Goal: Information Seeking & Learning: Find specific fact

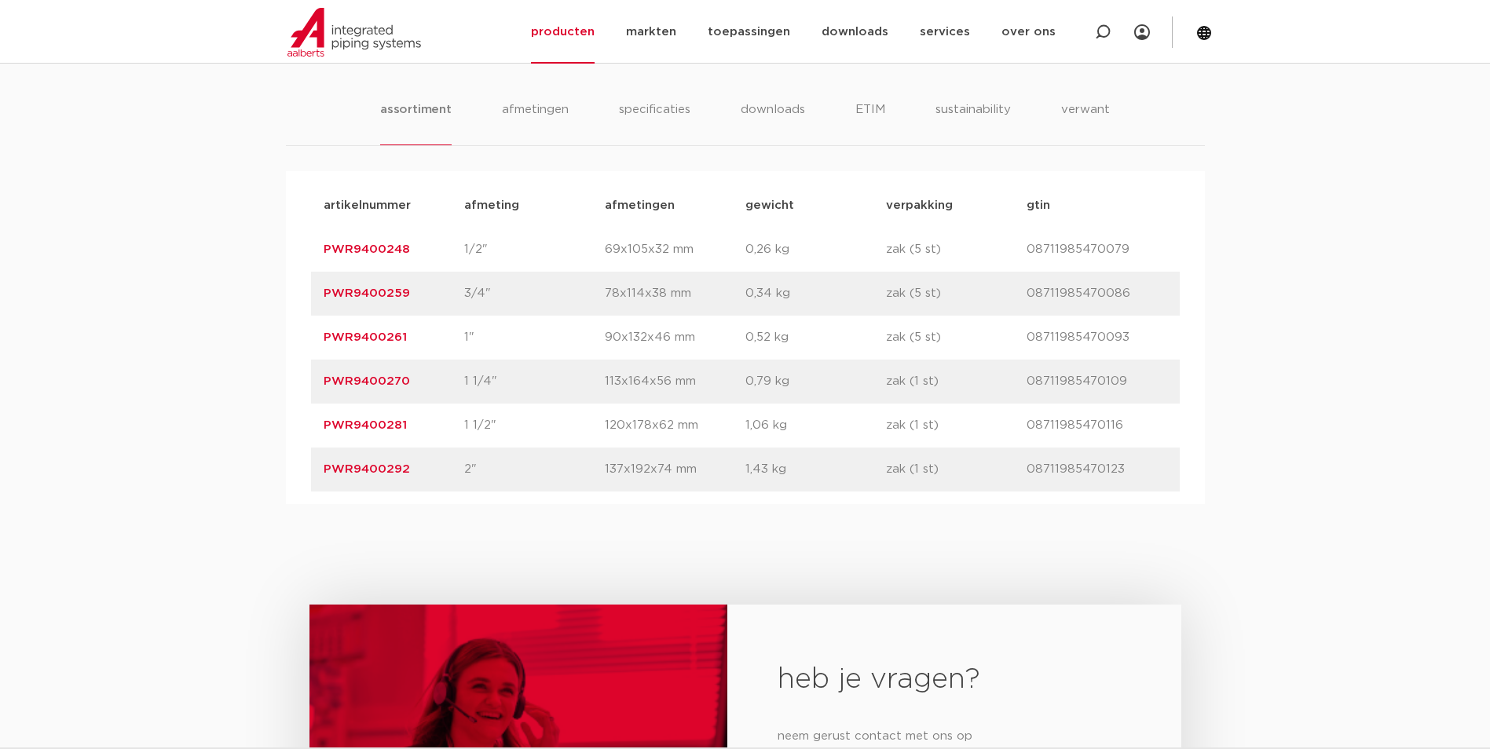
scroll to position [942, 0]
click at [339, 30] on img at bounding box center [353, 32] width 133 height 49
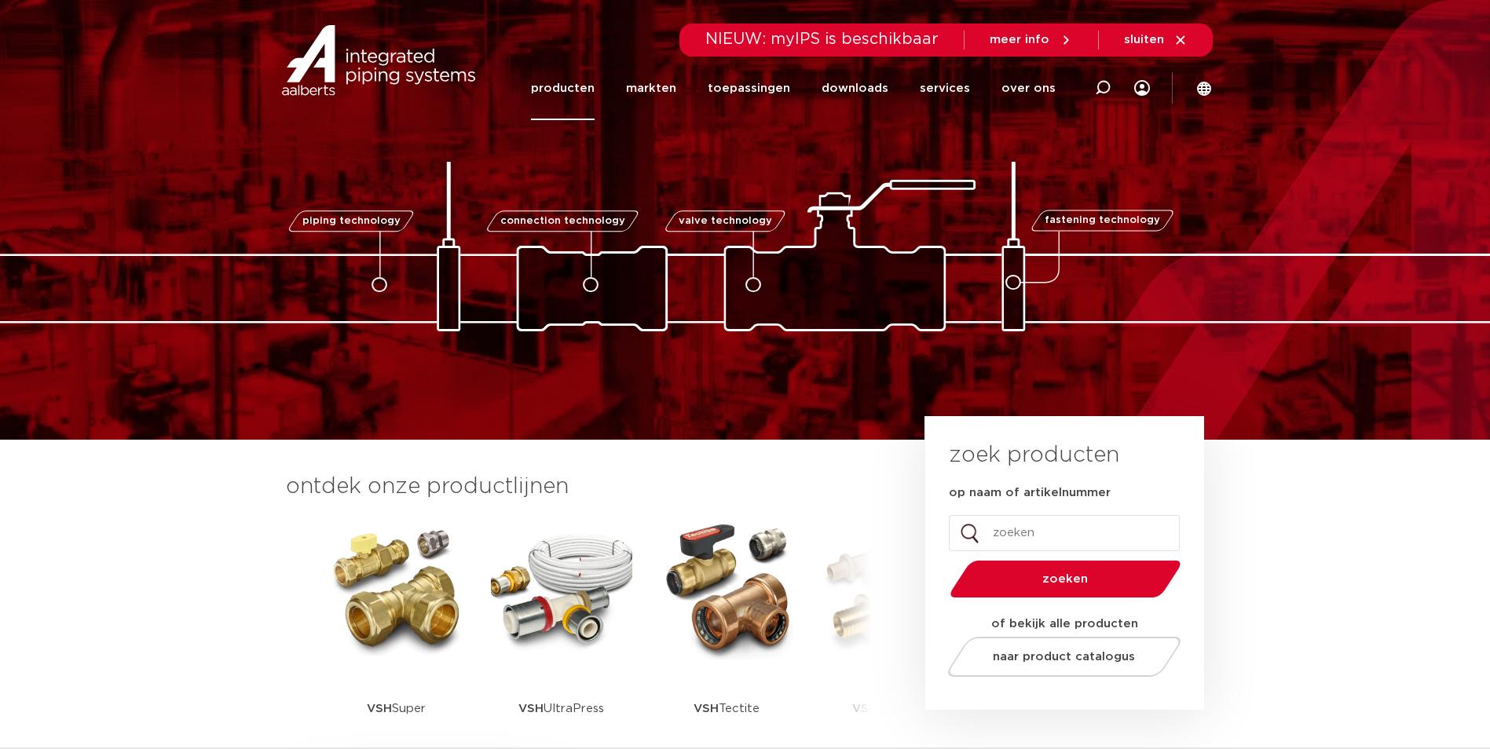
click at [561, 85] on link "producten" at bounding box center [563, 89] width 64 height 64
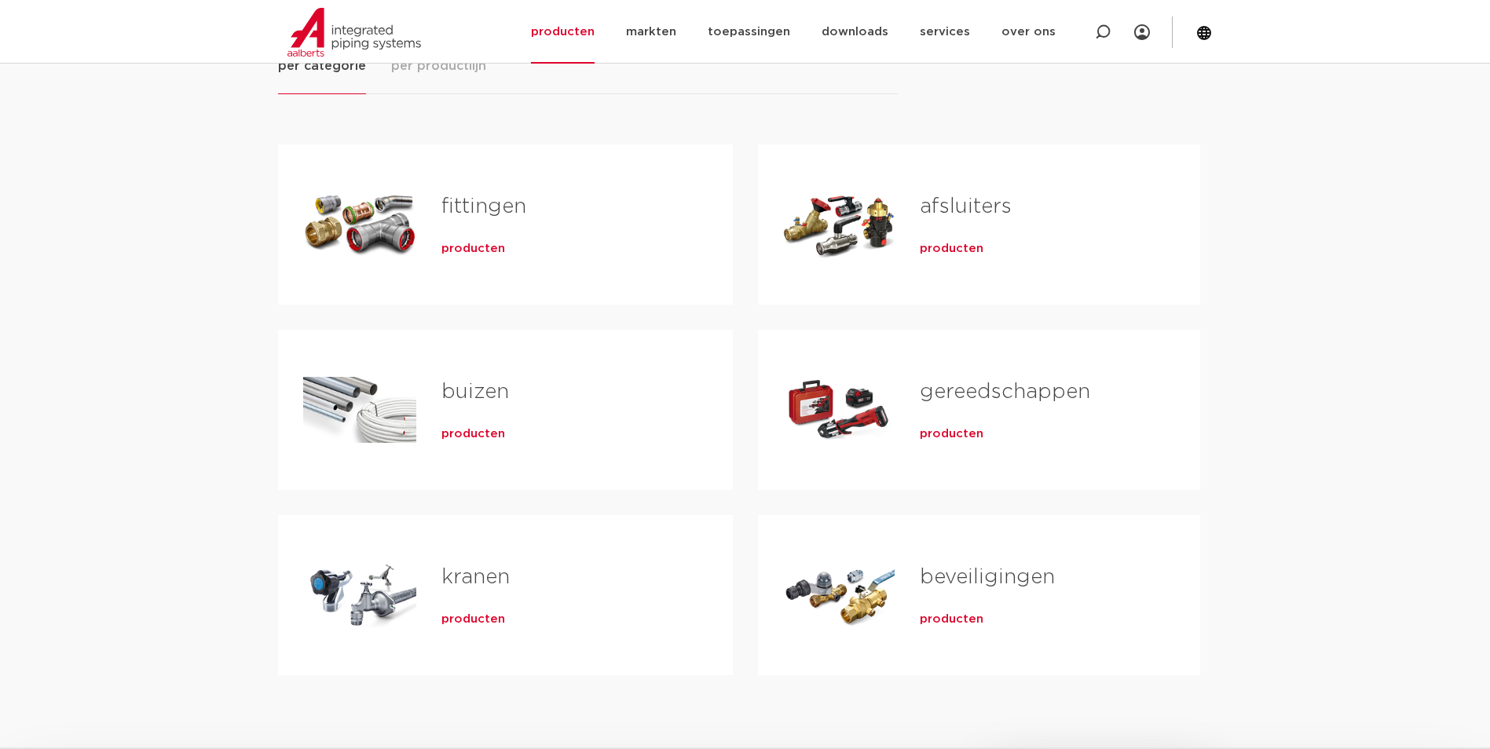
scroll to position [157, 0]
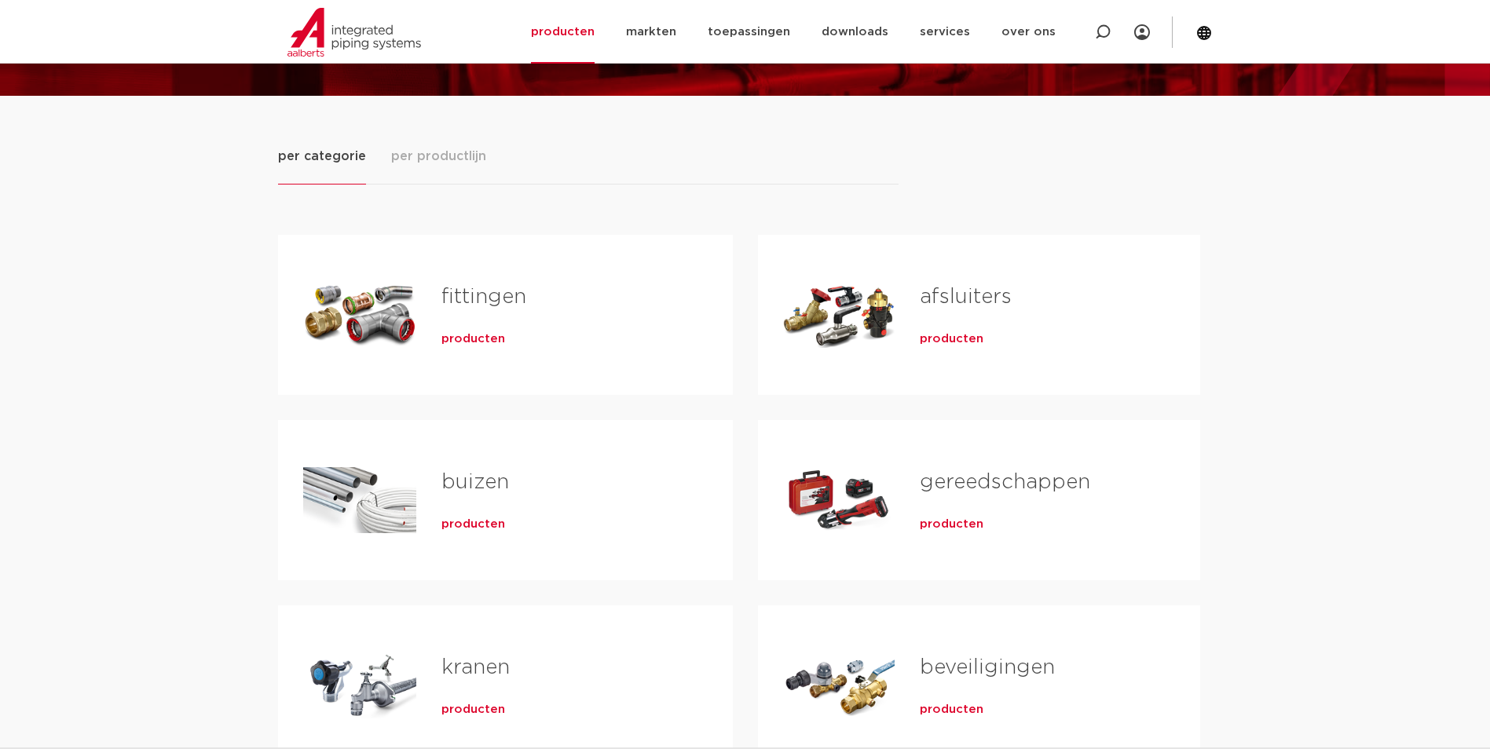
click at [496, 336] on span "producten" at bounding box center [473, 339] width 64 height 16
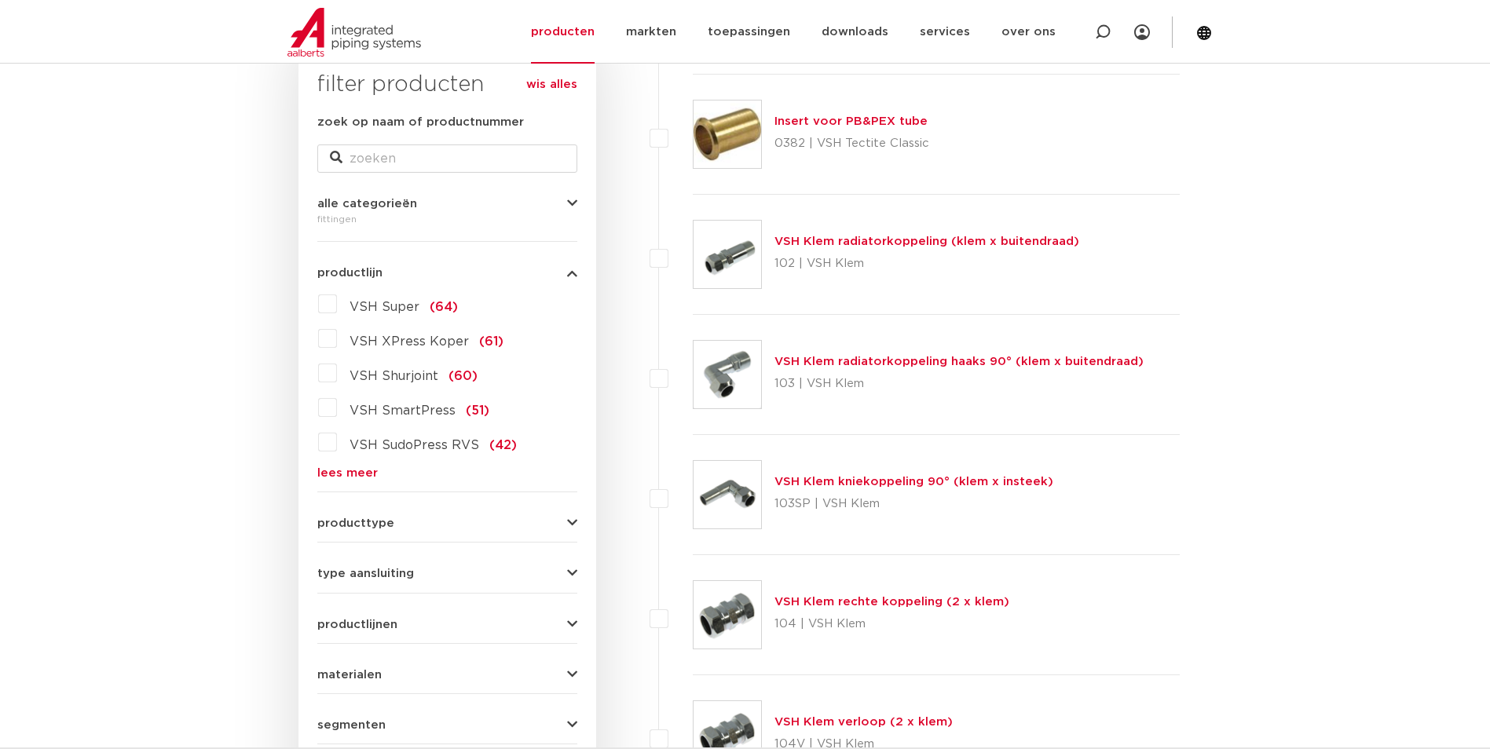
scroll to position [314, 0]
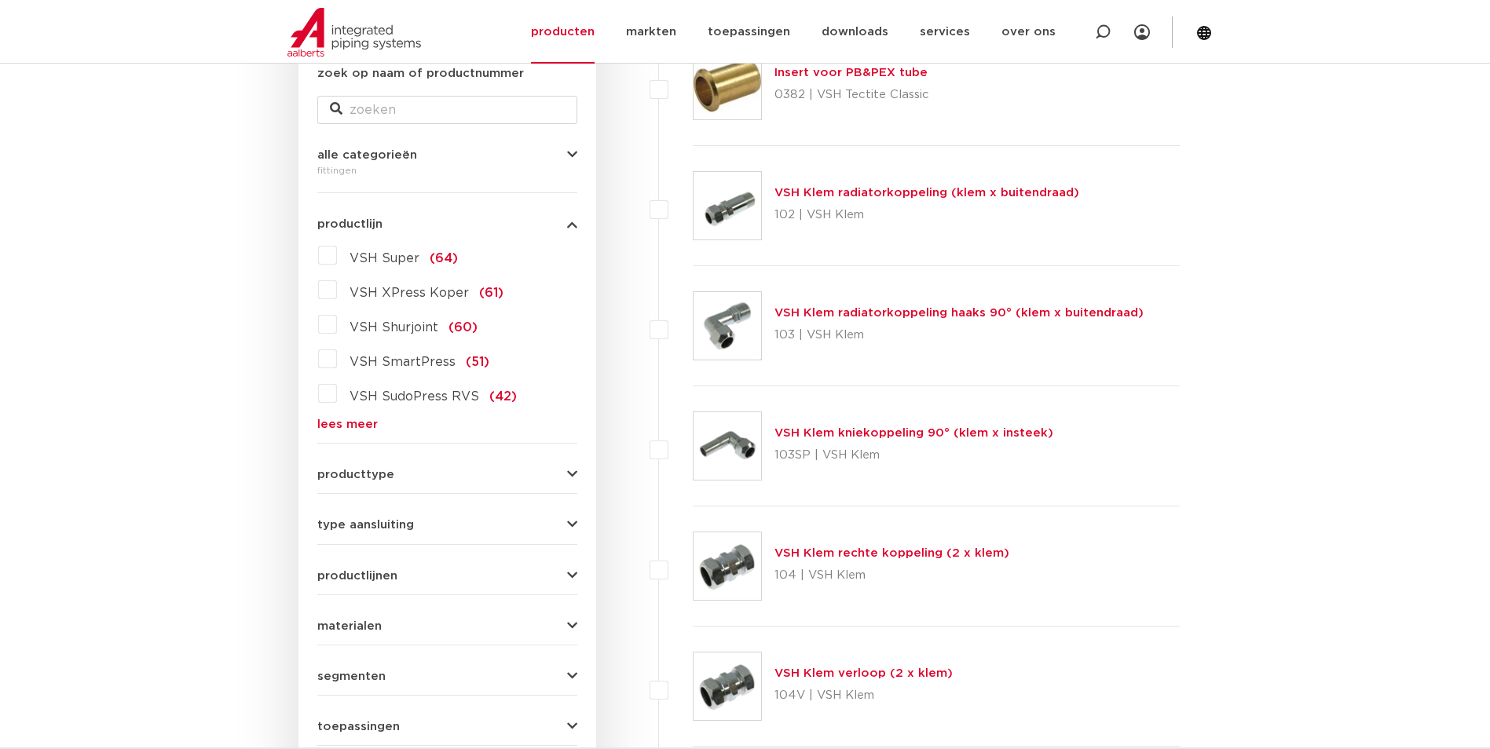
click at [343, 413] on div "VSH Super (64) VSH XPress Koper (61) VSH Shurjoint (60) VSH SmartPress (51) VSH…" at bounding box center [447, 337] width 260 height 188
click at [343, 416] on div "VSH Super (64) VSH XPress Koper (61) VSH Shurjoint (60) VSH SmartPress (51) VSH…" at bounding box center [447, 337] width 260 height 188
click at [345, 423] on link "lees meer" at bounding box center [447, 425] width 260 height 12
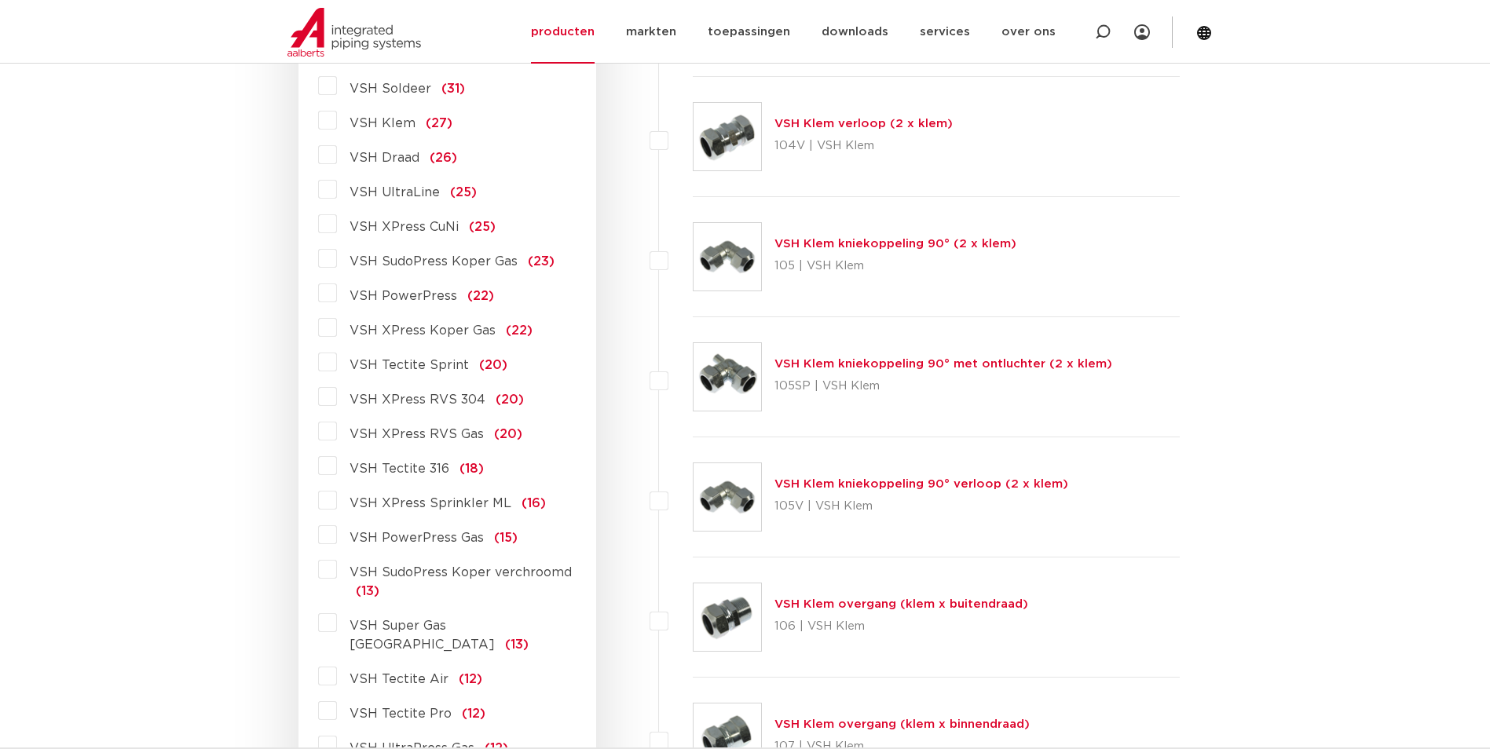
scroll to position [785, 0]
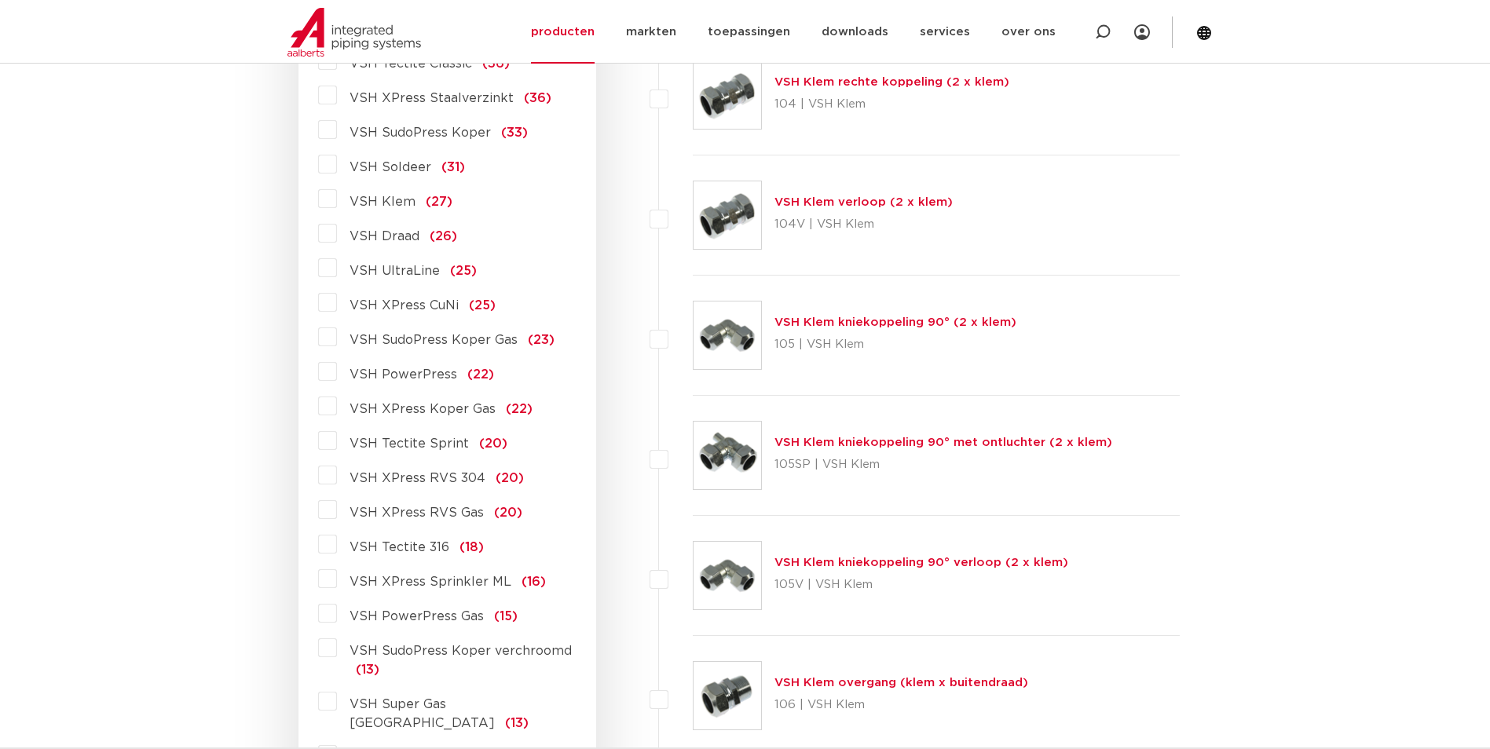
click at [317, 375] on div "VSH Super (64) VSH XPress Koper (61) VSH Shurjoint (60) VSH SmartPress (51) VSH…" at bounding box center [447, 488] width 260 height 1435
click at [337, 375] on label "VSH PowerPress (22)" at bounding box center [415, 371] width 157 height 25
click at [0, 0] on input "VSH PowerPress (22)" at bounding box center [0, 0] width 0 height 0
click at [337, 373] on label "VSH PowerPress (22)" at bounding box center [415, 371] width 157 height 25
click at [0, 0] on input "VSH PowerPress (22)" at bounding box center [0, 0] width 0 height 0
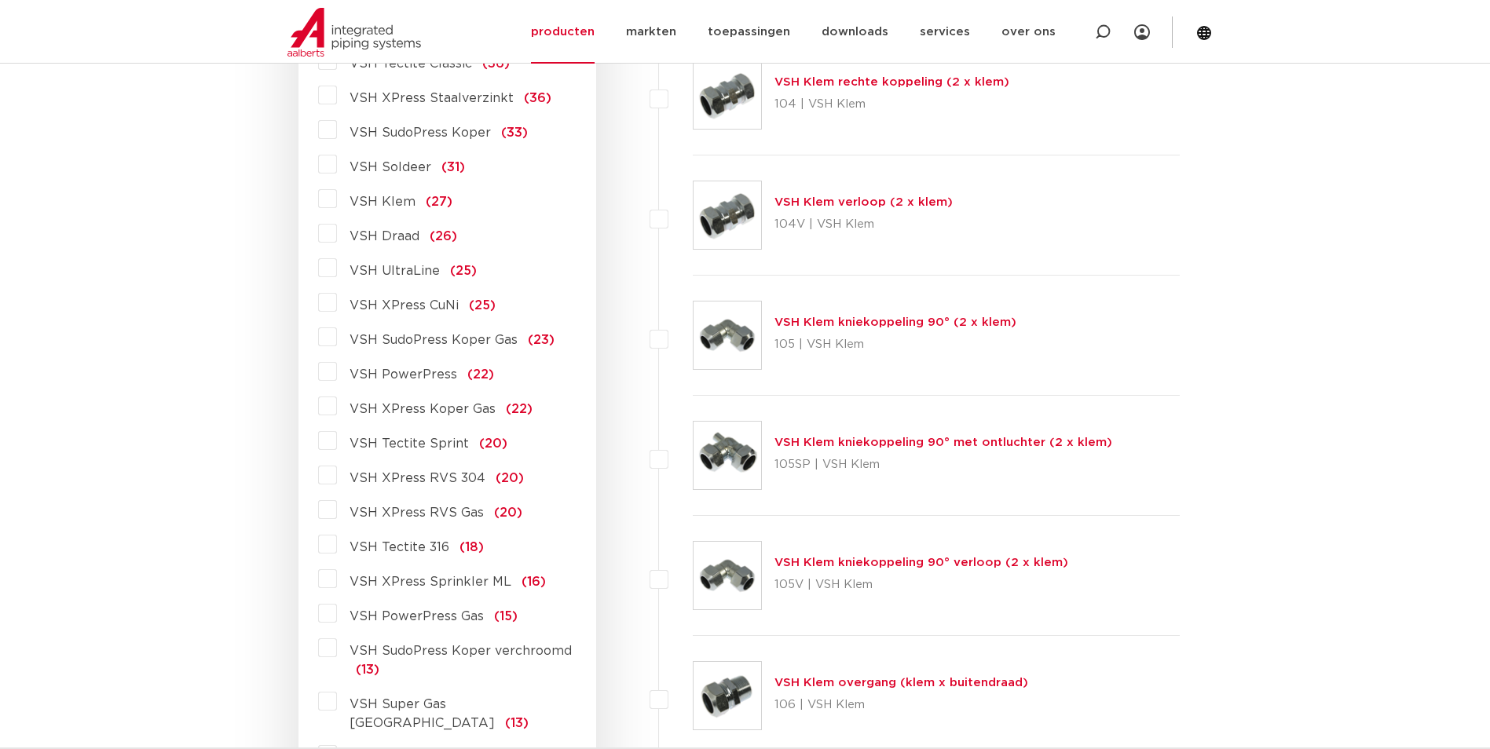
click at [337, 373] on label "VSH PowerPress (22)" at bounding box center [415, 371] width 157 height 25
click at [0, 0] on input "VSH PowerPress (22)" at bounding box center [0, 0] width 0 height 0
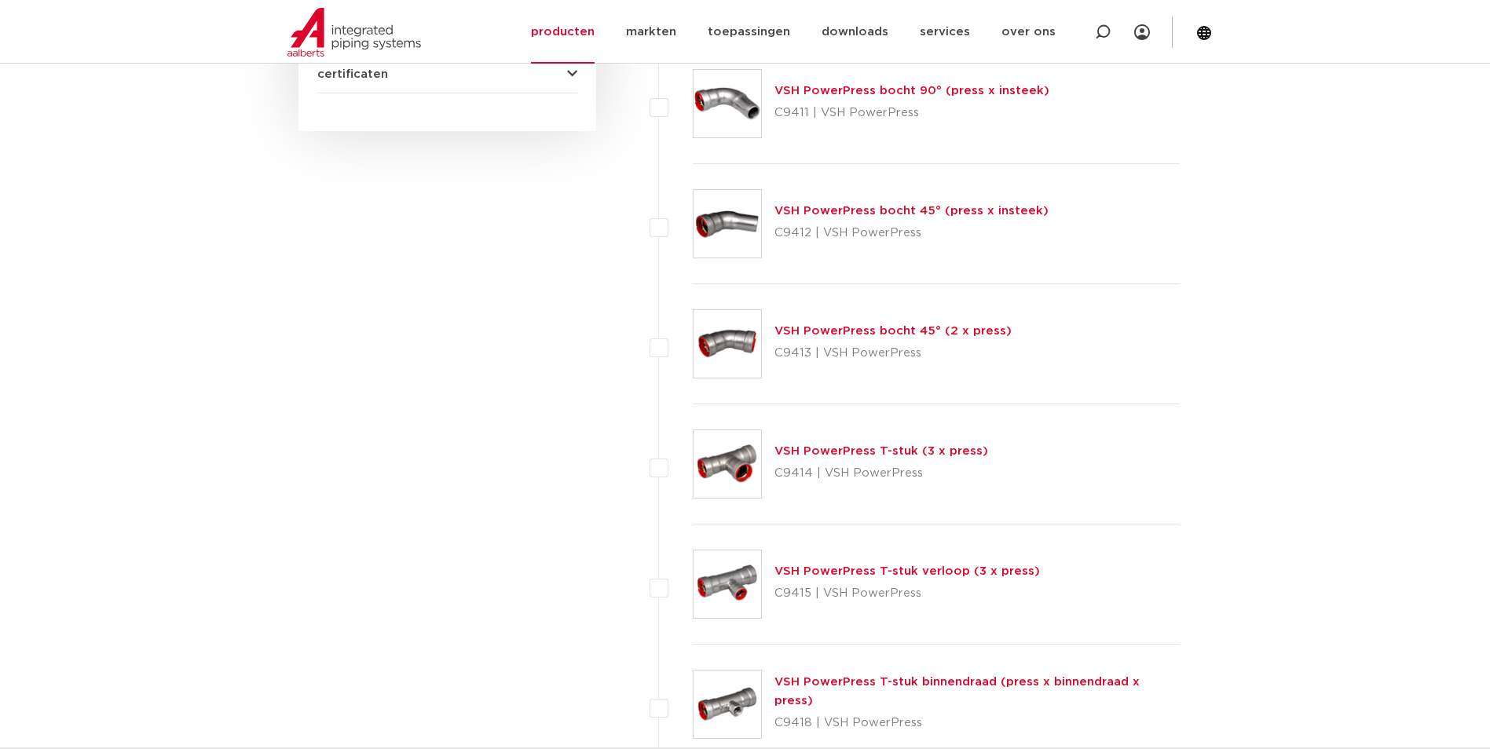
scroll to position [1021, 0]
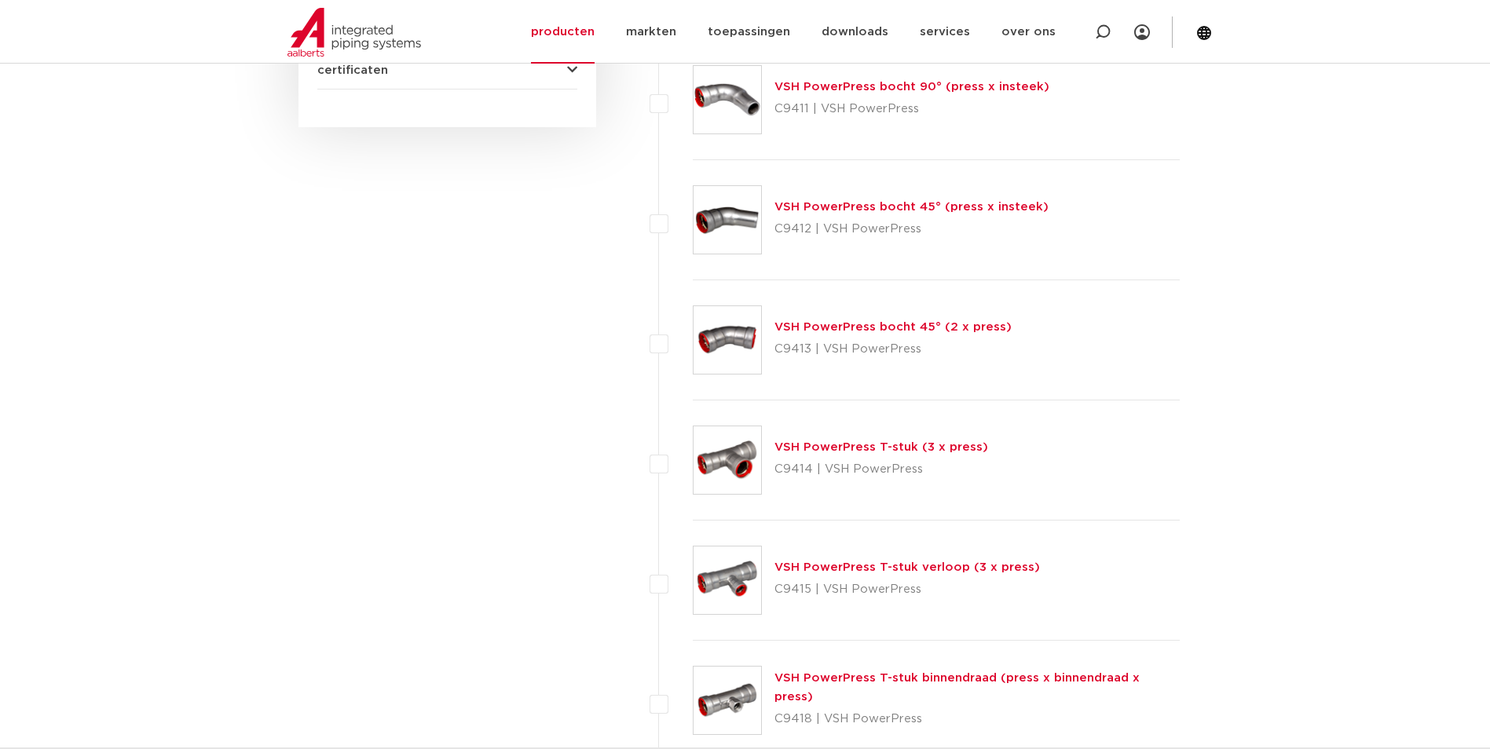
click at [793, 323] on link "VSH PowerPress bocht 45° (2 x press)" at bounding box center [892, 327] width 237 height 12
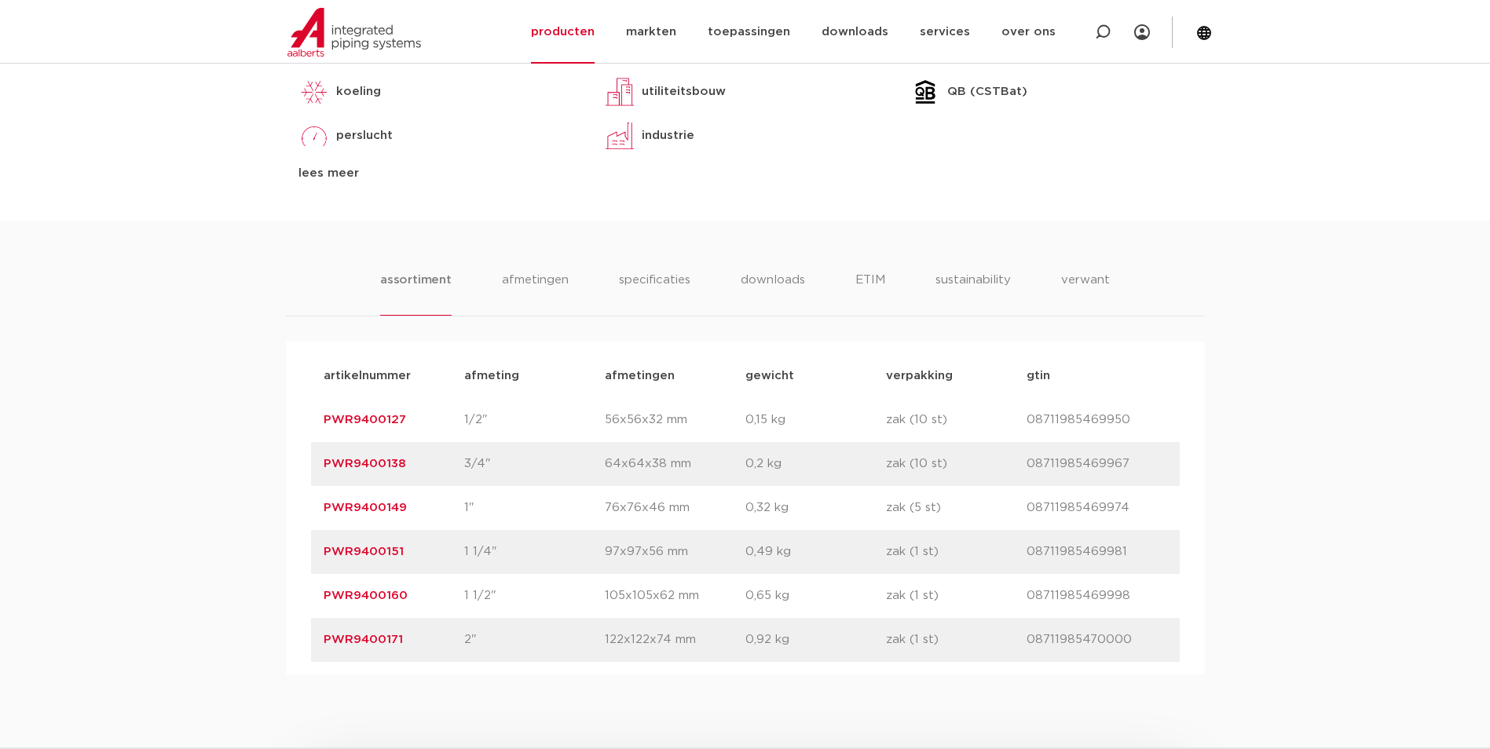
scroll to position [785, 0]
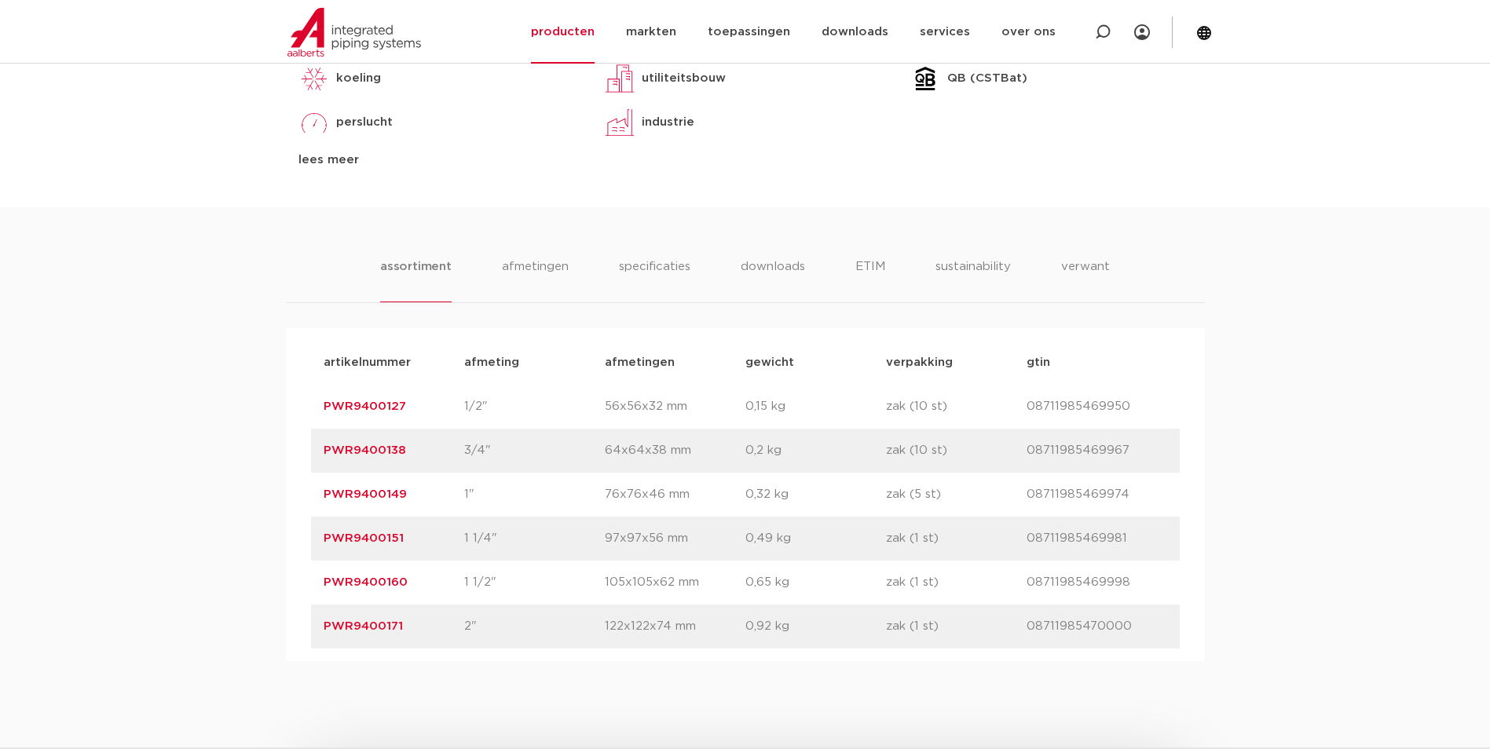
drag, startPoint x: 412, startPoint y: 536, endPoint x: 320, endPoint y: 536, distance: 92.7
click at [320, 536] on div "artikelnummer PWR9400151 afmeting 1 1/4" afmetingen 97x97x56 mm gewicht 0,49 kg…" at bounding box center [745, 539] width 868 height 44
drag, startPoint x: 320, startPoint y: 536, endPoint x: 330, endPoint y: 535, distance: 10.3
copy link "PWR9400151"
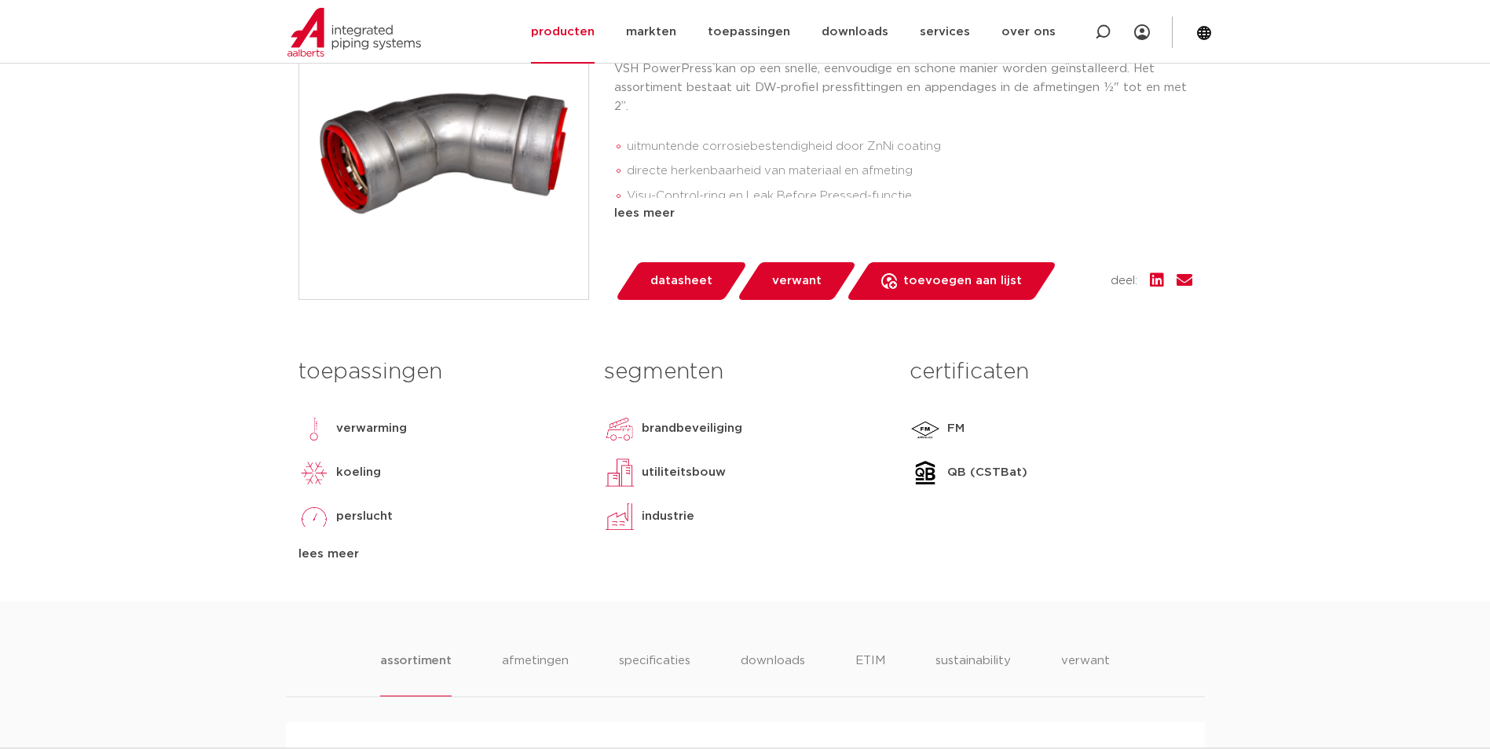
scroll to position [157, 0]
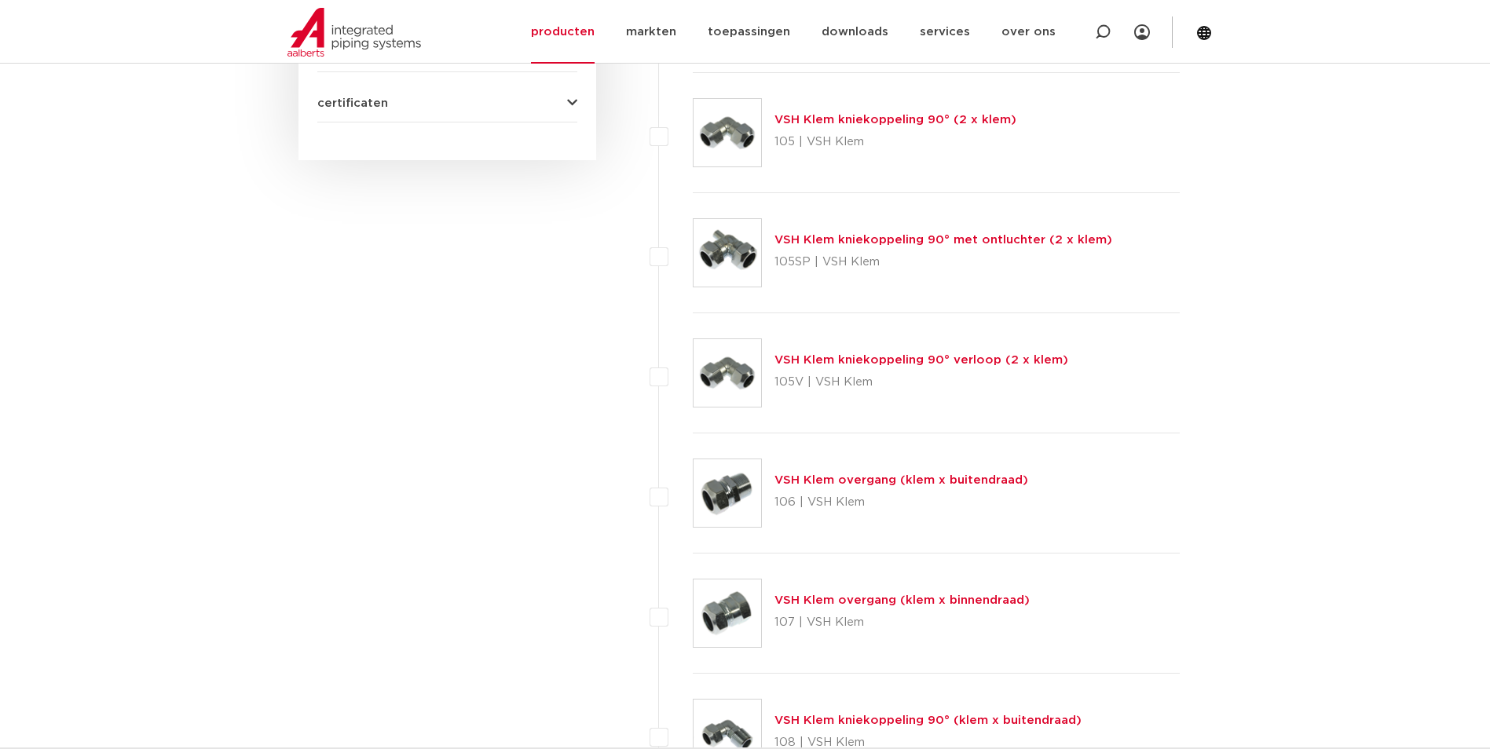
scroll to position [1021, 0]
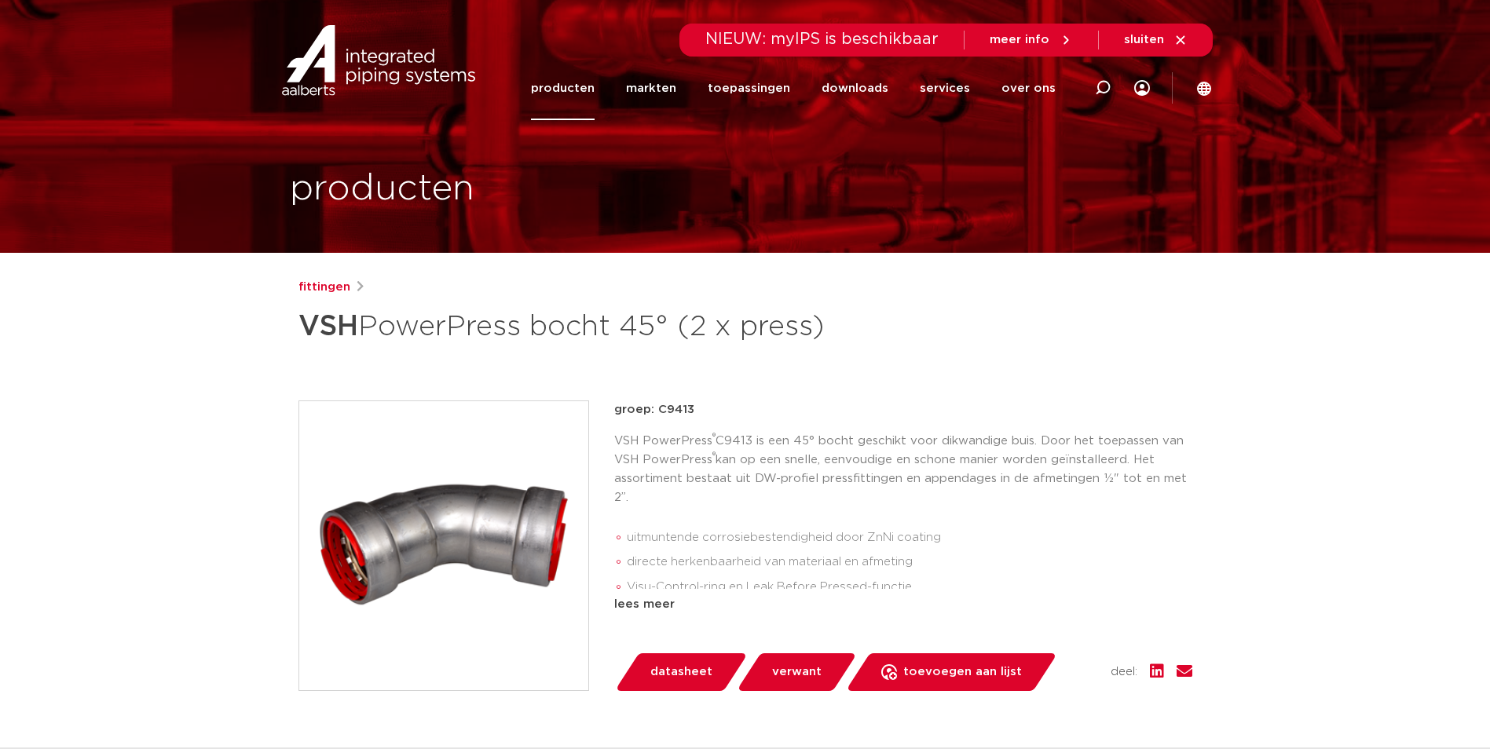
drag, startPoint x: 612, startPoint y: 80, endPoint x: 559, endPoint y: 61, distance: 55.9
click at [559, 61] on li "producten" at bounding box center [570, 89] width 79 height 64
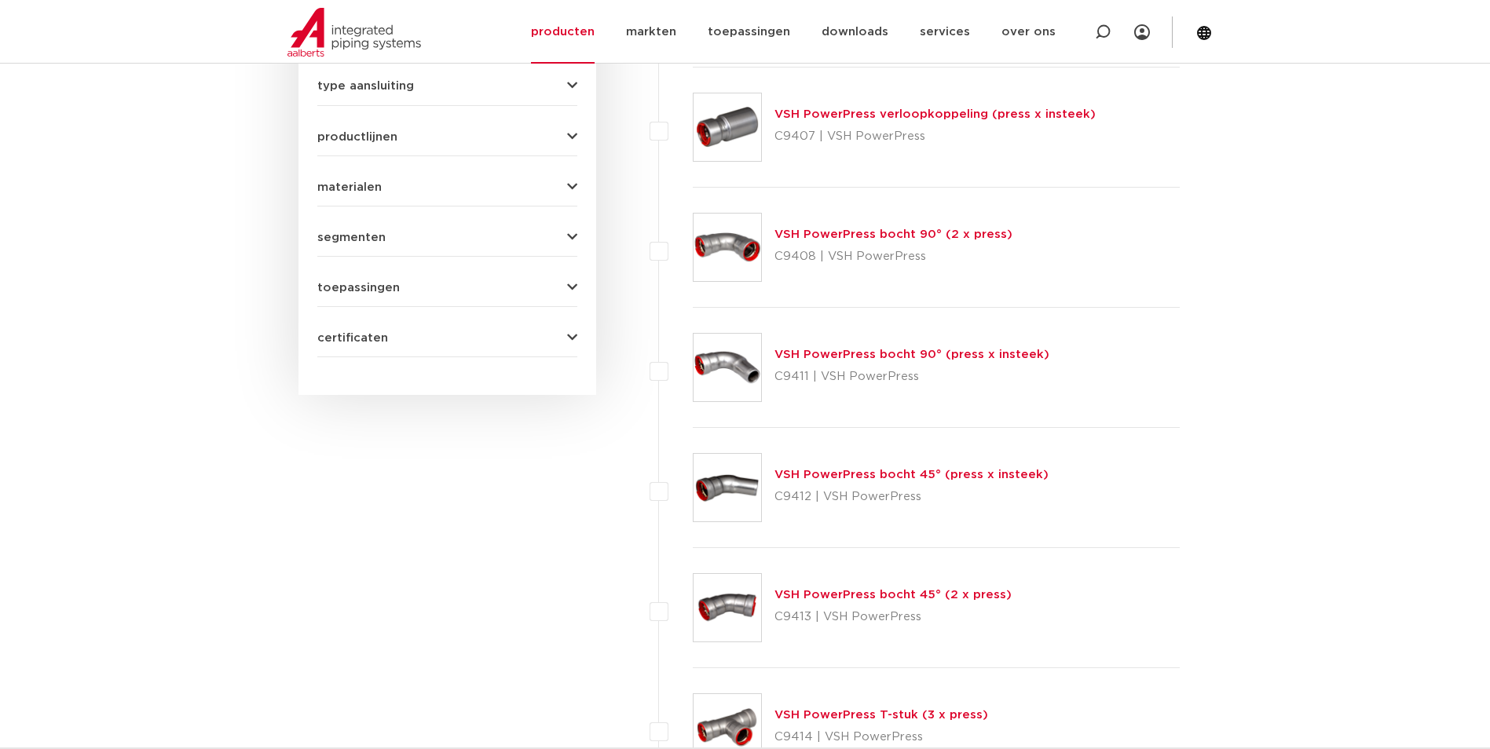
scroll to position [550, 0]
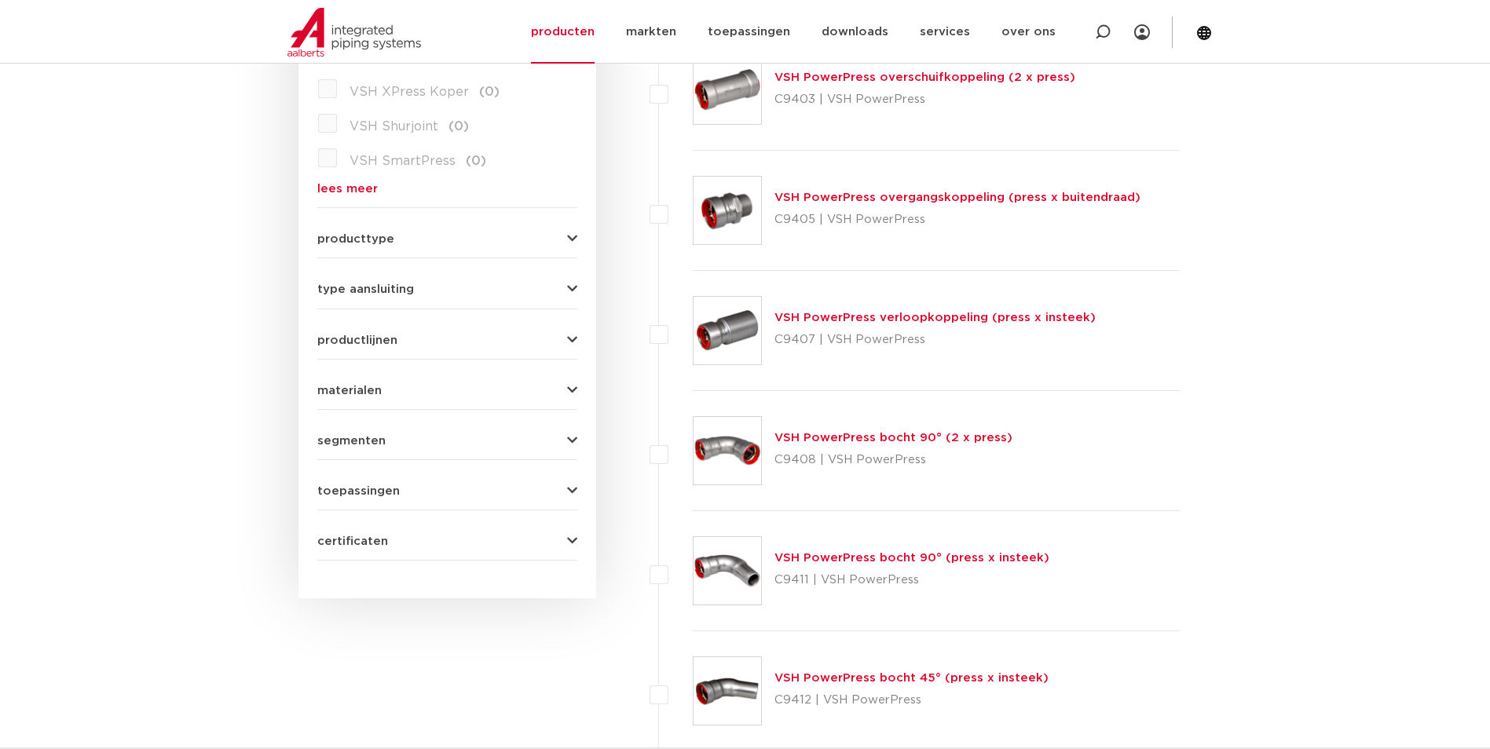
click at [817, 433] on link "VSH PowerPress bocht 90° (2 x press)" at bounding box center [893, 438] width 238 height 12
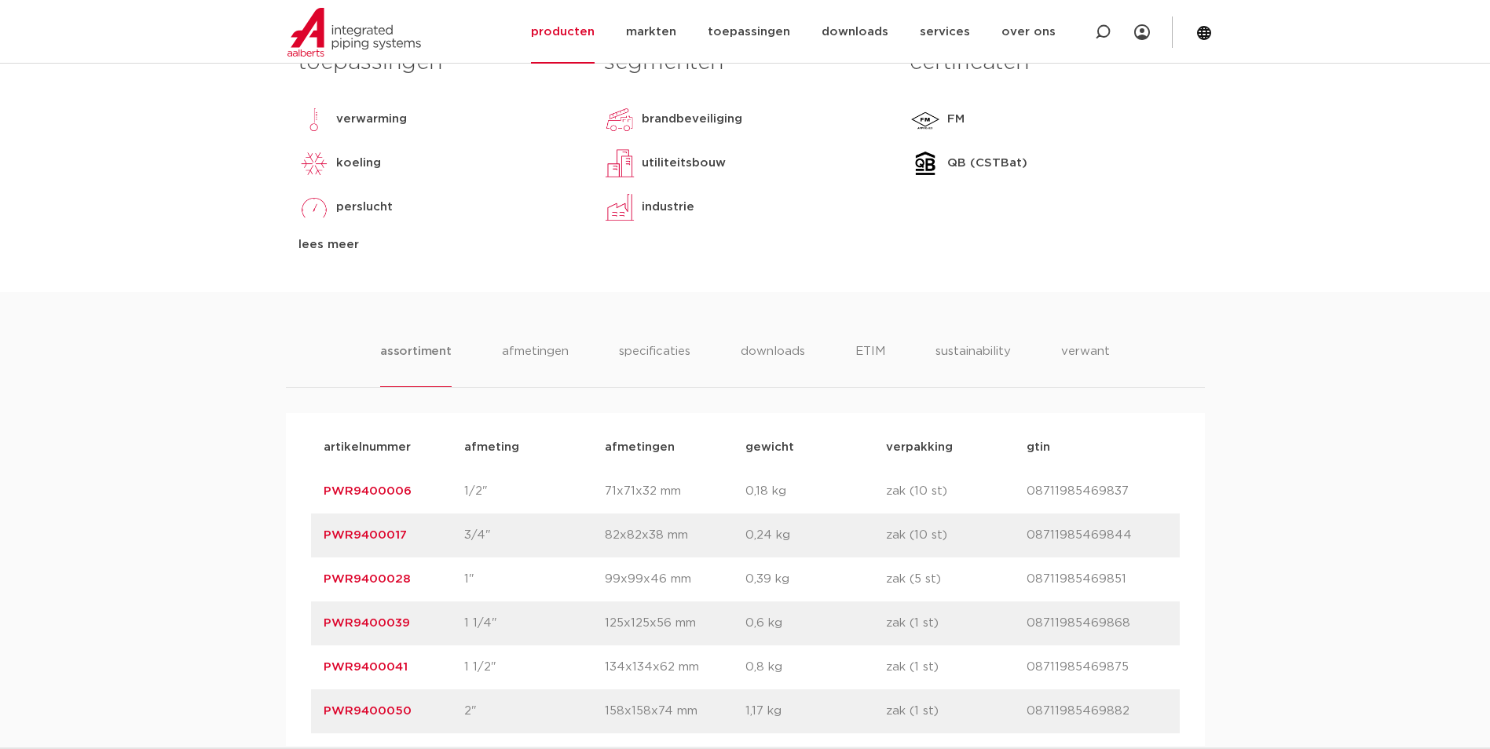
scroll to position [942, 0]
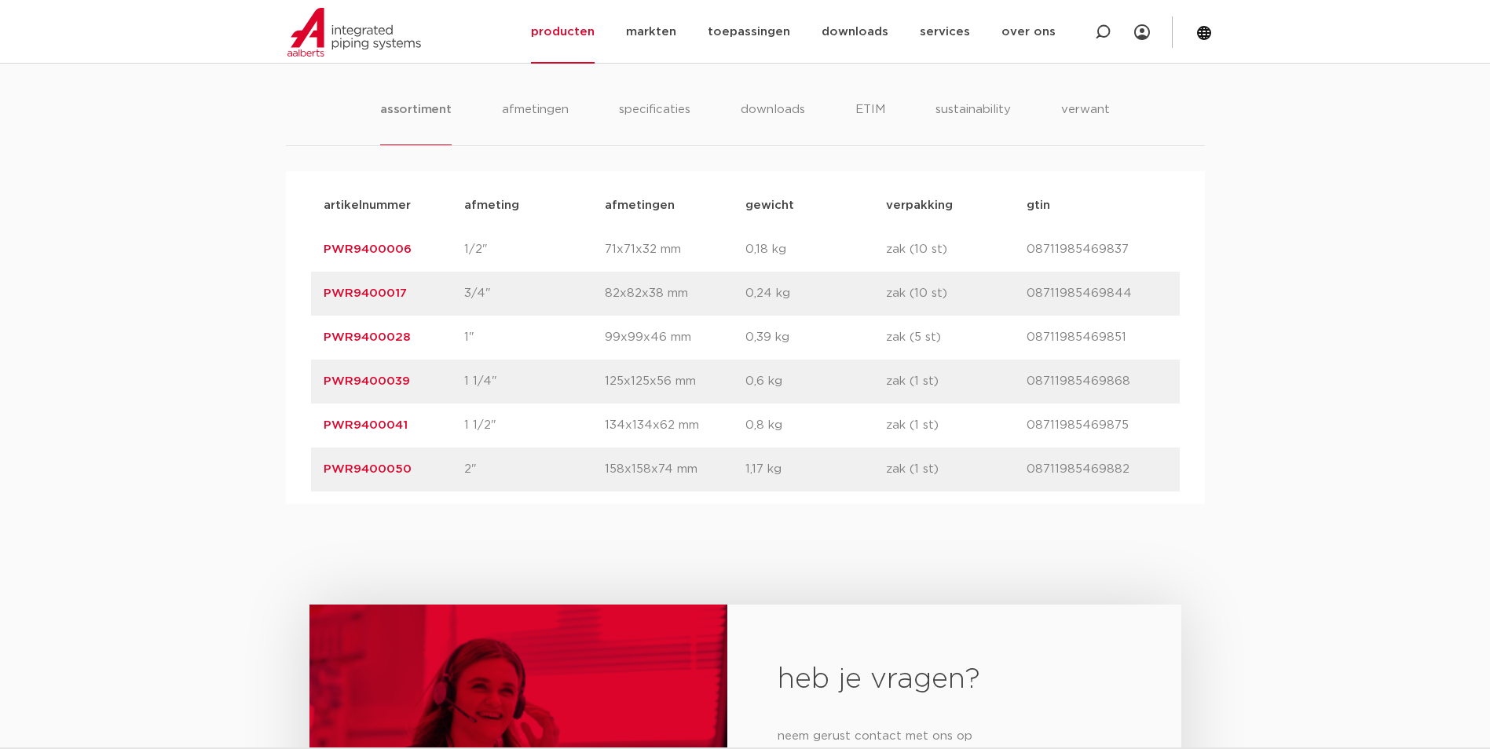
drag, startPoint x: 422, startPoint y: 248, endPoint x: 329, endPoint y: 247, distance: 92.7
click at [329, 247] on p "PWR9400006" at bounding box center [394, 249] width 141 height 19
drag, startPoint x: 329, startPoint y: 247, endPoint x: 435, endPoint y: 265, distance: 107.7
click at [435, 265] on div "artikelnummer PWR9400006 afmeting 1/2" [GEOGRAPHIC_DATA] 71x71x32 mm gewicht 0,…" at bounding box center [745, 250] width 868 height 44
drag, startPoint x: 420, startPoint y: 250, endPoint x: 317, endPoint y: 250, distance: 102.9
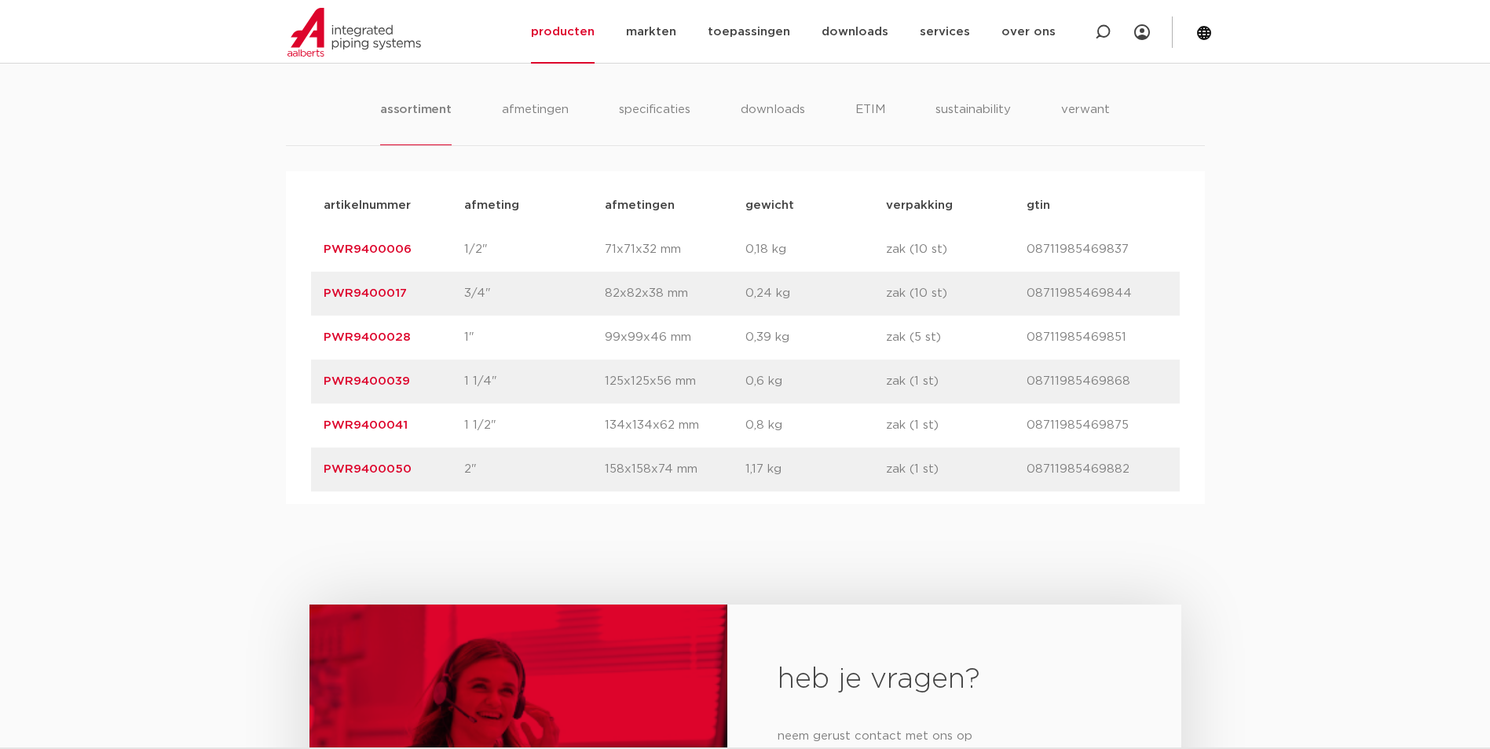
click at [317, 250] on div "artikelnummer PWR9400006 afmeting 1/2" [GEOGRAPHIC_DATA] 71x71x32 mm gewicht 0,…" at bounding box center [745, 250] width 868 height 44
drag, startPoint x: 317, startPoint y: 250, endPoint x: 383, endPoint y: 247, distance: 66.0
copy link "PWR9400006"
click at [426, 302] on p "PWR9400017" at bounding box center [394, 293] width 141 height 19
drag, startPoint x: 424, startPoint y: 298, endPoint x: 317, endPoint y: 296, distance: 106.8
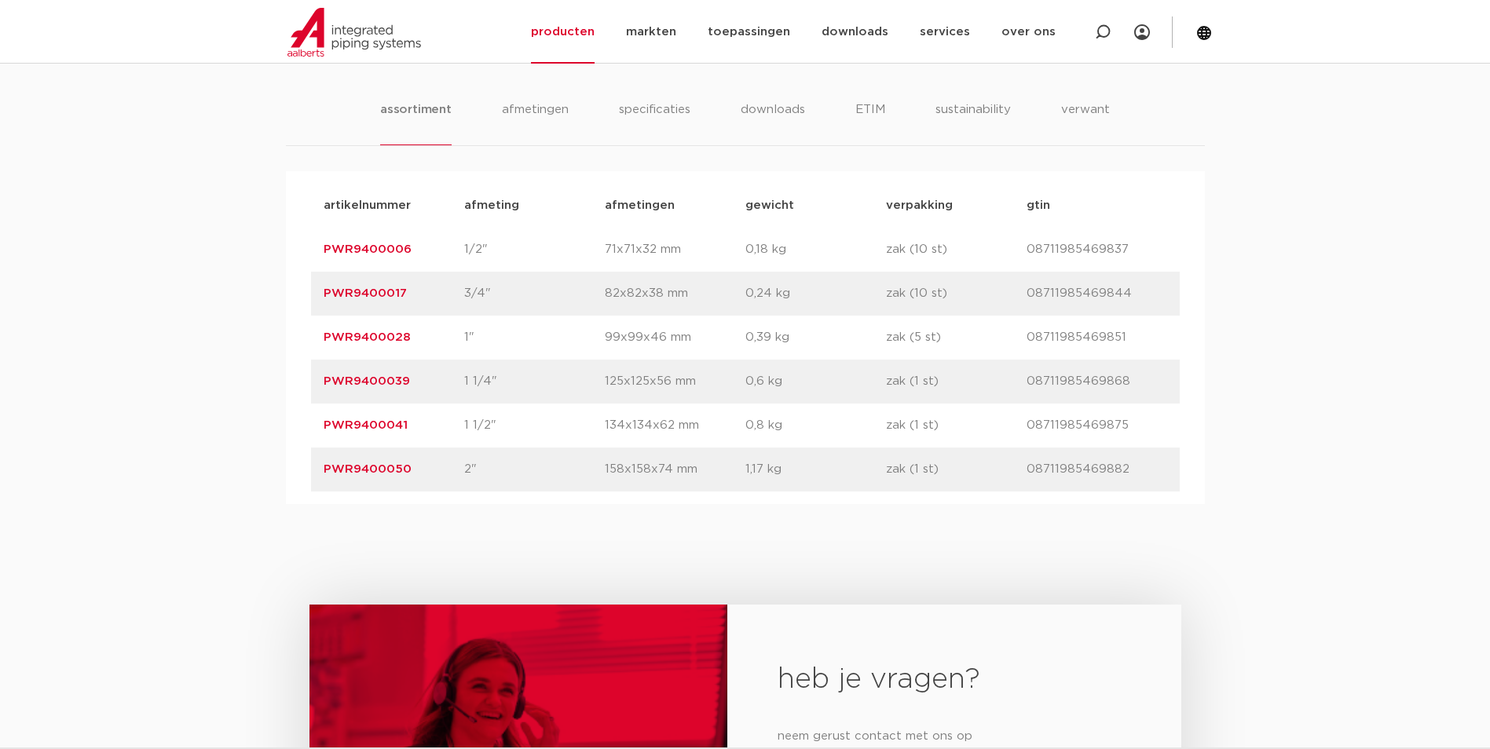
click at [317, 296] on div "artikelnummer PWR9400017 afmeting 3/4" afmetingen 82x82x38 mm gewicht 0,24 kg v…" at bounding box center [745, 294] width 868 height 44
copy link "PWR9400017"
click at [281, 129] on div "assortiment afmetingen specificaties downloads ETIM sustainability verwant asso…" at bounding box center [745, 277] width 1490 height 454
drag, startPoint x: 430, startPoint y: 340, endPoint x: 287, endPoint y: 343, distance: 143.0
click at [287, 343] on div "artikelnummer afmeting afmetingen gewicht verpakking gtin artikelnummer PWR9400…" at bounding box center [745, 337] width 919 height 333
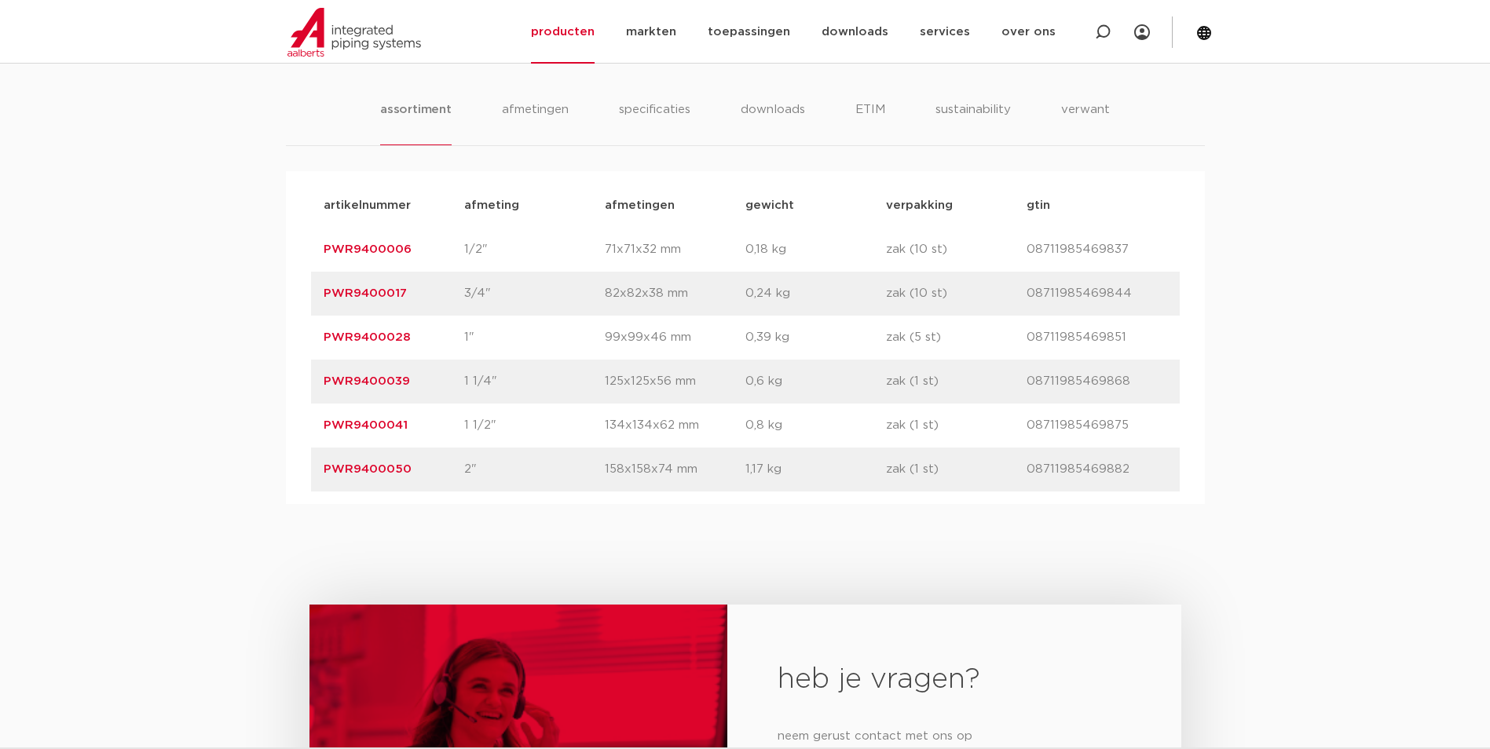
copy link "PWR9400028"
click at [399, 336] on link "PWR9400028" at bounding box center [367, 337] width 87 height 12
click at [419, 377] on p "PWR9400039" at bounding box center [394, 381] width 141 height 19
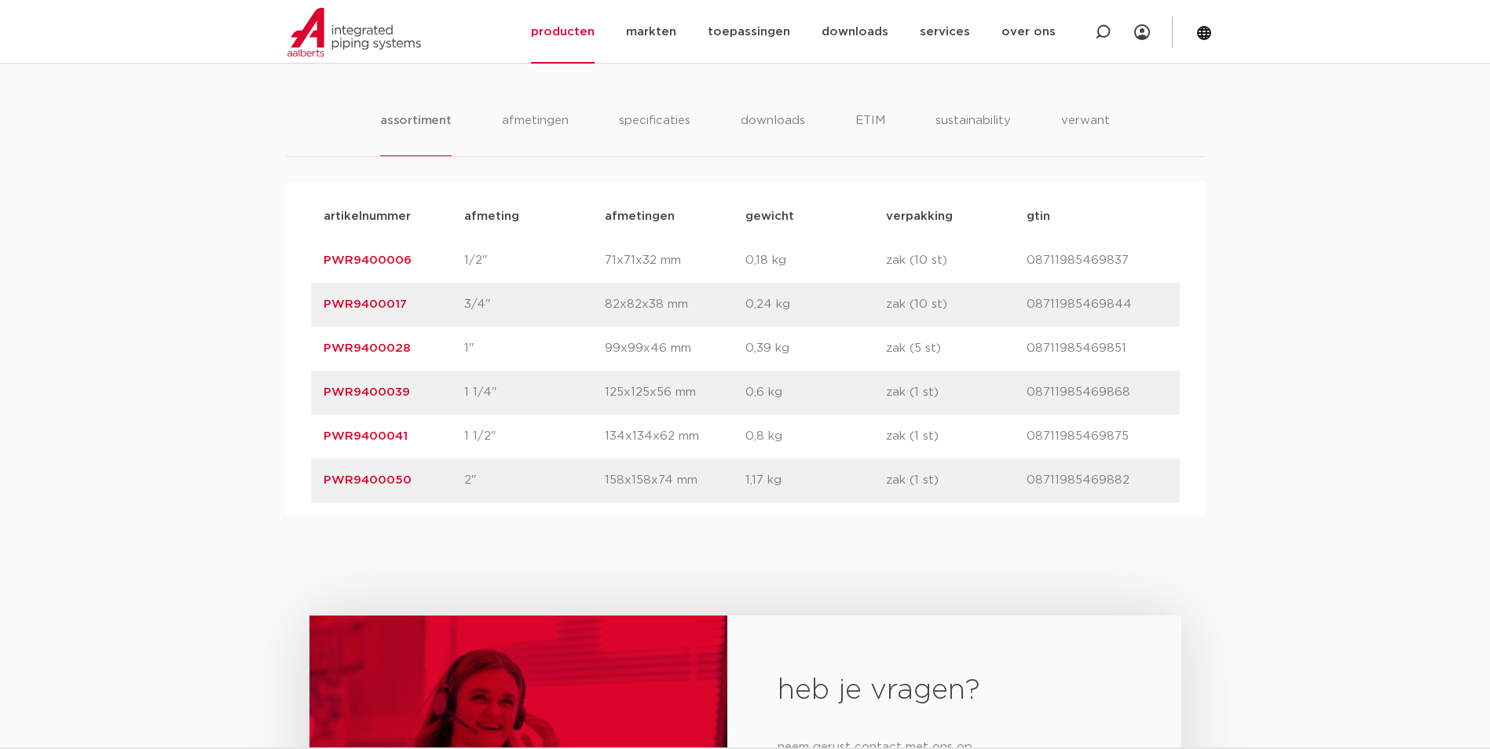
scroll to position [942, 0]
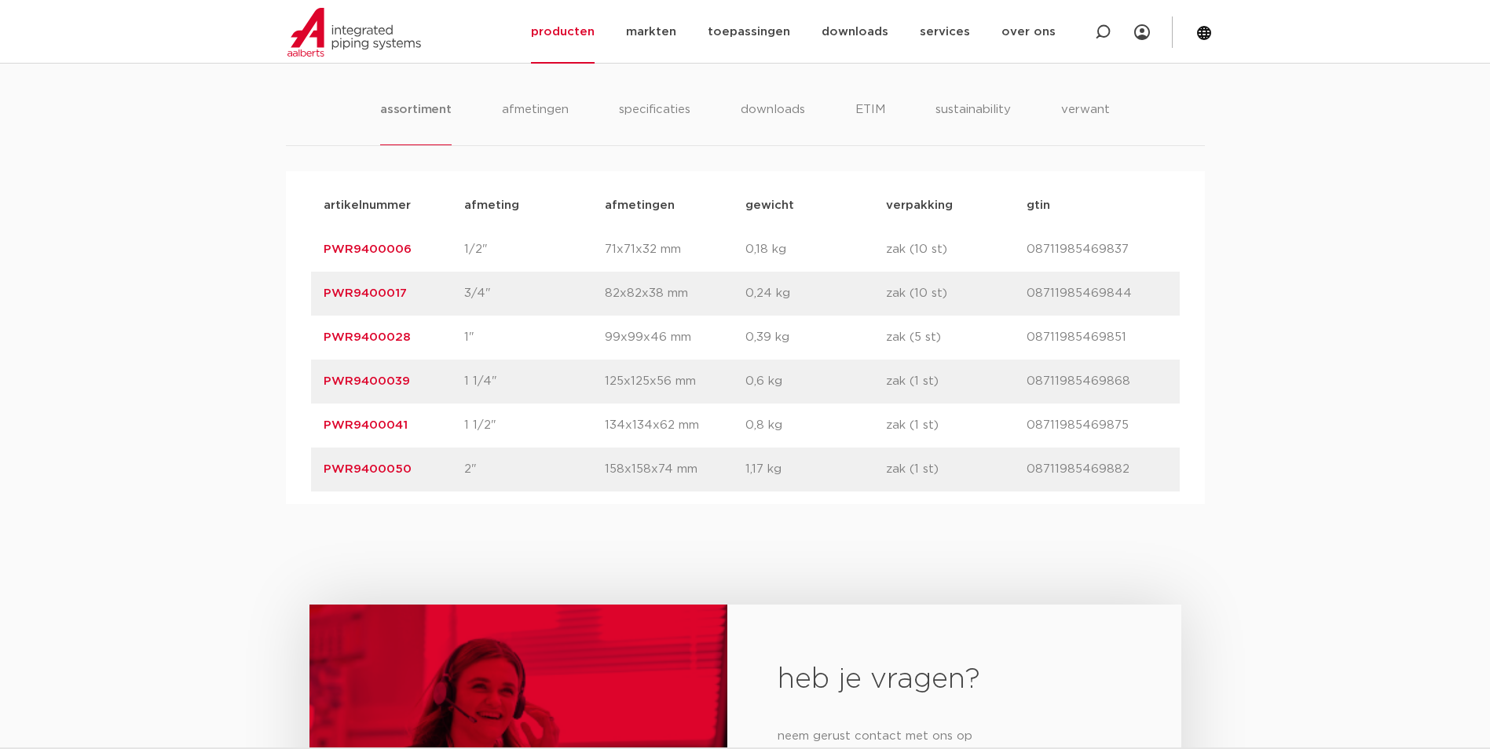
click at [419, 378] on p "PWR9400039" at bounding box center [394, 381] width 141 height 19
drag, startPoint x: 416, startPoint y: 382, endPoint x: 285, endPoint y: 375, distance: 131.3
click at [286, 375] on div "artikelnummer afmeting afmetingen gewicht verpakking gtin artikelnummer PWR9400…" at bounding box center [745, 337] width 919 height 333
copy link "PWR9400039"
drag, startPoint x: 411, startPoint y: 448, endPoint x: 416, endPoint y: 437, distance: 12.0
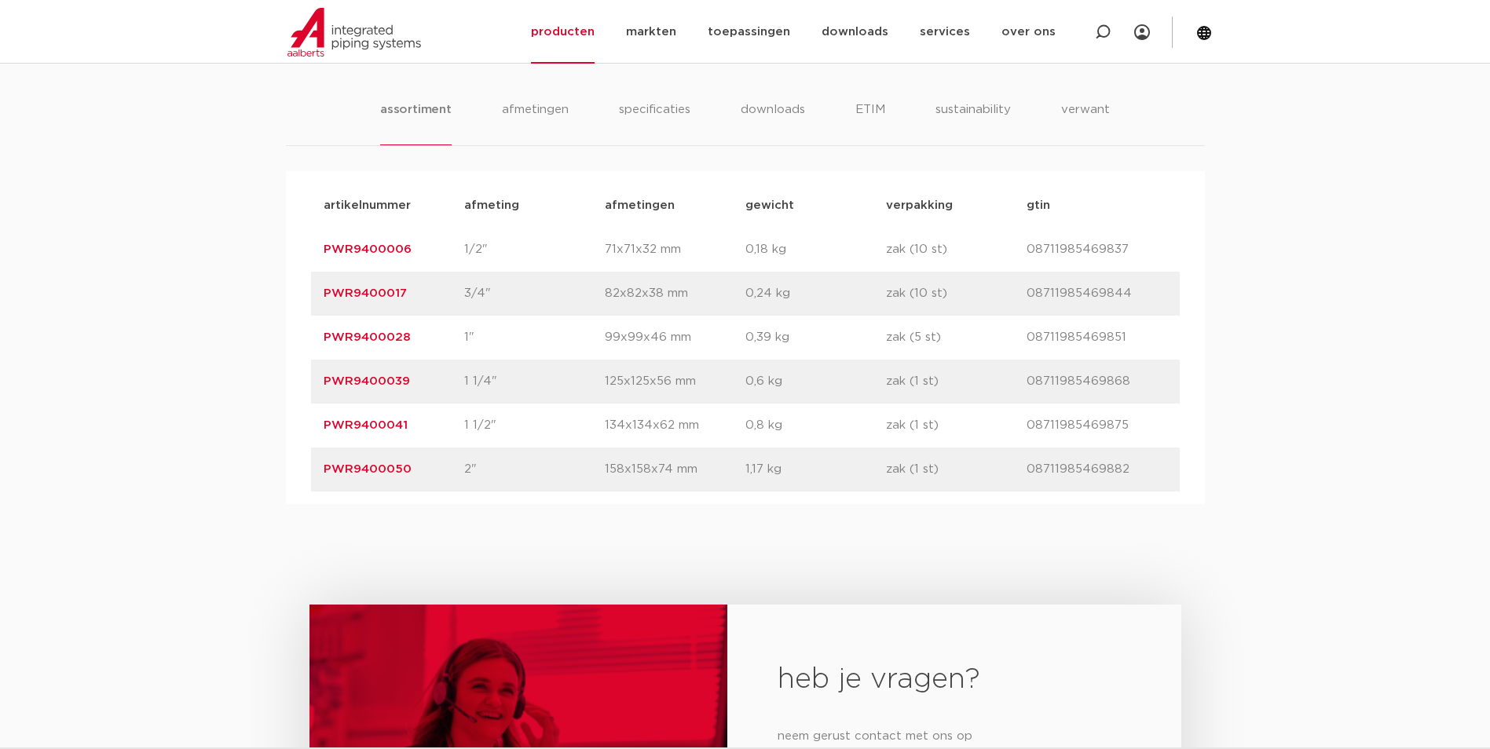
click at [411, 448] on div "artikelnummer PWR9400050 afmeting 2" afmetingen 158x158x74 mm gewicht 1,17 kg v…" at bounding box center [745, 470] width 868 height 44
drag, startPoint x: 413, startPoint y: 424, endPoint x: 285, endPoint y: 419, distance: 128.1
click at [286, 419] on div "artikelnummer afmeting afmetingen gewicht verpakking gtin artikelnummer PWR9400…" at bounding box center [745, 337] width 919 height 333
copy link "PWR9400041"
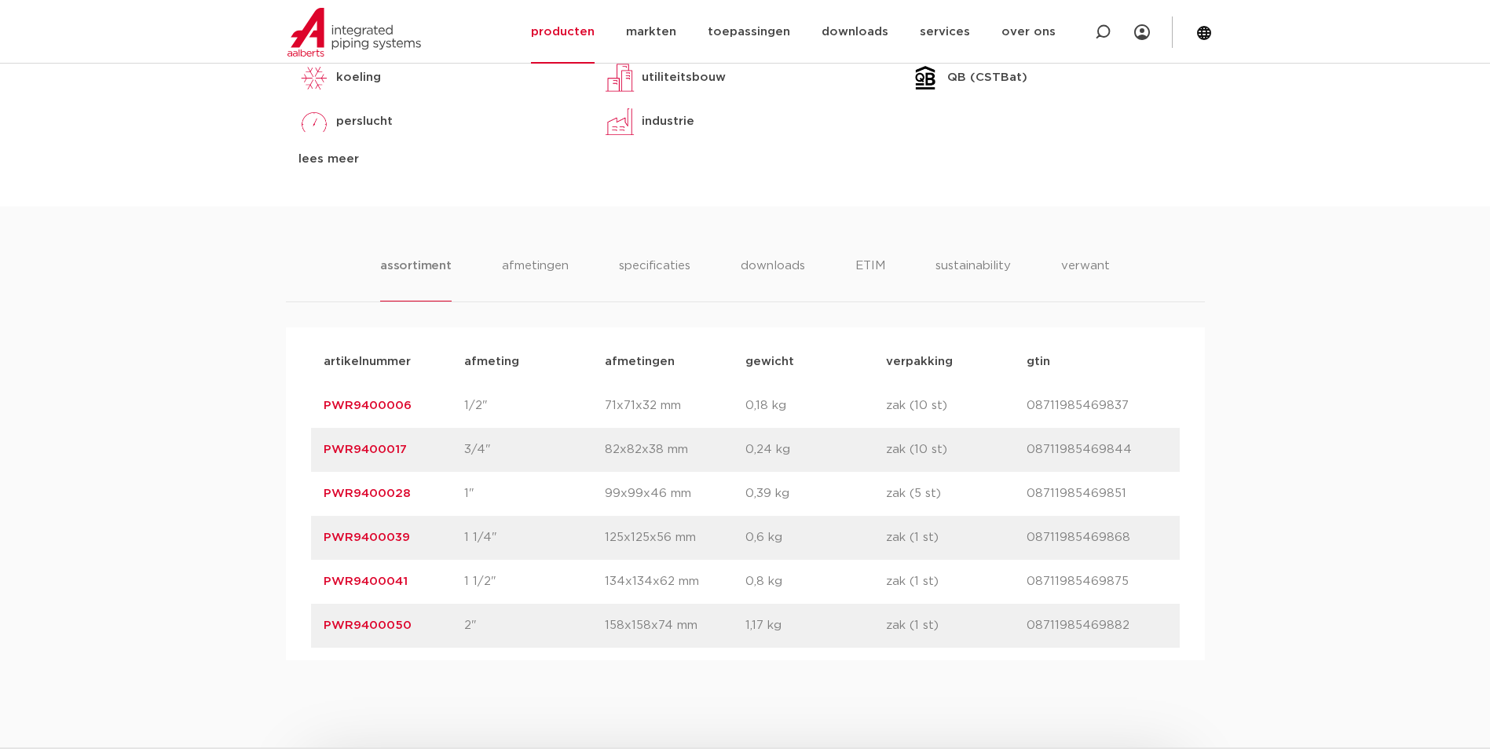
scroll to position [785, 0]
drag, startPoint x: 388, startPoint y: 123, endPoint x: 386, endPoint y: 110, distance: 12.8
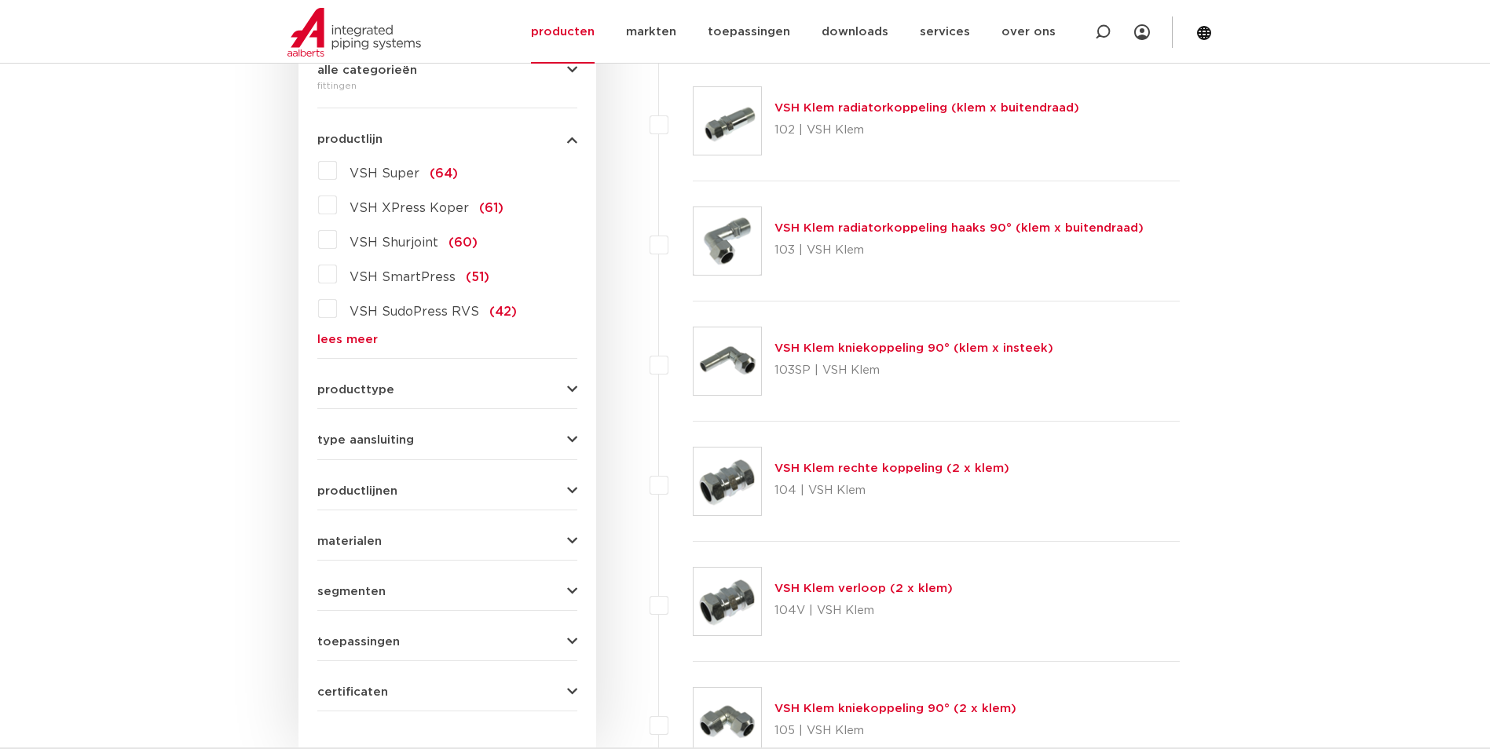
scroll to position [393, 0]
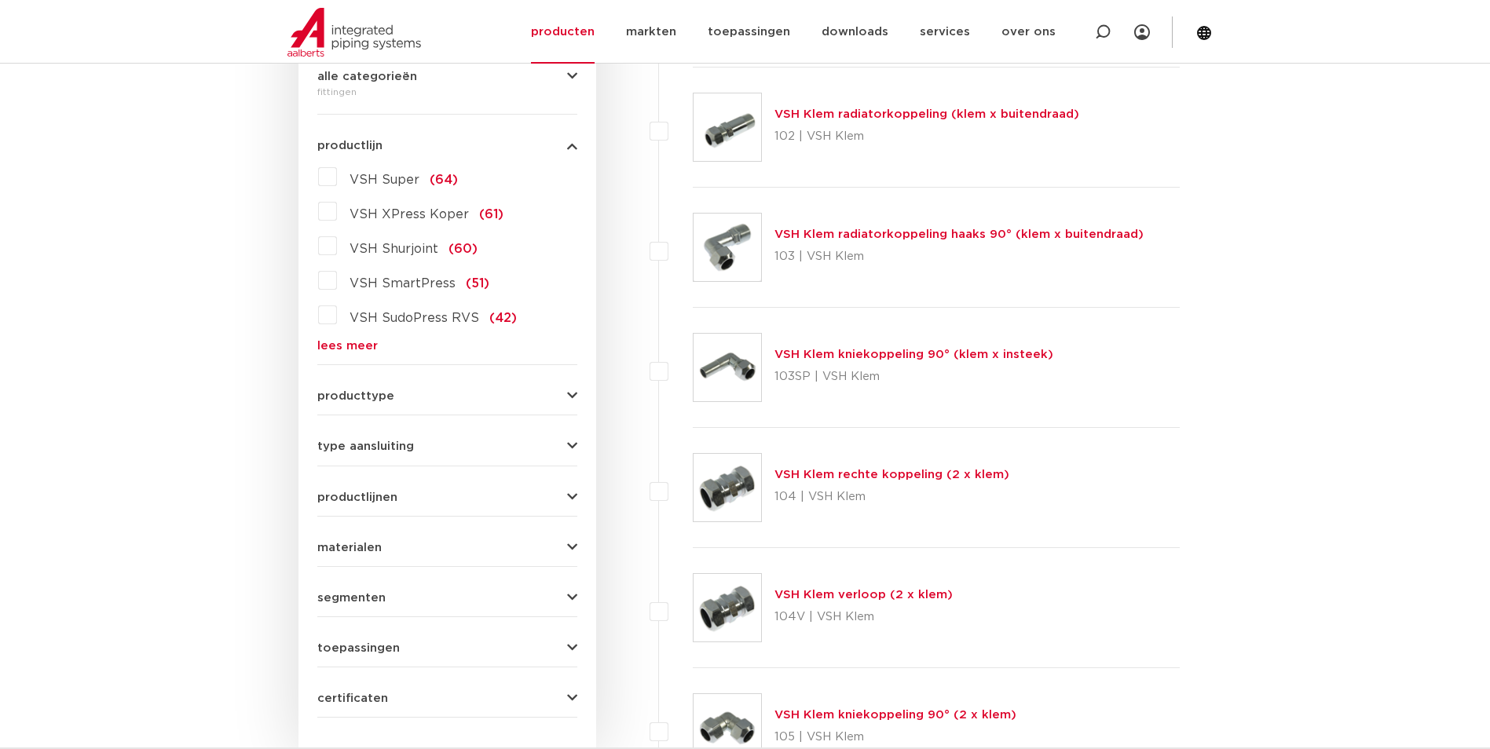
click at [331, 360] on form "zoek op naam of productnummer alle categorieën fittingen fittingen afsluiters b…" at bounding box center [447, 352] width 260 height 732
click at [331, 351] on link "lees meer" at bounding box center [447, 346] width 260 height 12
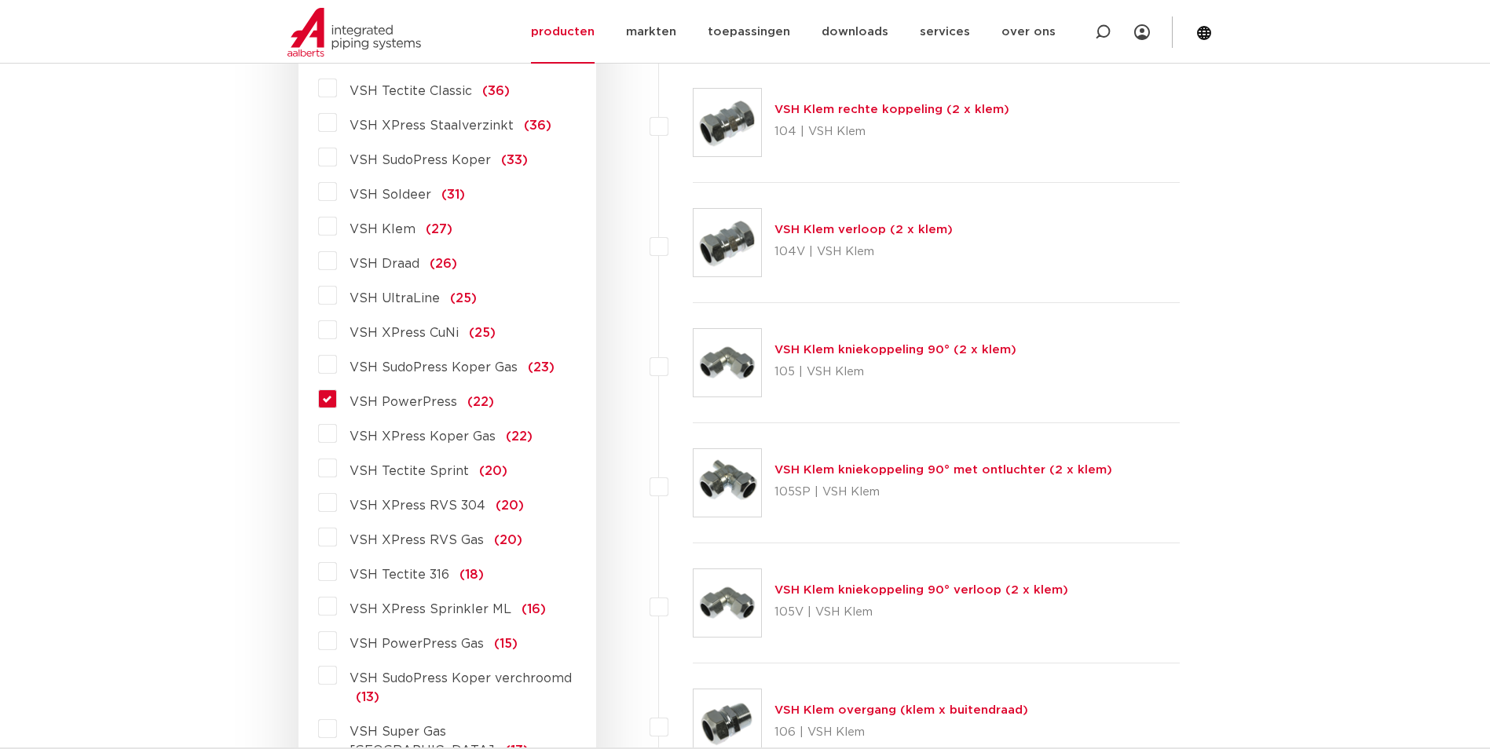
scroll to position [785, 0]
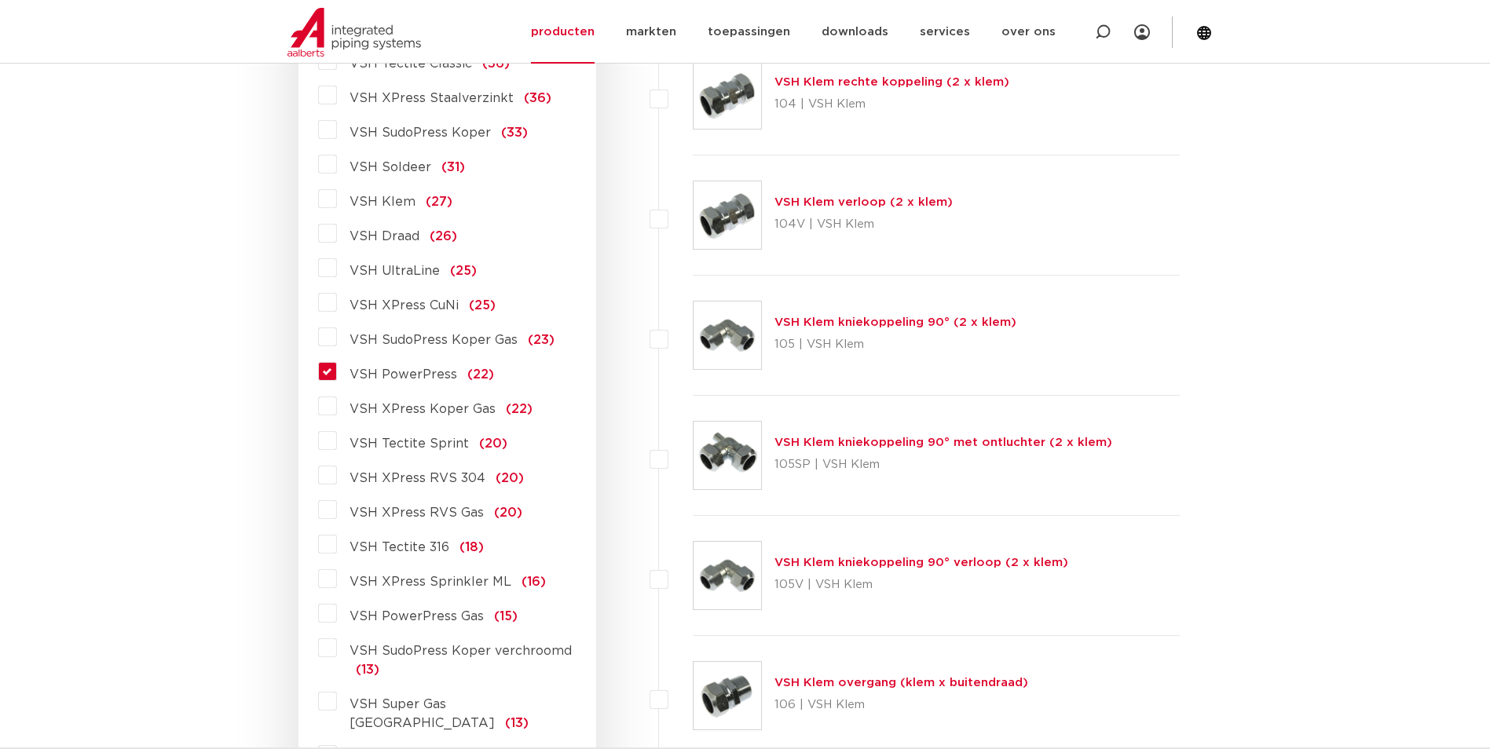
click at [321, 386] on div "VSH Super (64) VSH XPress Koper (61) VSH Shurjoint (60) VSH SmartPress (51) VSH…" at bounding box center [447, 488] width 260 height 1435
click at [337, 371] on label "VSH PowerPress (22)" at bounding box center [415, 371] width 157 height 25
click at [0, 0] on input "VSH PowerPress (22)" at bounding box center [0, 0] width 0 height 0
click at [337, 371] on label "VSH PowerPress (22)" at bounding box center [415, 371] width 157 height 25
click at [0, 0] on input "VSH PowerPress (22)" at bounding box center [0, 0] width 0 height 0
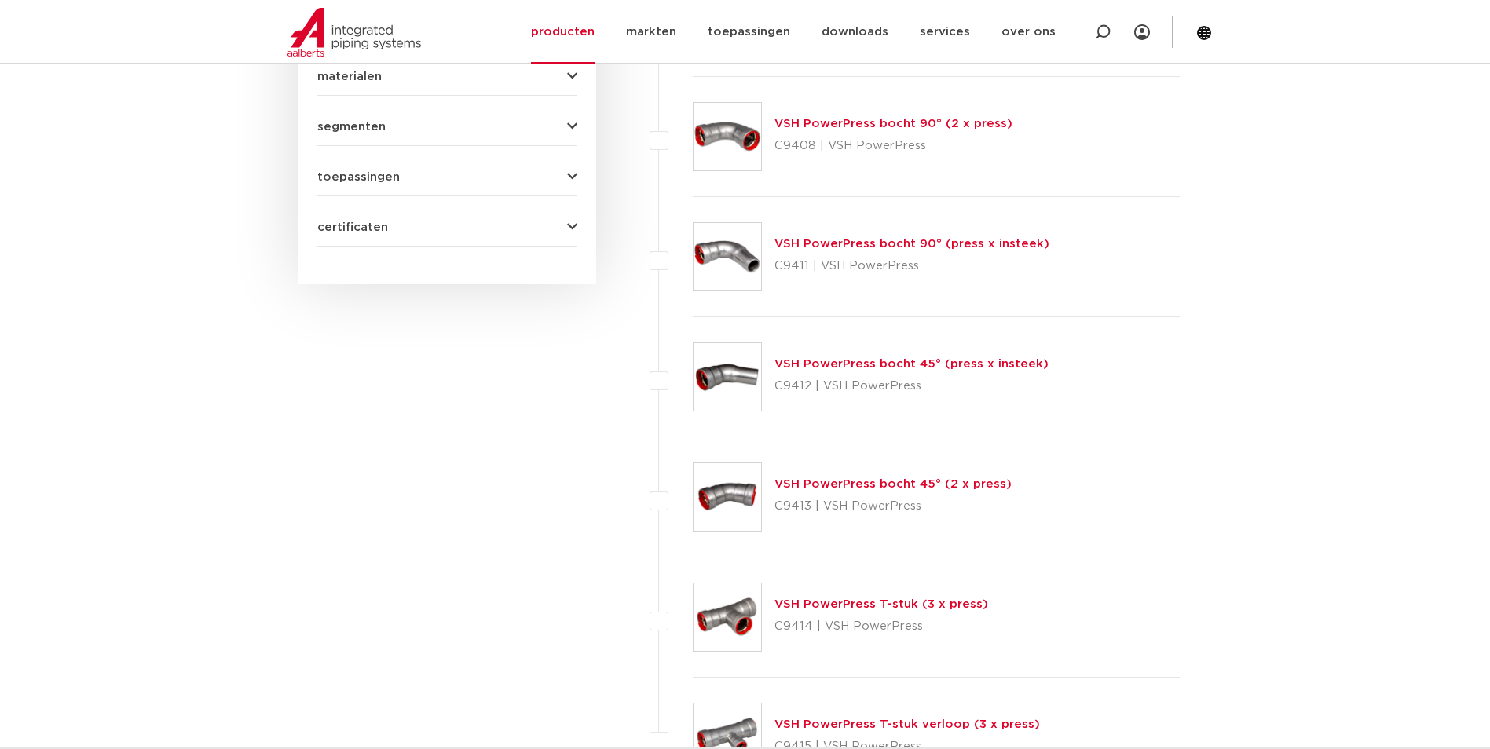
scroll to position [1178, 0]
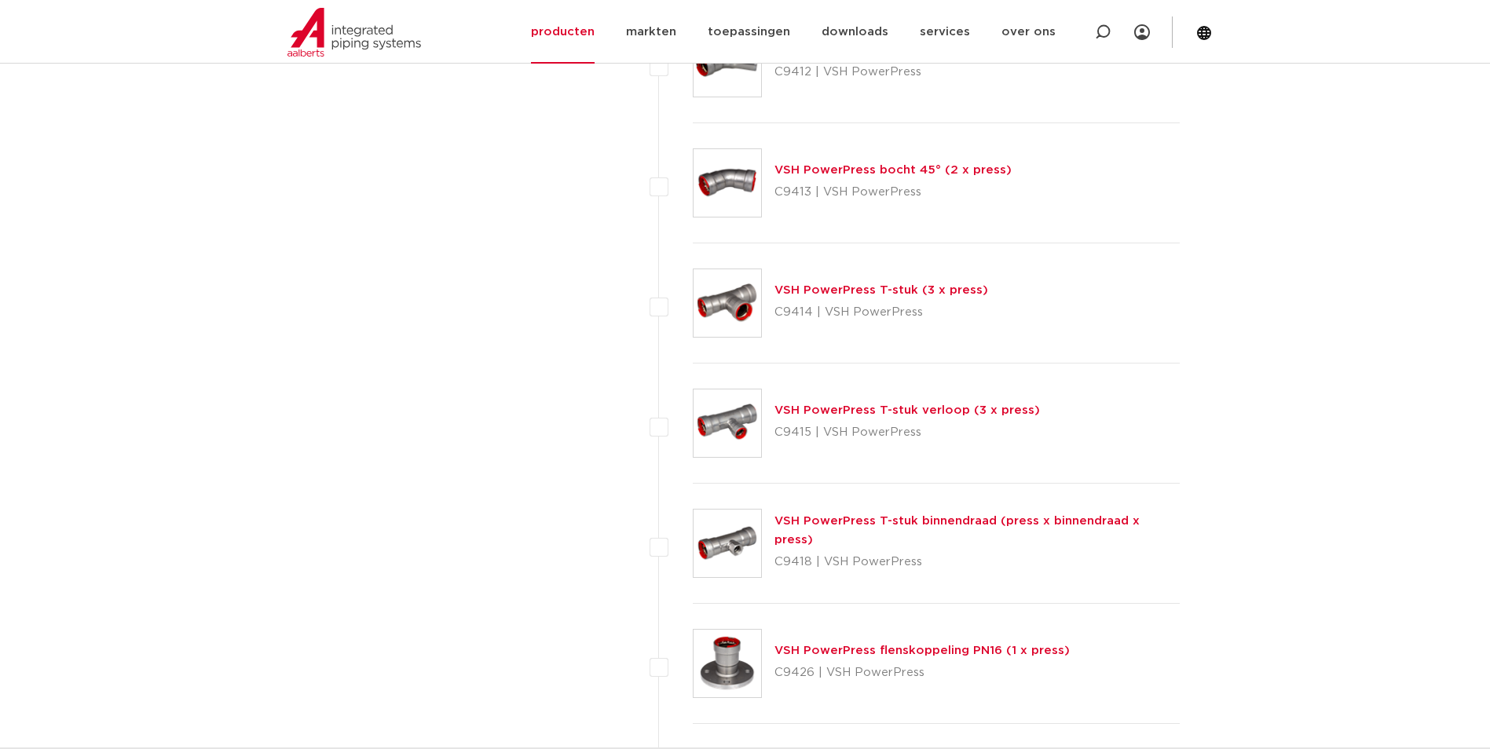
click at [828, 406] on link "VSH PowerPress T-stuk verloop (3 x press)" at bounding box center [906, 410] width 265 height 12
click at [786, 293] on link "VSH PowerPress T-stuk (3 x press)" at bounding box center [881, 290] width 214 height 12
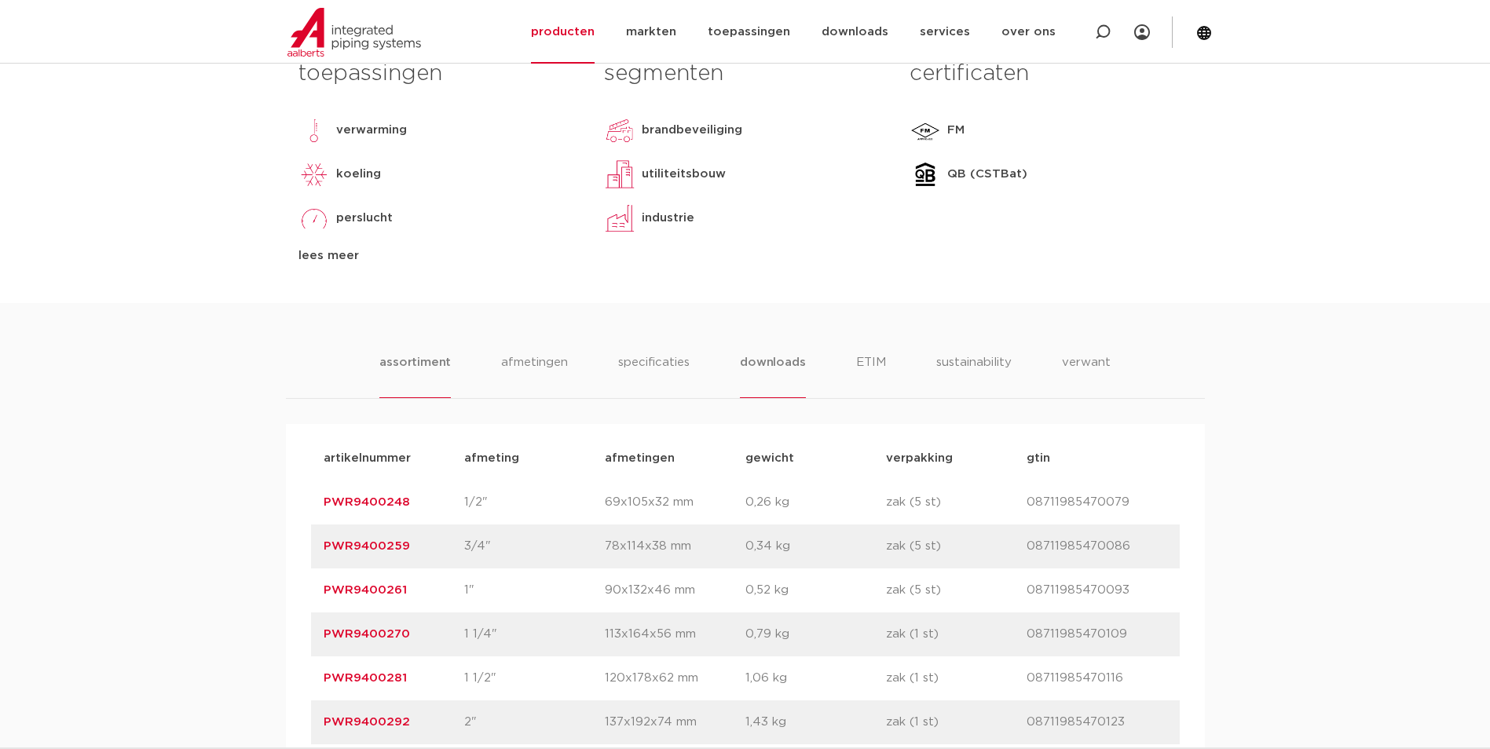
scroll to position [785, 0]
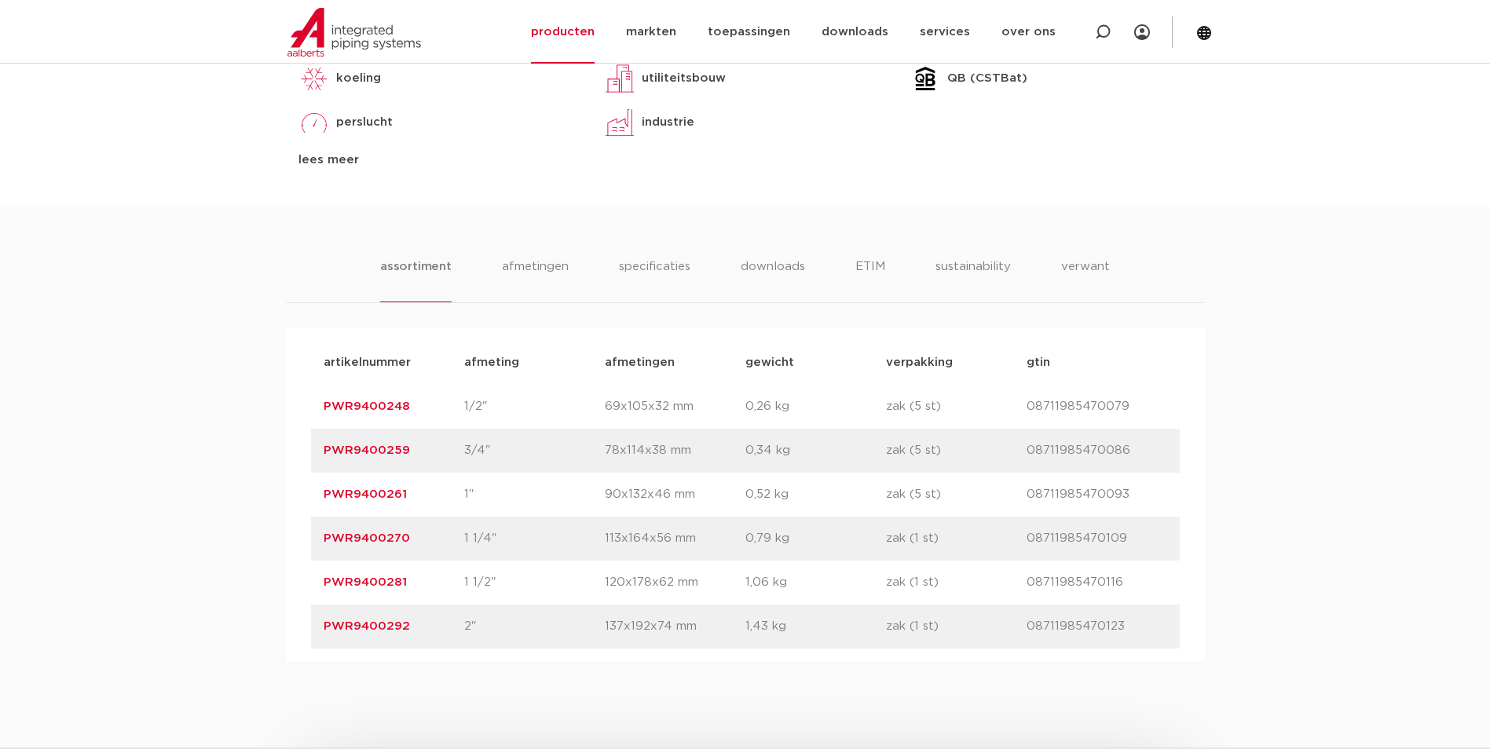
click at [379, 437] on div "artikelnummer PWR9400259 afmeting 3/4" afmetingen 78x114x38 mm gewicht 0,34 kg …" at bounding box center [745, 451] width 868 height 44
drag, startPoint x: 428, startPoint y: 445, endPoint x: 327, endPoint y: 459, distance: 101.4
click at [327, 459] on p "PWR9400259" at bounding box center [394, 450] width 141 height 19
drag, startPoint x: 327, startPoint y: 459, endPoint x: 419, endPoint y: 466, distance: 91.4
click at [419, 466] on div "artikelnummer PWR9400259 afmeting 3/4" afmetingen 78x114x38 mm gewicht 0,34 kg …" at bounding box center [745, 451] width 868 height 44
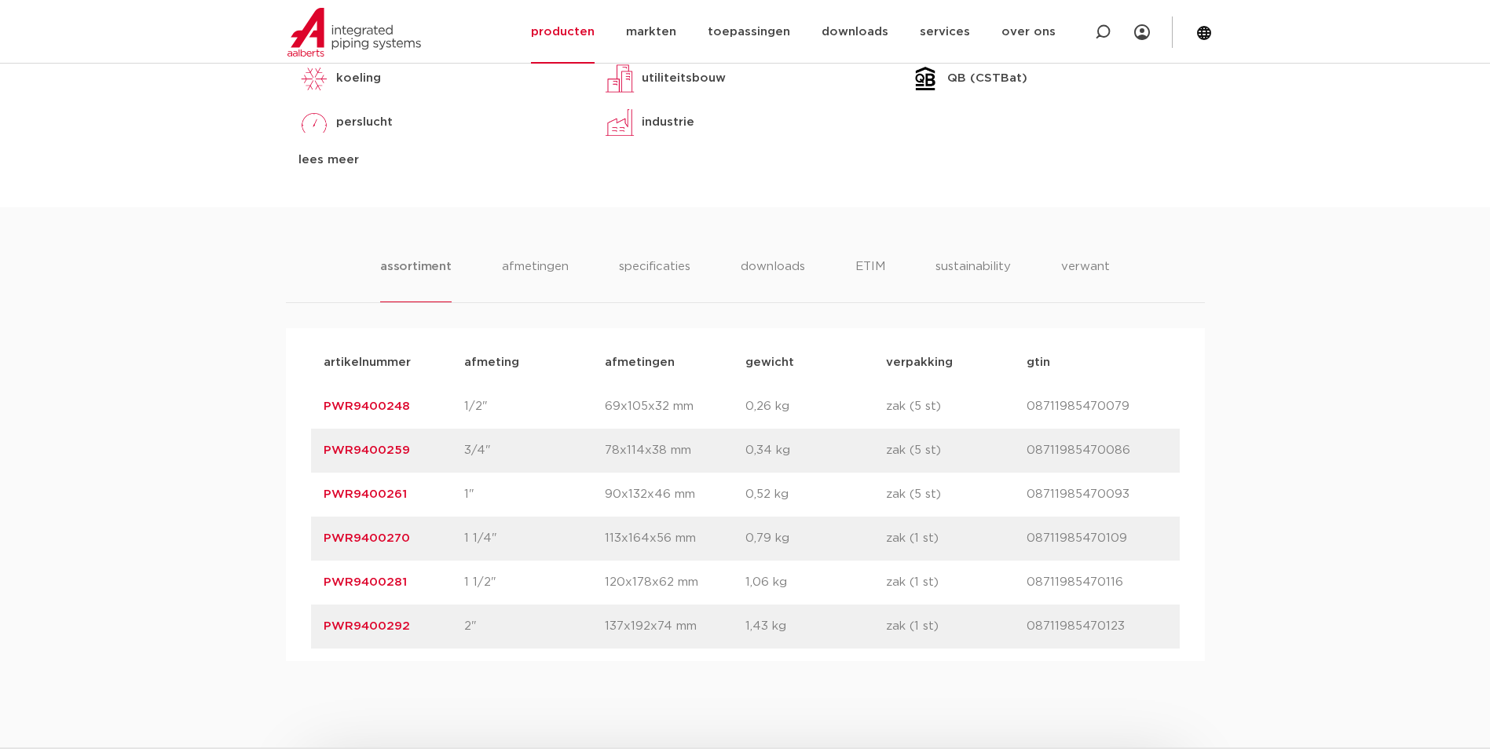
drag, startPoint x: 415, startPoint y: 453, endPoint x: 320, endPoint y: 457, distance: 95.9
click at [320, 457] on div "artikelnummer PWR9400259 afmeting 3/4" afmetingen 78x114x38 mm gewicht 0,34 kg …" at bounding box center [745, 451] width 868 height 44
copy link "PWR9400259"
drag, startPoint x: 416, startPoint y: 545, endPoint x: 296, endPoint y: 547, distance: 120.2
click at [296, 547] on div "artikelnummer afmeting afmetingen gewicht verpakking gtin artikelnummer PWR9400…" at bounding box center [745, 494] width 919 height 333
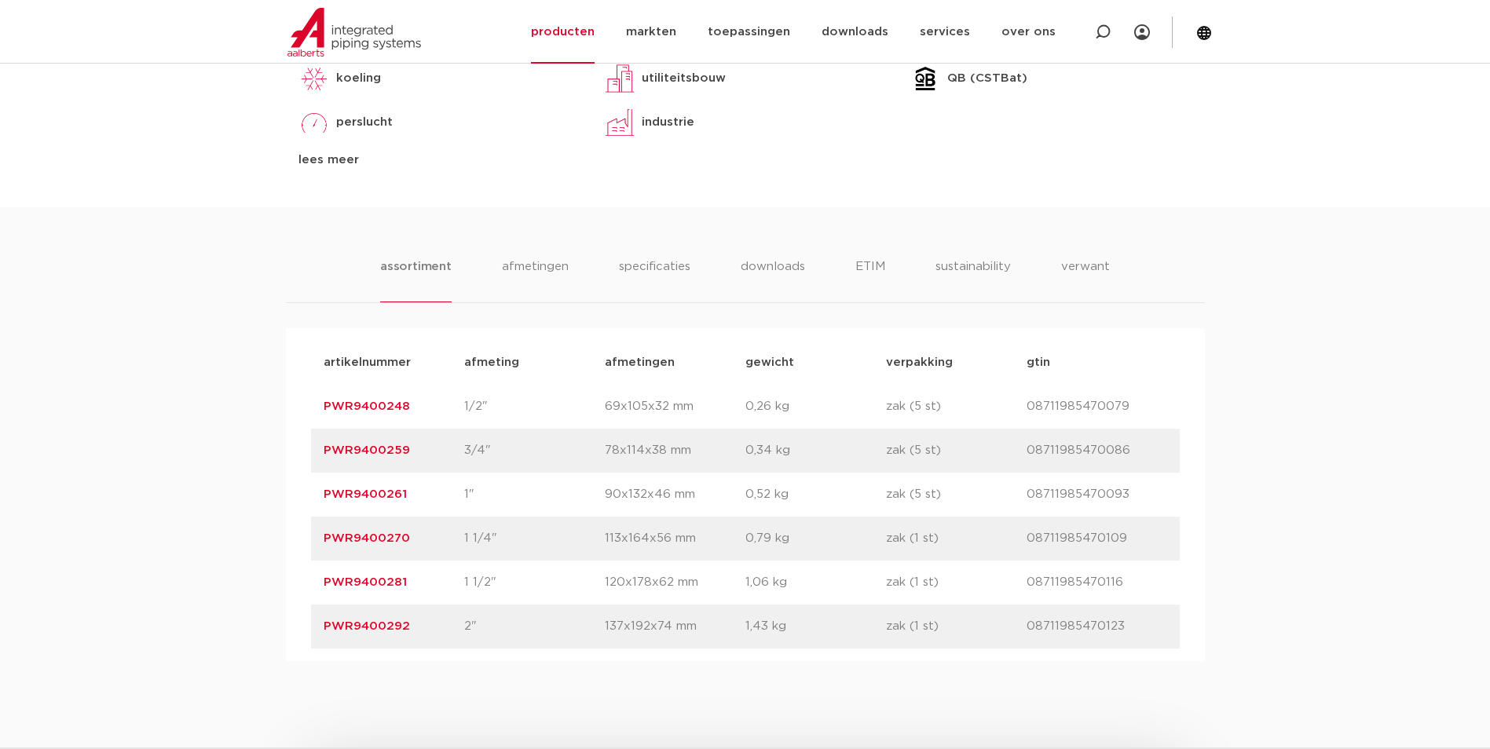
copy link "PWR9400270"
drag, startPoint x: 430, startPoint y: 577, endPoint x: 275, endPoint y: 570, distance: 155.6
click at [275, 570] on div "assortiment [GEOGRAPHIC_DATA] specificaties downloads ETIM sustainability verwa…" at bounding box center [745, 434] width 1490 height 454
copy link "PWR9400281"
drag, startPoint x: 411, startPoint y: 249, endPoint x: 405, endPoint y: 239, distance: 12.0
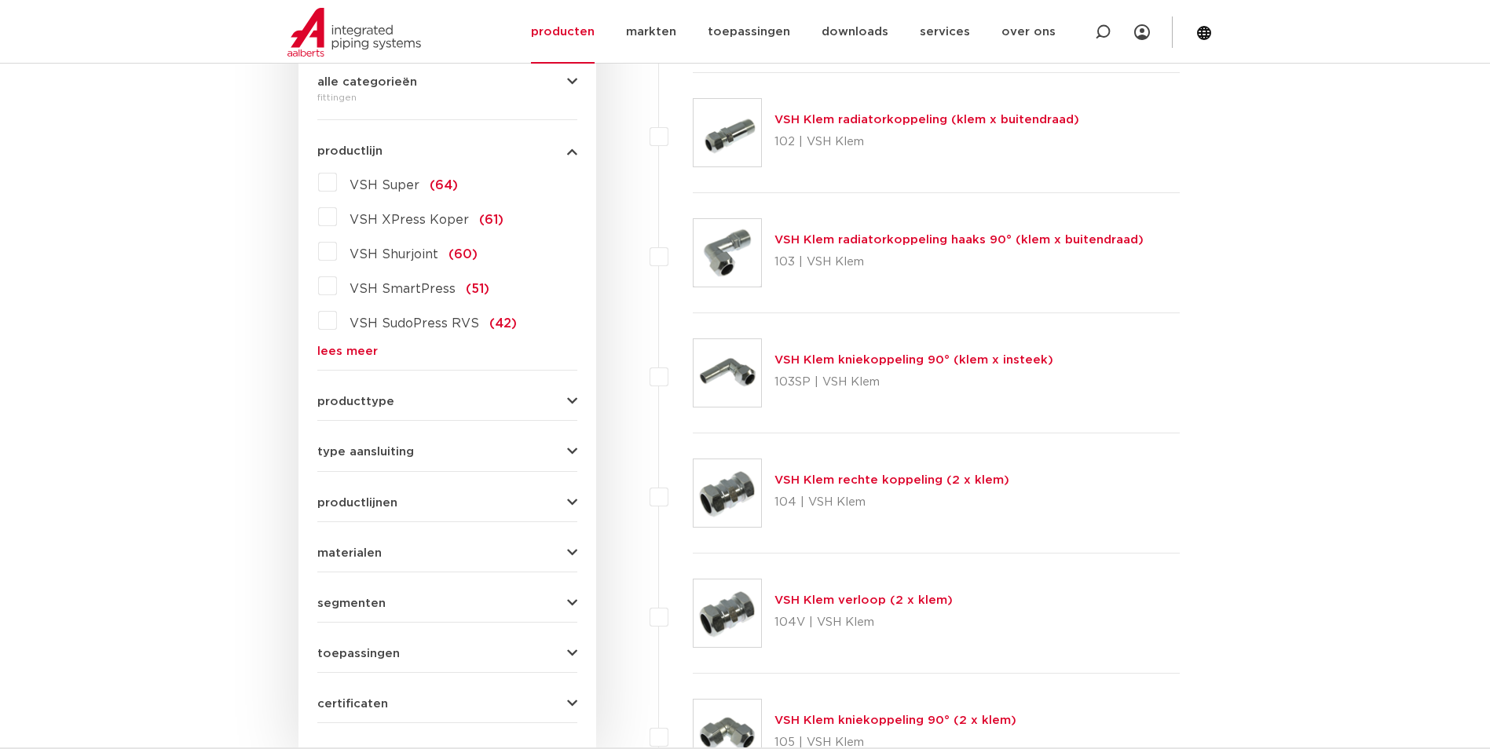
scroll to position [314, 0]
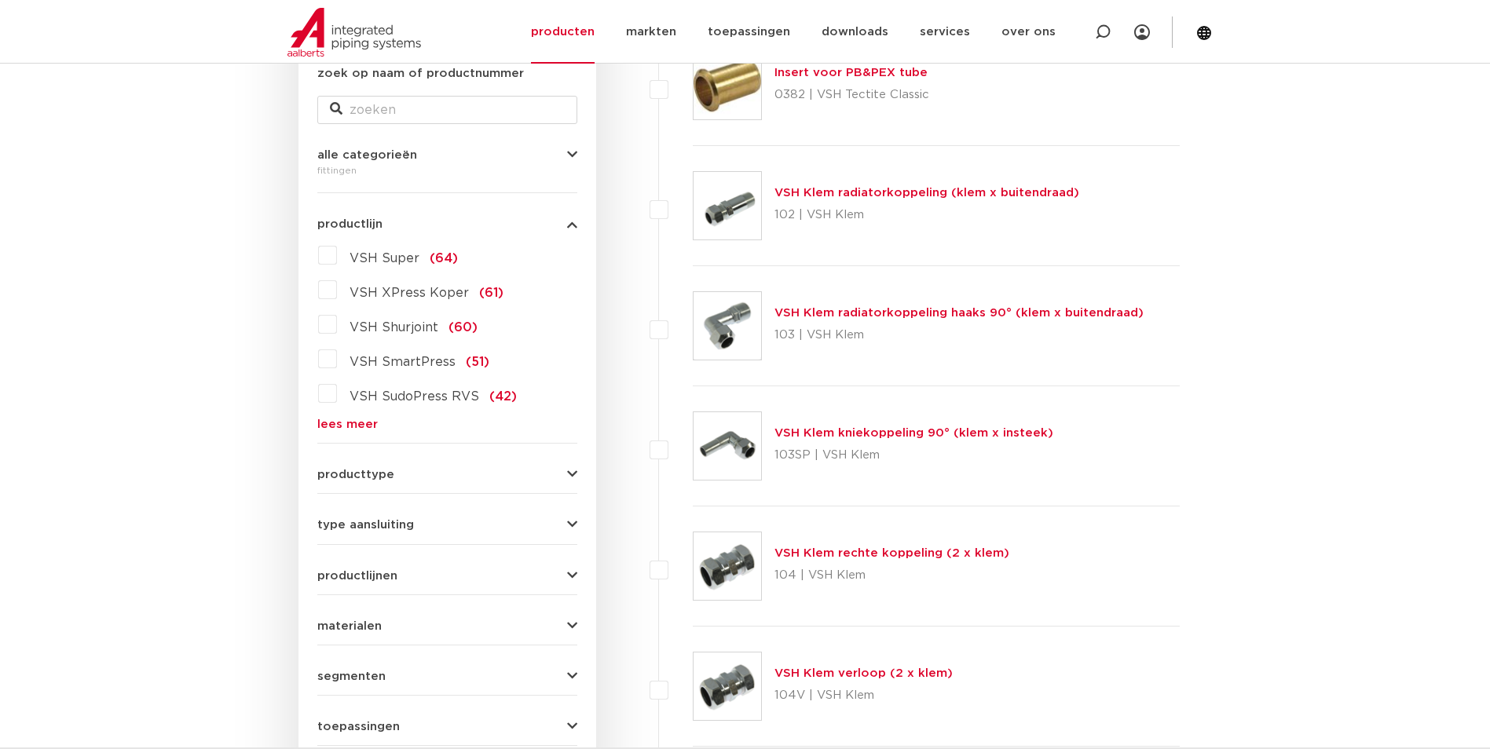
click at [343, 426] on link "lees meer" at bounding box center [447, 425] width 260 height 12
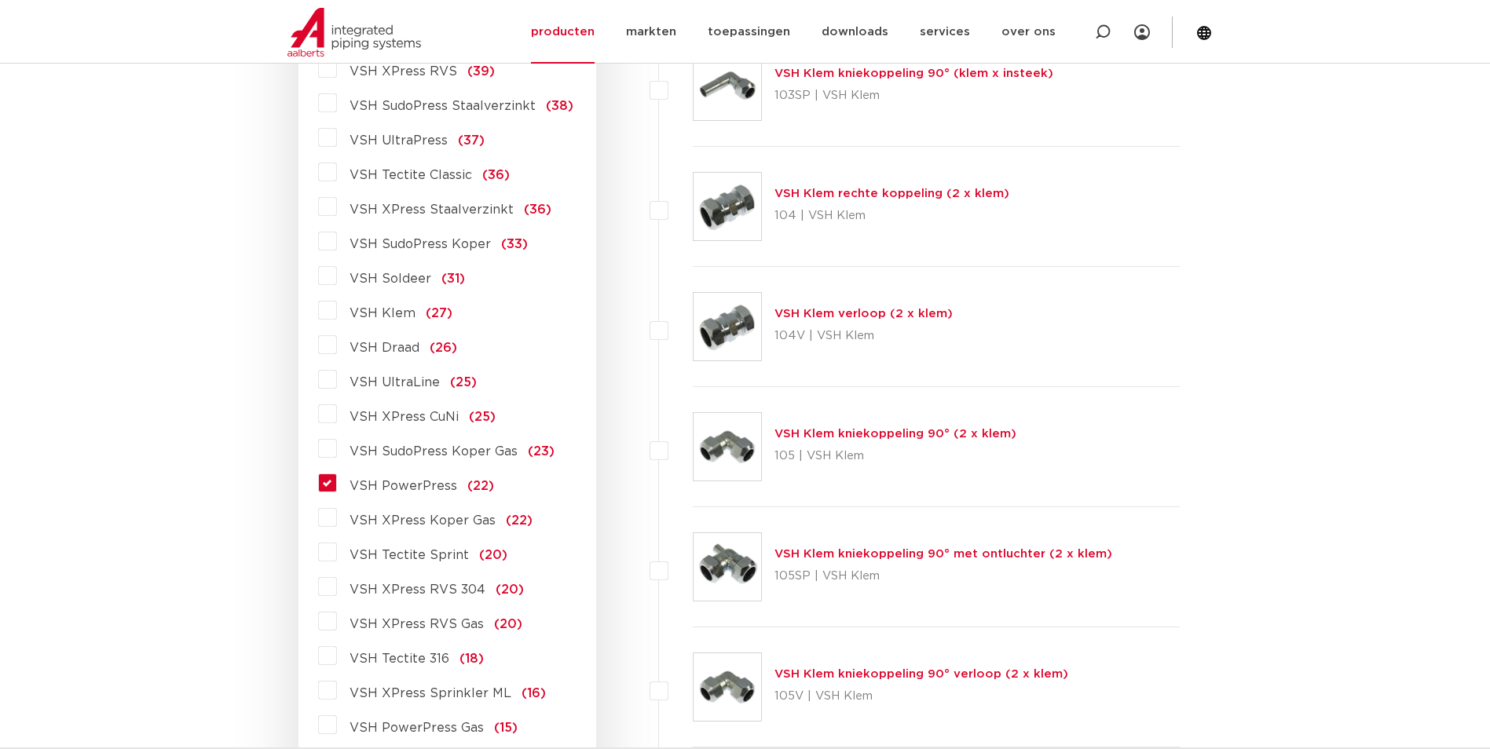
scroll to position [864, 0]
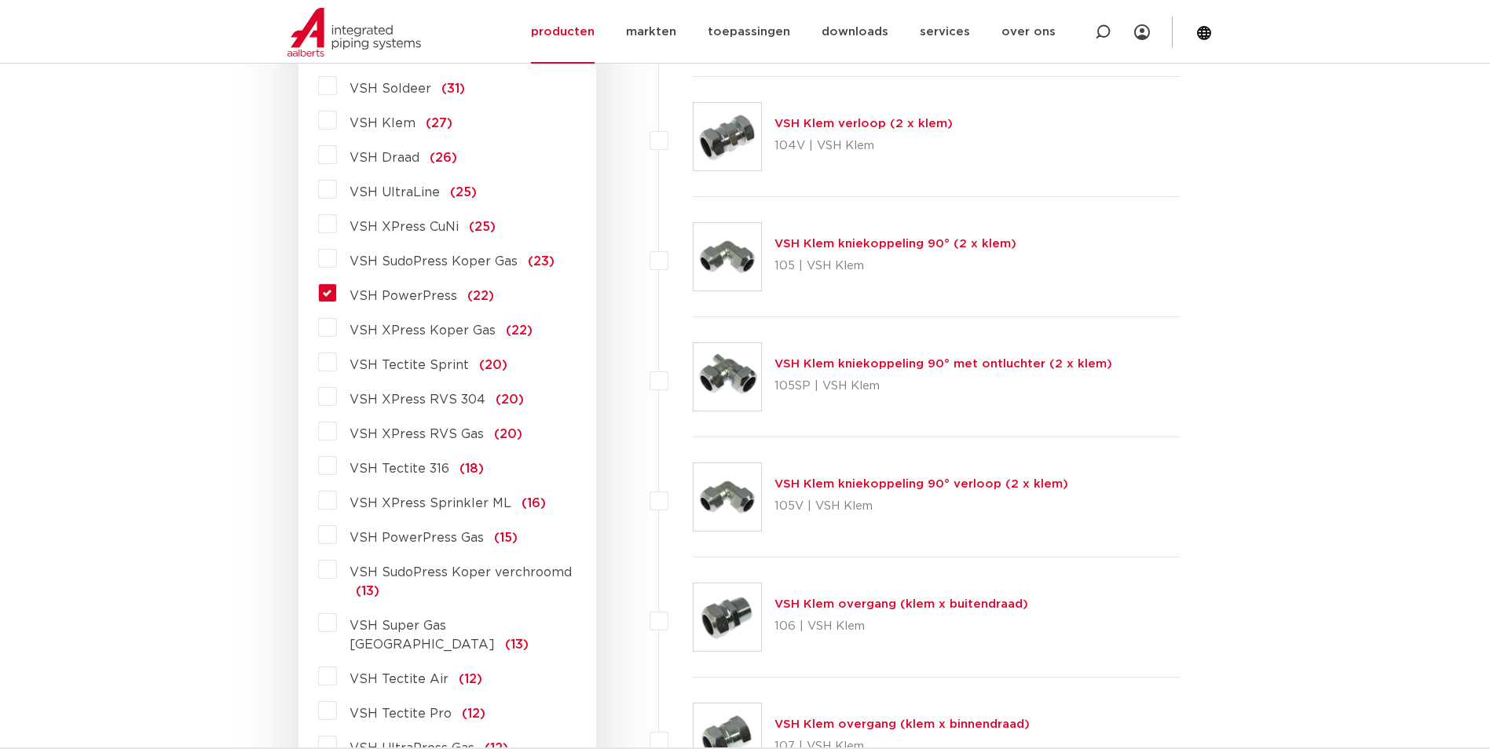
click at [337, 297] on label "VSH PowerPress (22)" at bounding box center [415, 292] width 157 height 25
click at [0, 0] on input "VSH PowerPress (22)" at bounding box center [0, 0] width 0 height 0
click at [337, 296] on label "VSH PowerPress (22)" at bounding box center [415, 292] width 157 height 25
click at [0, 0] on input "VSH PowerPress (22)" at bounding box center [0, 0] width 0 height 0
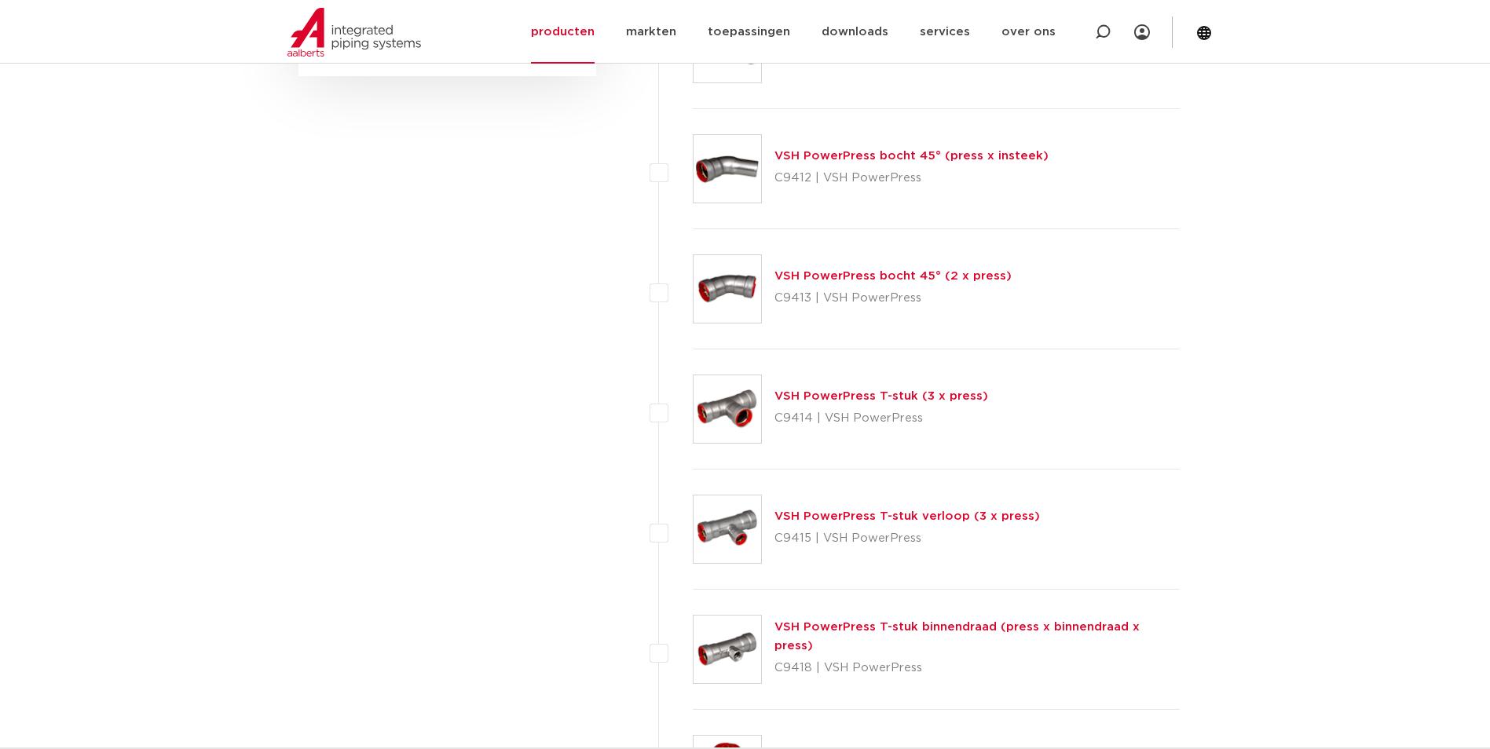
scroll to position [1099, 0]
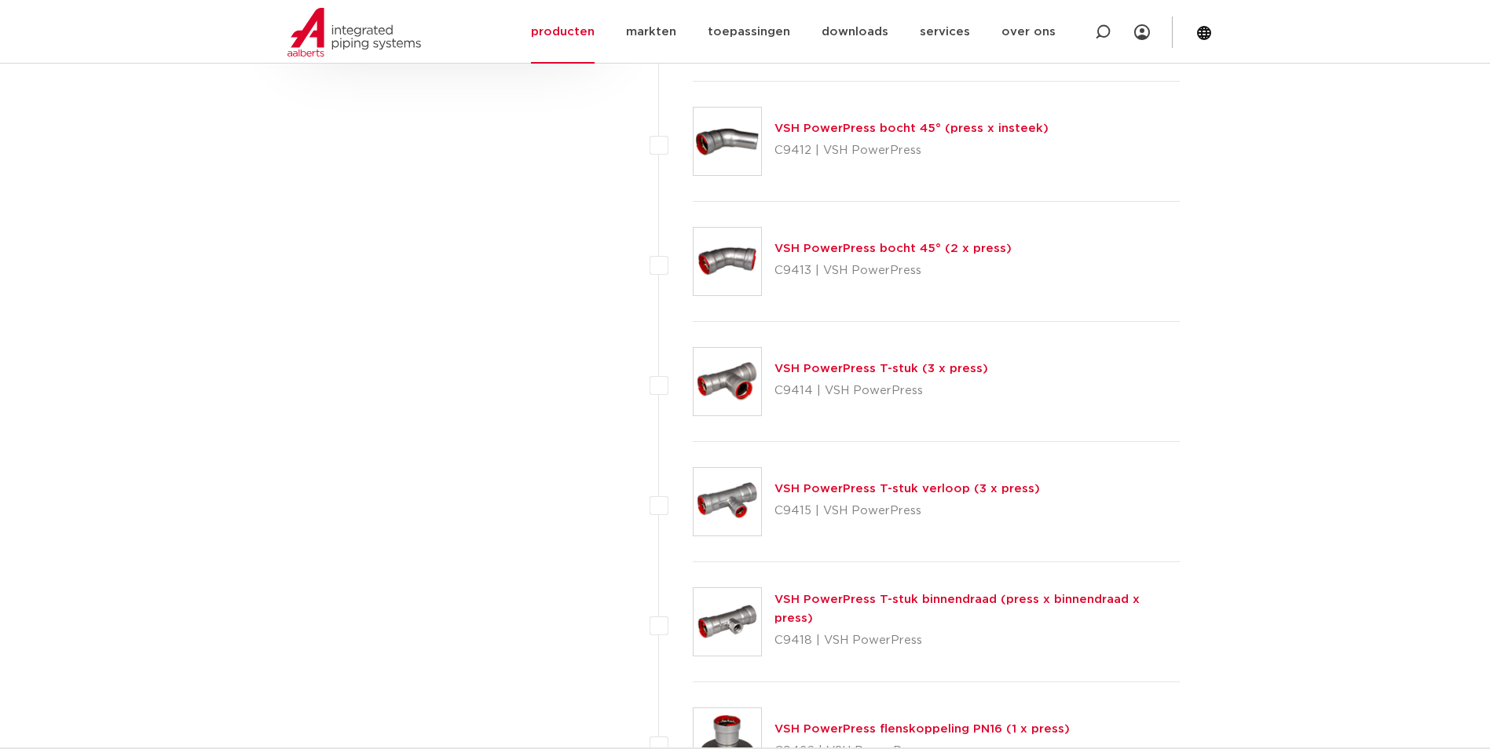
click at [858, 485] on link "VSH PowerPress T-stuk verloop (3 x press)" at bounding box center [906, 489] width 265 height 12
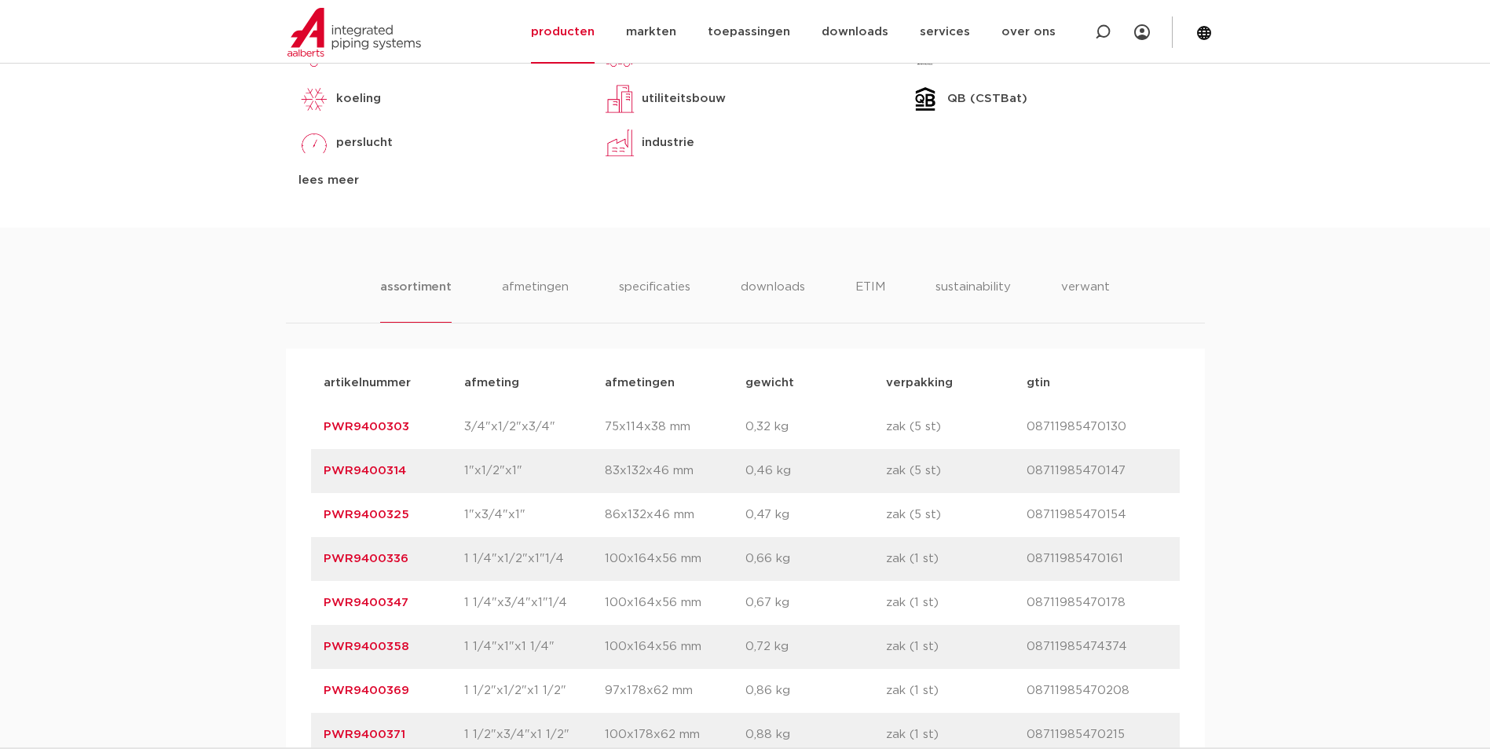
scroll to position [785, 0]
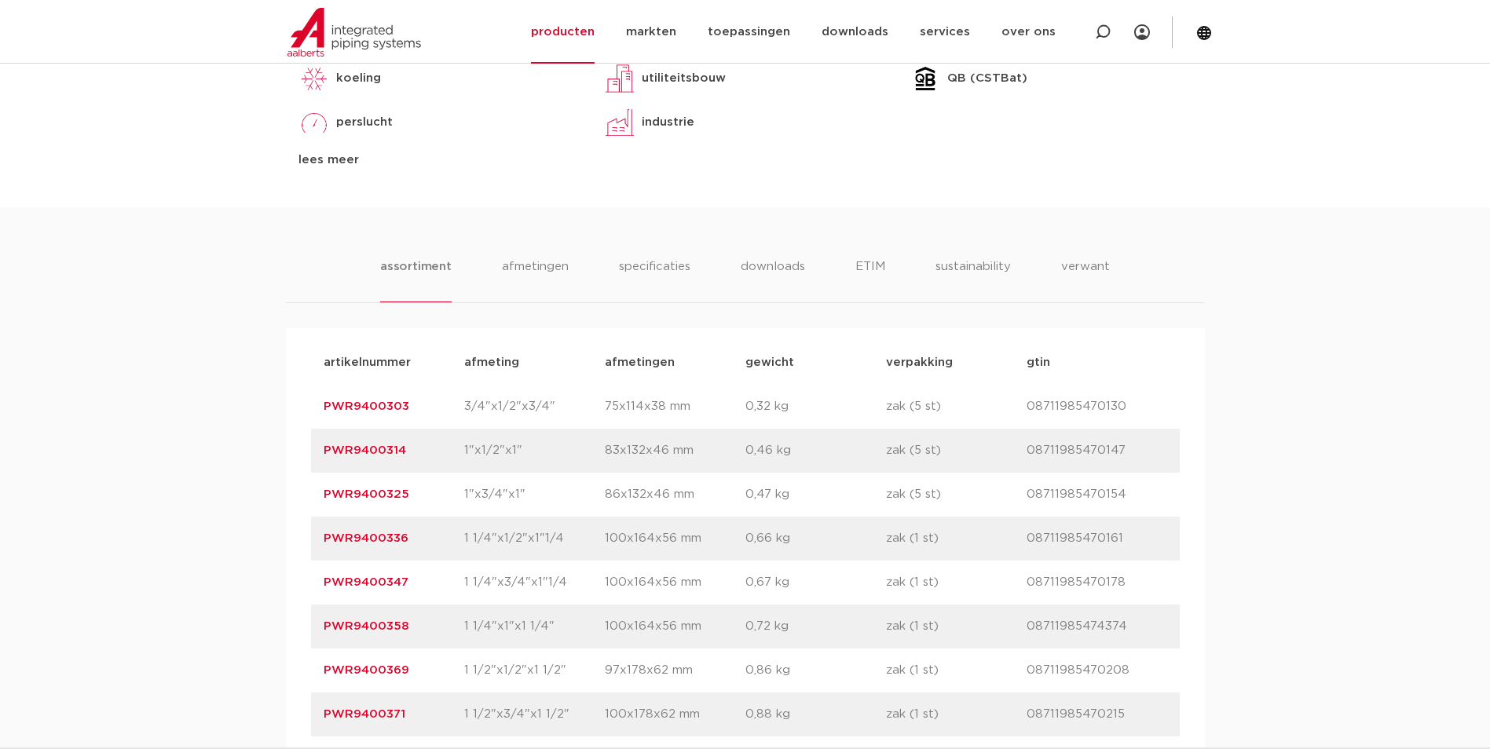
drag, startPoint x: 431, startPoint y: 448, endPoint x: 249, endPoint y: 452, distance: 182.2
click at [249, 452] on div "assortiment [GEOGRAPHIC_DATA] specificaties downloads ETIM sustainability verwa…" at bounding box center [745, 632] width 1490 height 850
copy link "PWR9400303"
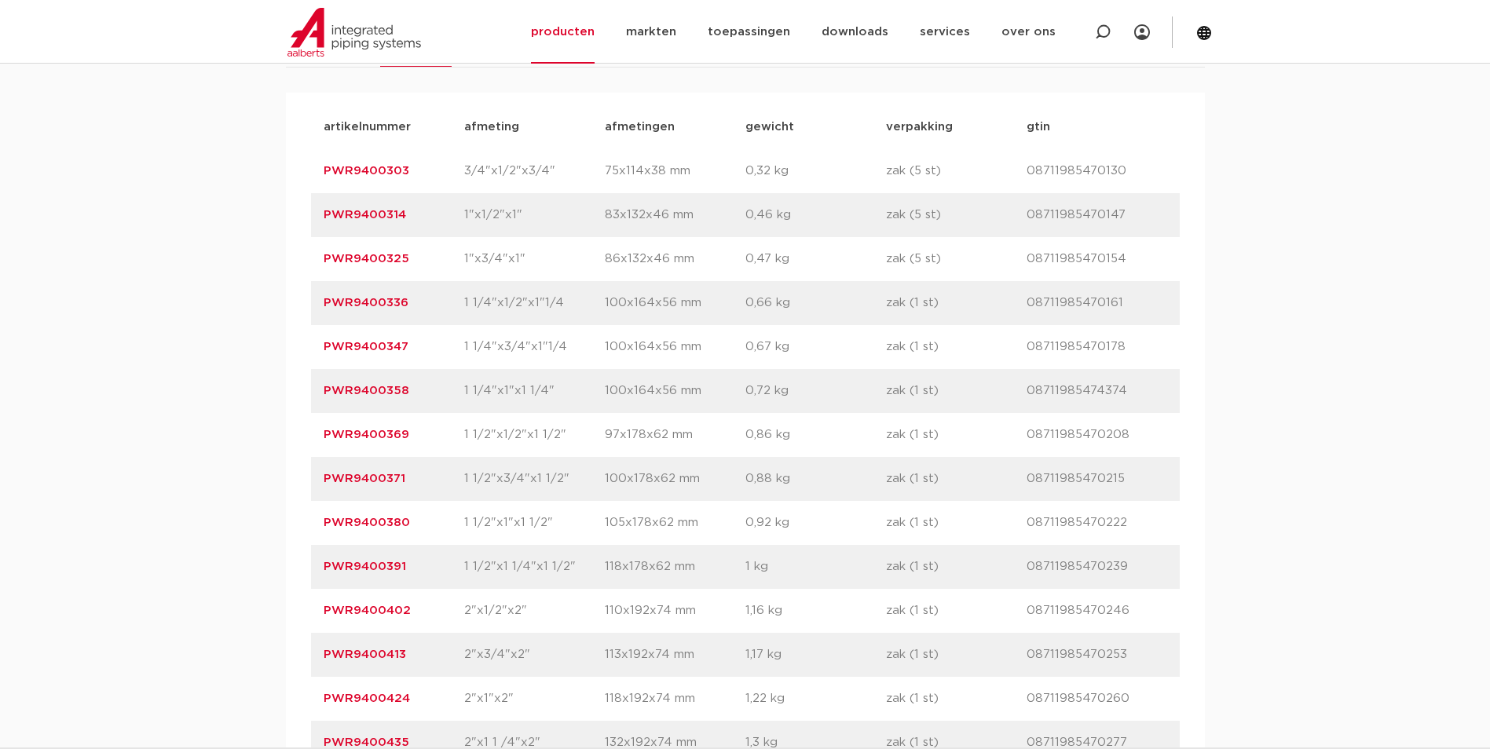
click at [419, 193] on div "artikelnummer PWR9400303 afmeting 3/4"x1/2"x3/4" afmetingen 75x114x38 mm gewich…" at bounding box center [745, 171] width 868 height 44
drag, startPoint x: 432, startPoint y: 255, endPoint x: 308, endPoint y: 257, distance: 124.1
click at [308, 257] on div "artikelnummer afmeting afmetingen gewicht verpakking gtin artikelnummer PWR9400…" at bounding box center [745, 457] width 919 height 729
copy link "PWR9400314"
drag, startPoint x: 399, startPoint y: 298, endPoint x: 287, endPoint y: 309, distance: 112.8
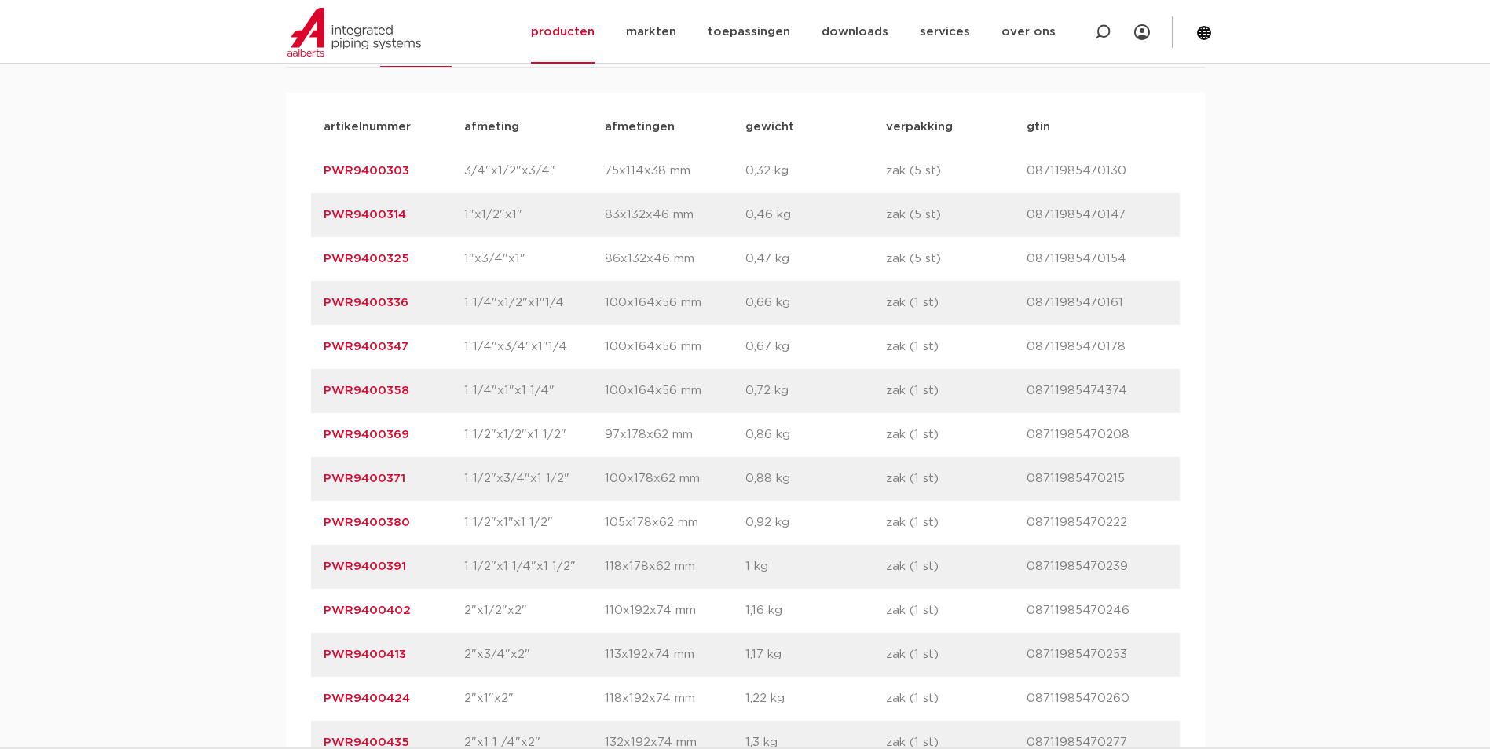
click at [287, 309] on div "artikelnummer afmeting afmetingen gewicht verpakking gtin artikelnummer PWR9400…" at bounding box center [745, 457] width 919 height 729
copy link "PWR9400325"
click at [461, 357] on p "PWR9400347" at bounding box center [394, 347] width 141 height 19
drag, startPoint x: 405, startPoint y: 380, endPoint x: 313, endPoint y: 384, distance: 92.7
click at [313, 369] on div "artikelnummer PWR9400347 afmeting 1 1/4"x3/4"x1"1/4 afmetingen 100x164x56 mm ge…" at bounding box center [745, 347] width 868 height 44
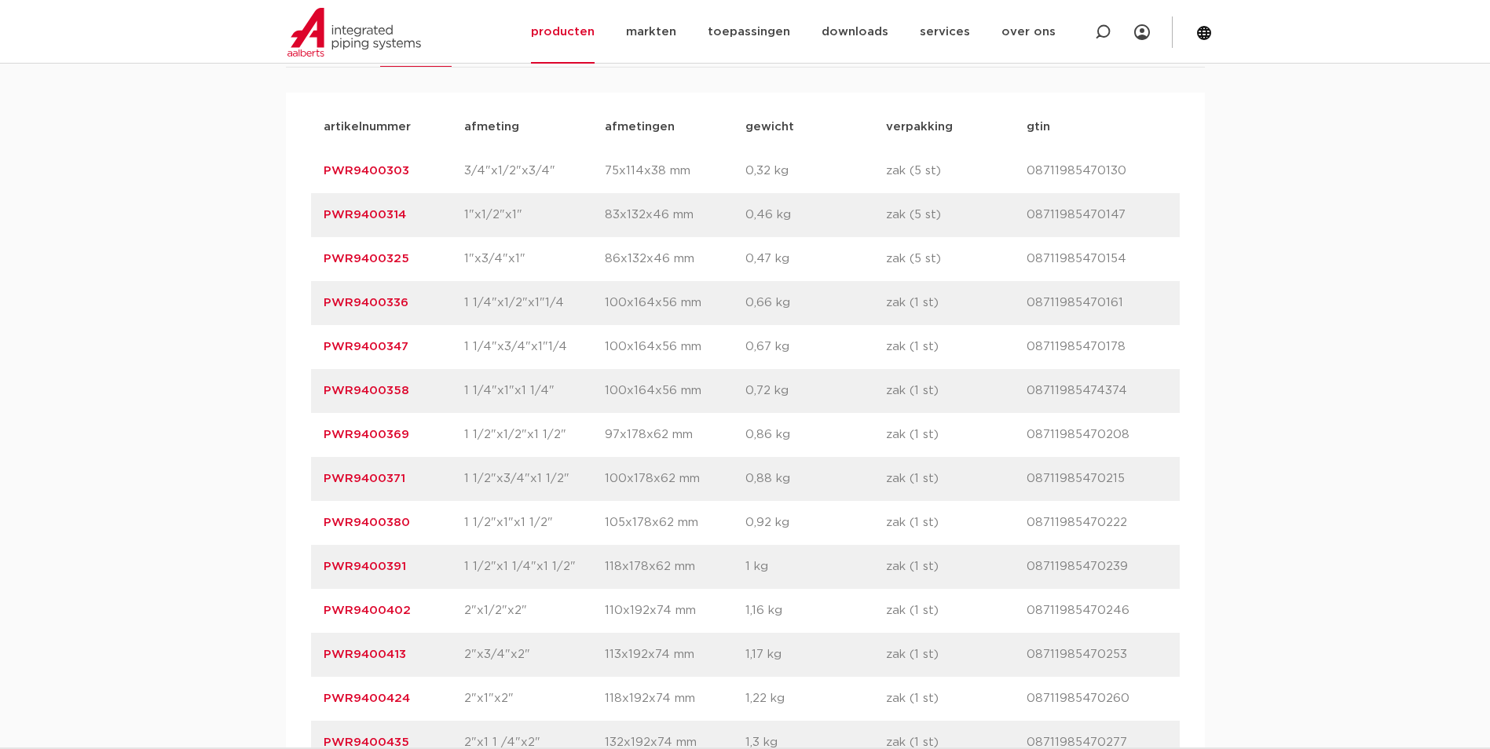
copy link "PWR9400347"
drag, startPoint x: 422, startPoint y: 425, endPoint x: 318, endPoint y: 435, distance: 104.2
click at [318, 413] on div "artikelnummer PWR9400358 afmeting 1 1/4"x1"x1 1/4" afmetingen 100x164x56 mm gew…" at bounding box center [745, 391] width 868 height 44
copy link "PWR9400358"
drag, startPoint x: 447, startPoint y: 469, endPoint x: 306, endPoint y: 473, distance: 140.6
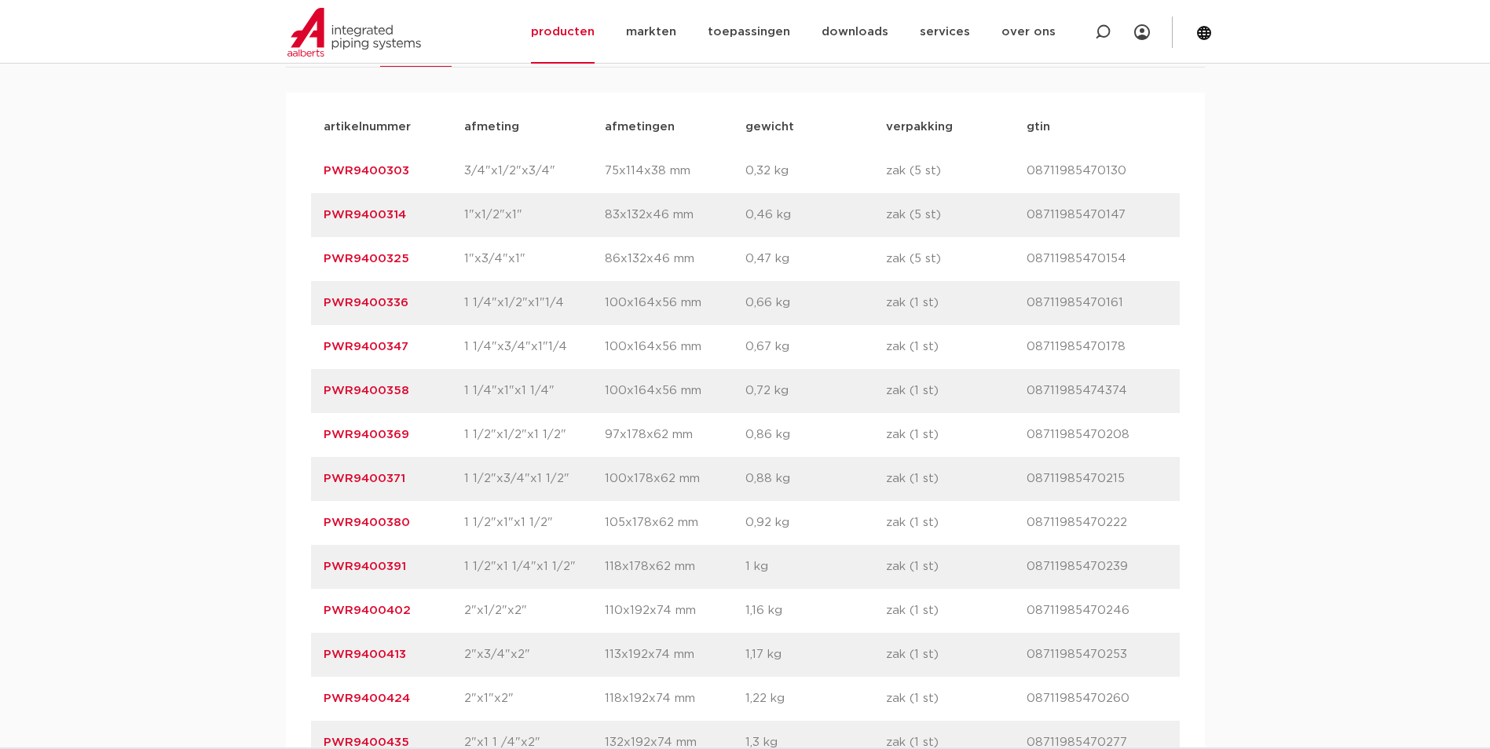
click at [306, 473] on div "artikelnummer afmeting afmetingen gewicht verpakking gtin artikelnummer PWR9400…" at bounding box center [745, 457] width 919 height 729
copy link "PWR9400369"
click at [433, 488] on p "PWR9400371" at bounding box center [394, 479] width 141 height 19
drag, startPoint x: 432, startPoint y: 512, endPoint x: 311, endPoint y: 514, distance: 120.9
click at [311, 501] on div "artikelnummer PWR9400371 afmeting 1 1/2"x3/4"x1 1/2" afmetingen 100x178x62 mm g…" at bounding box center [745, 479] width 868 height 44
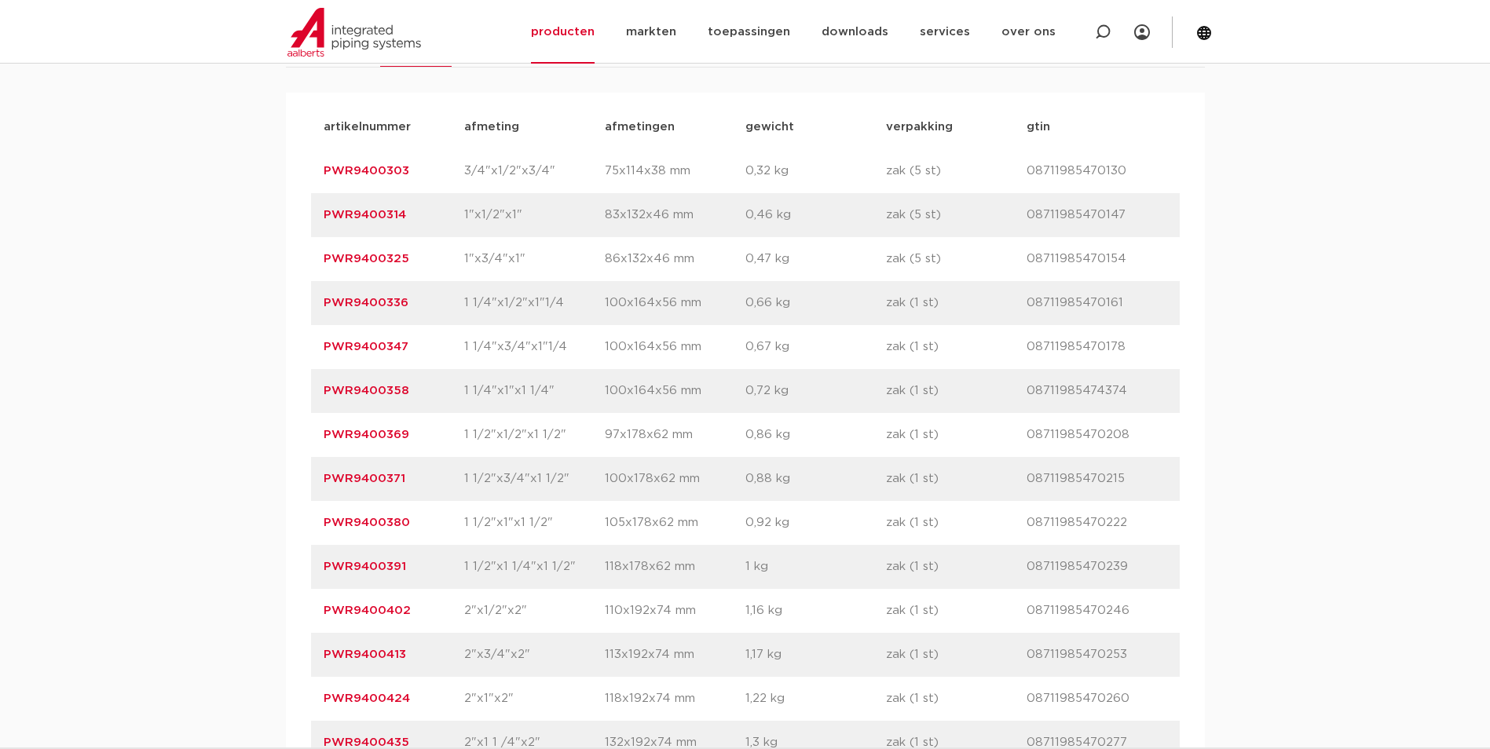
copy link "PWR9400371"
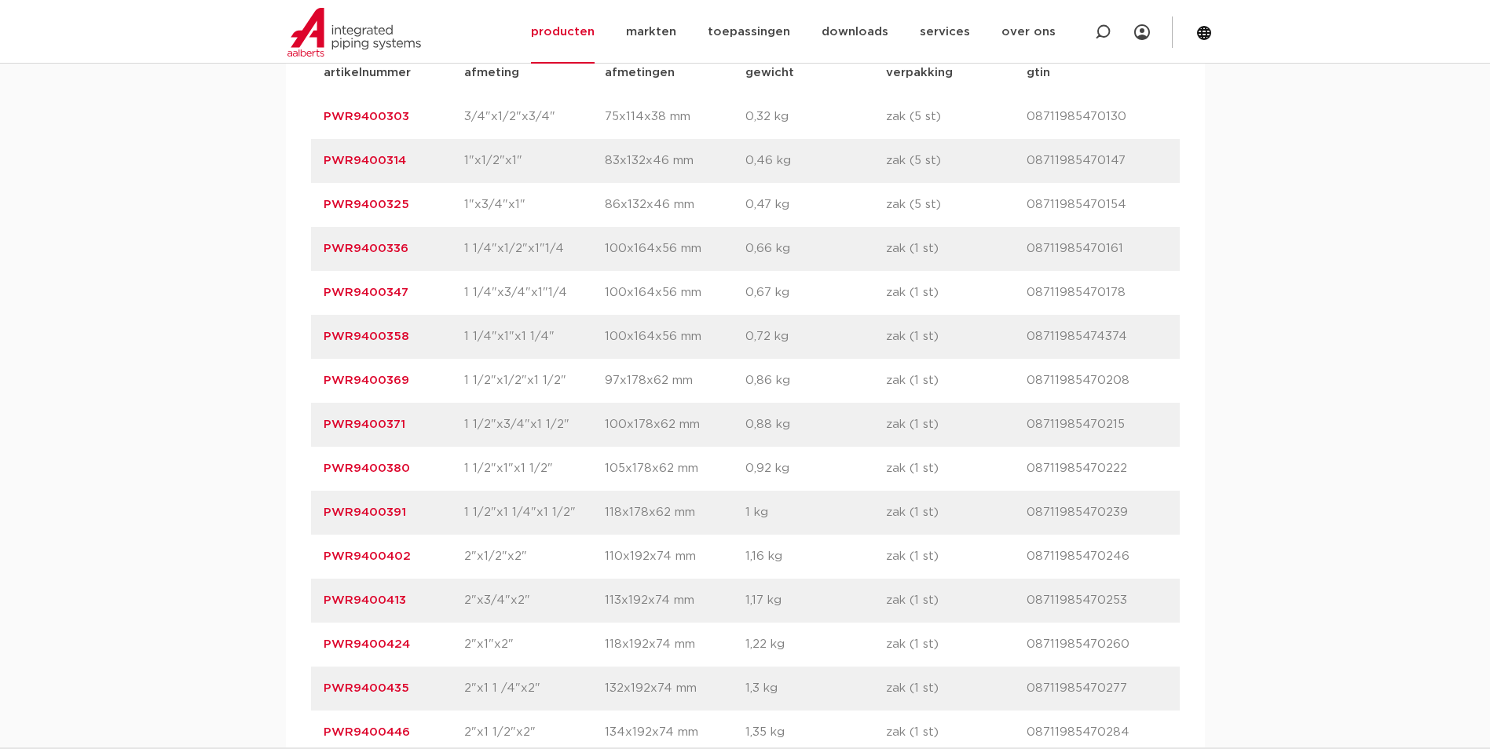
scroll to position [1099, 0]
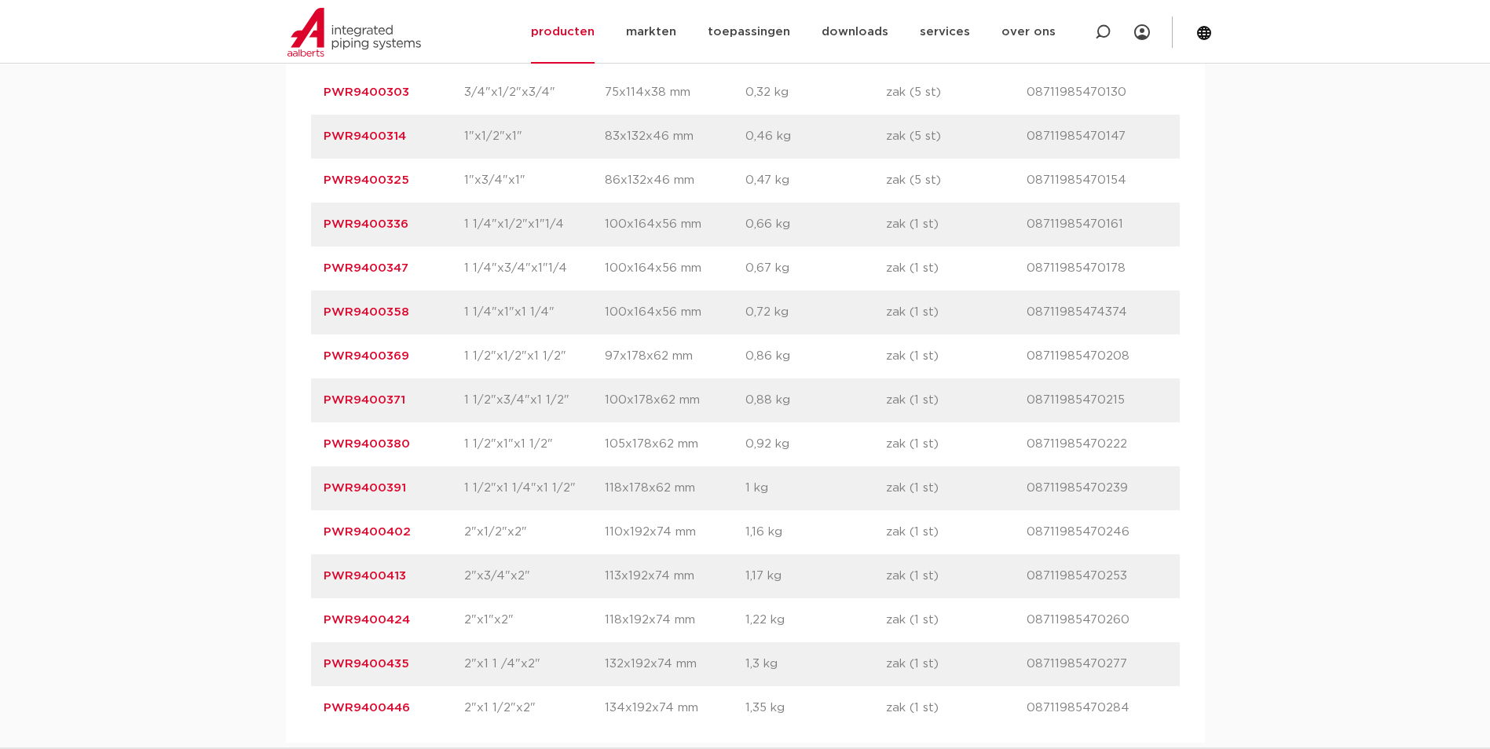
drag, startPoint x: 444, startPoint y: 477, endPoint x: 291, endPoint y: 478, distance: 153.1
click at [291, 478] on div "artikelnummer afmeting afmetingen gewicht verpakking gtin artikelnummer PWR9400…" at bounding box center [745, 378] width 919 height 729
copy link "PWR9400380"
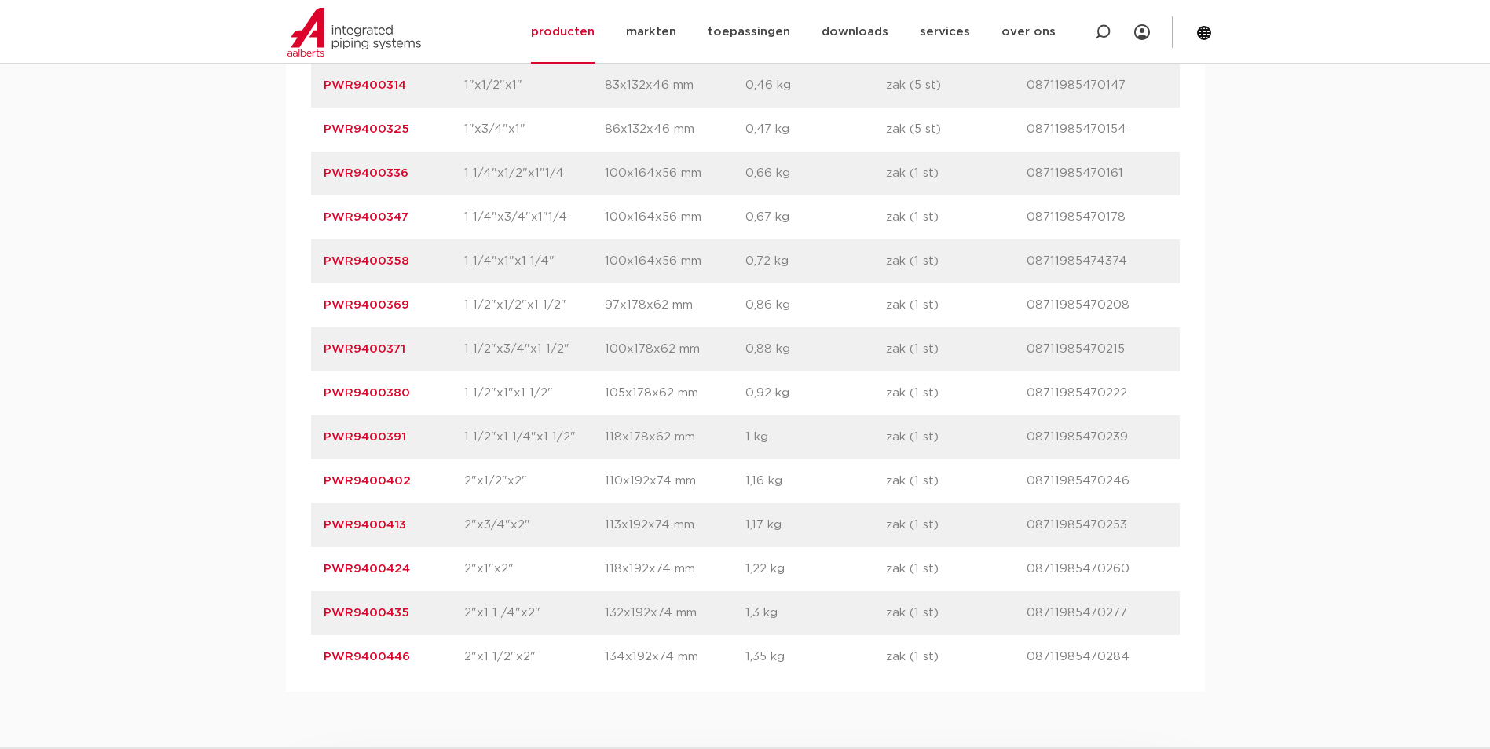
scroll to position [1178, 0]
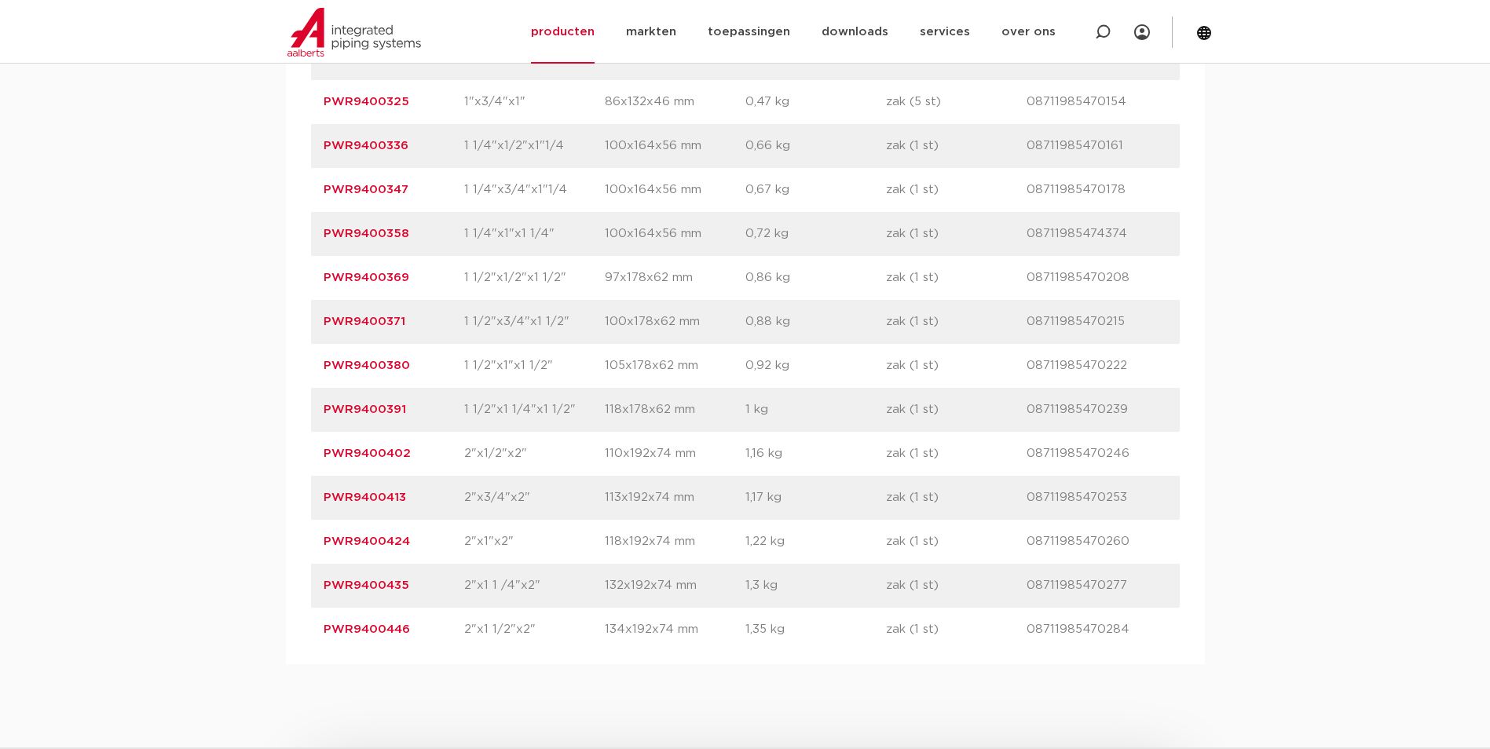
drag, startPoint x: 415, startPoint y: 532, endPoint x: 285, endPoint y: 520, distance: 130.2
click at [286, 520] on div "artikelnummer afmeting afmetingen gewicht verpakking gtin artikelnummer PWR9400…" at bounding box center [745, 300] width 919 height 729
copy link "PWR9400413"
click at [63, 57] on section "Zoeken NIEUW: myIPS is beschikbaar meer info sluiten producten markten toepassi…" at bounding box center [745, 31] width 1490 height 63
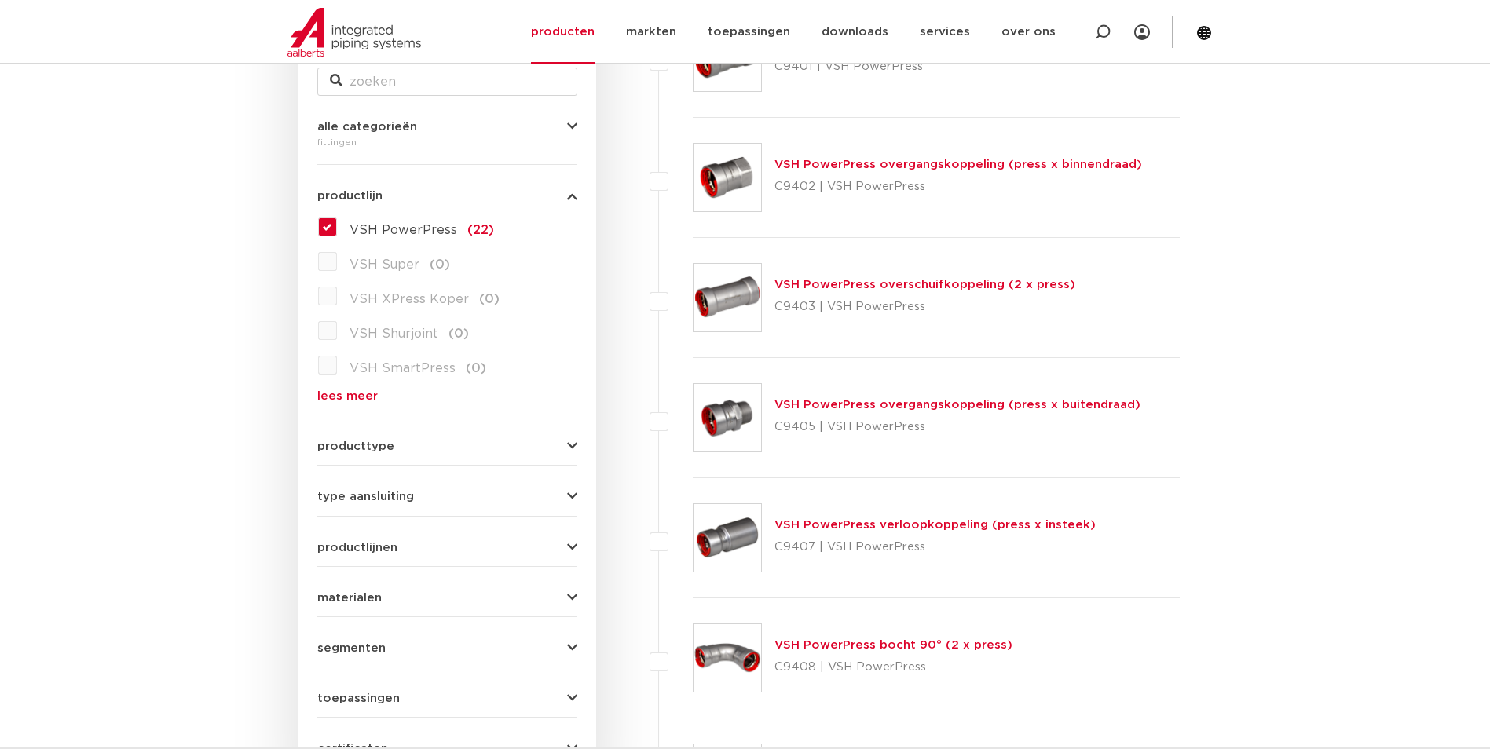
scroll to position [550, 0]
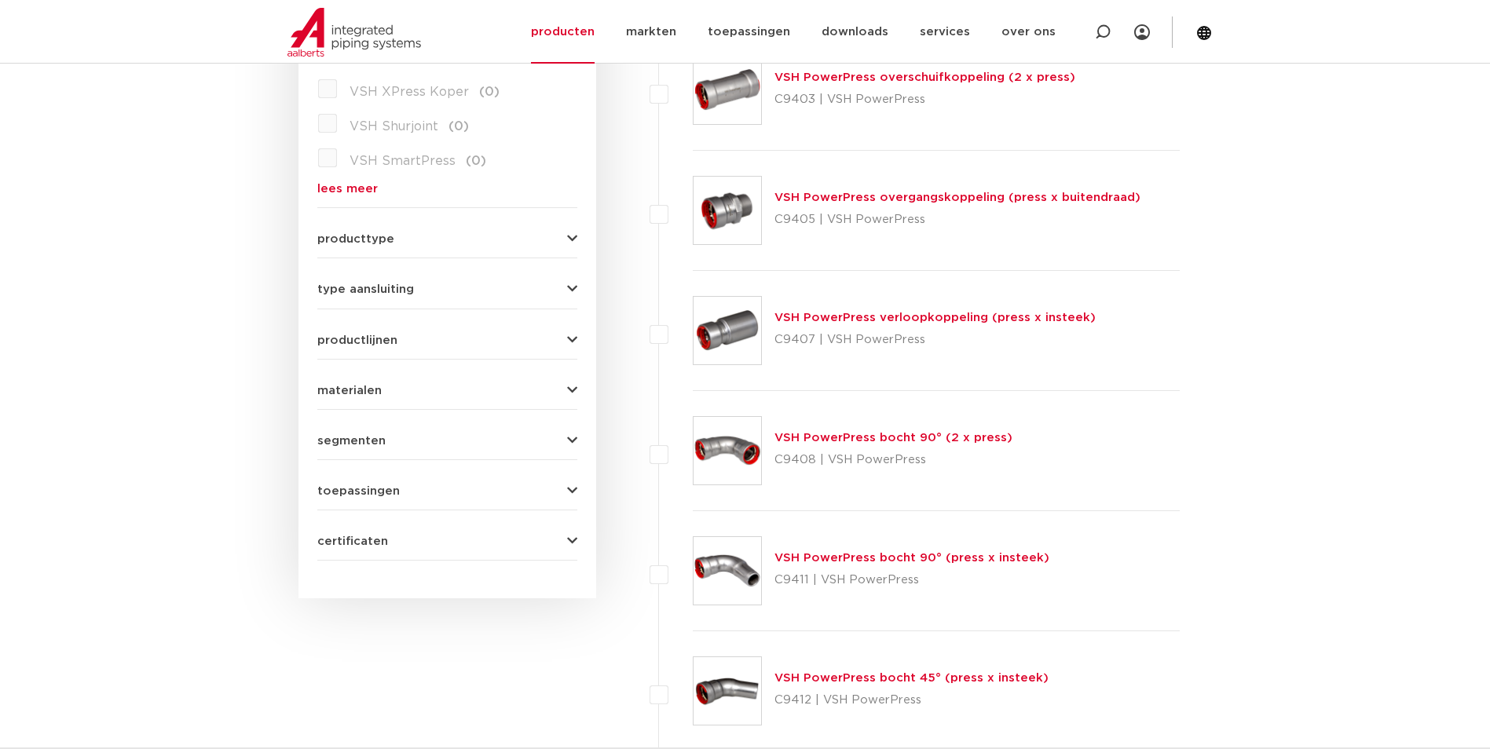
click at [948, 314] on link "VSH PowerPress verloopkoppeling (press x insteek)" at bounding box center [934, 318] width 321 height 12
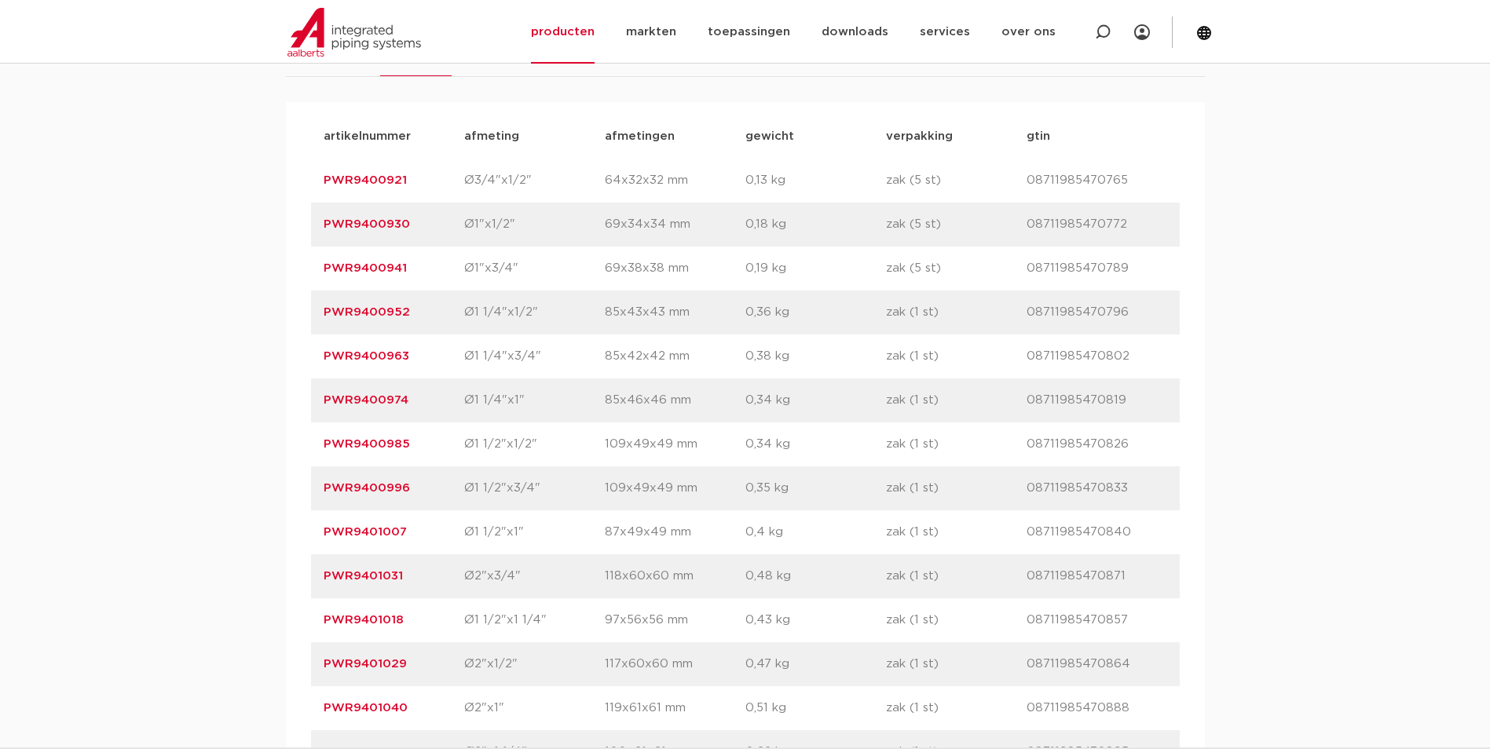
scroll to position [1021, 0]
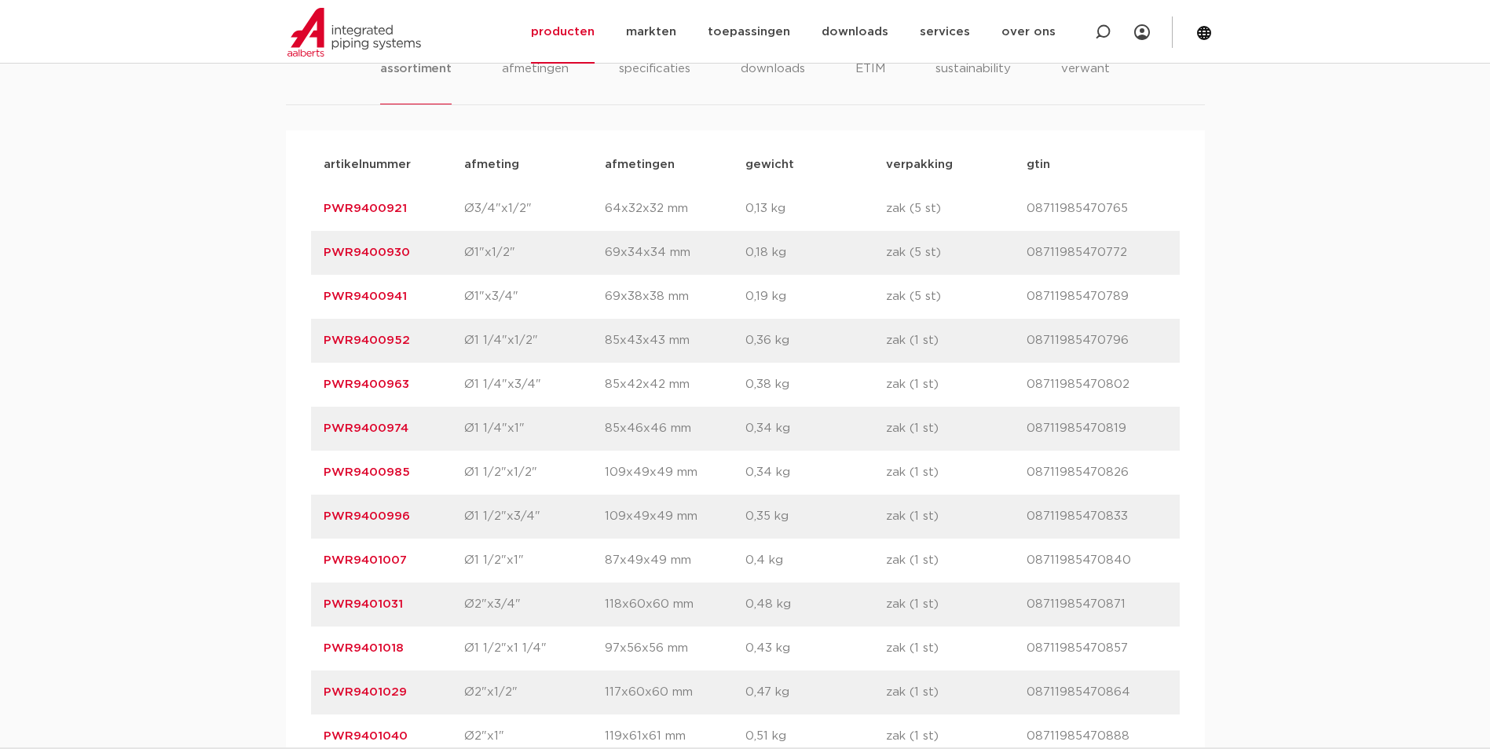
drag, startPoint x: 409, startPoint y: 288, endPoint x: 260, endPoint y: 297, distance: 149.4
click at [260, 297] on div "assortiment [GEOGRAPHIC_DATA] specificaties downloads ETIM sustainability verwa…" at bounding box center [745, 434] width 1490 height 850
copy link "PWR9400941"
drag, startPoint x: 428, startPoint y: 203, endPoint x: 279, endPoint y: 208, distance: 149.3
click at [279, 208] on div "assortiment [GEOGRAPHIC_DATA] specificaties downloads ETIM sustainability verwa…" at bounding box center [745, 434] width 1490 height 850
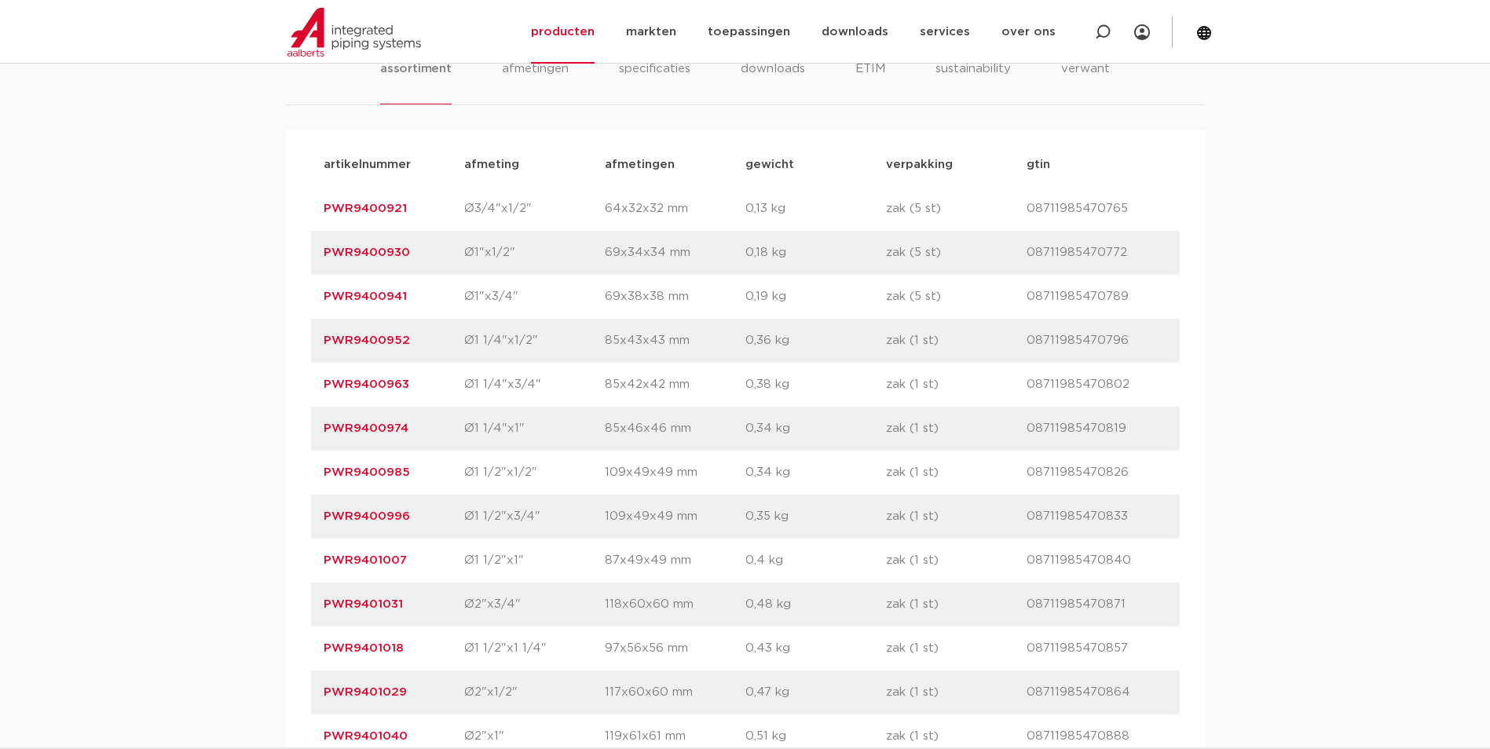
copy link "PWR9400921"
drag, startPoint x: 420, startPoint y: 300, endPoint x: 279, endPoint y: 313, distance: 141.9
click at [279, 313] on div "assortiment [GEOGRAPHIC_DATA] specificaties downloads ETIM sustainability verwa…" at bounding box center [745, 434] width 1490 height 850
copy link "PWR9400941"
drag, startPoint x: 428, startPoint y: 428, endPoint x: 312, endPoint y: 428, distance: 116.2
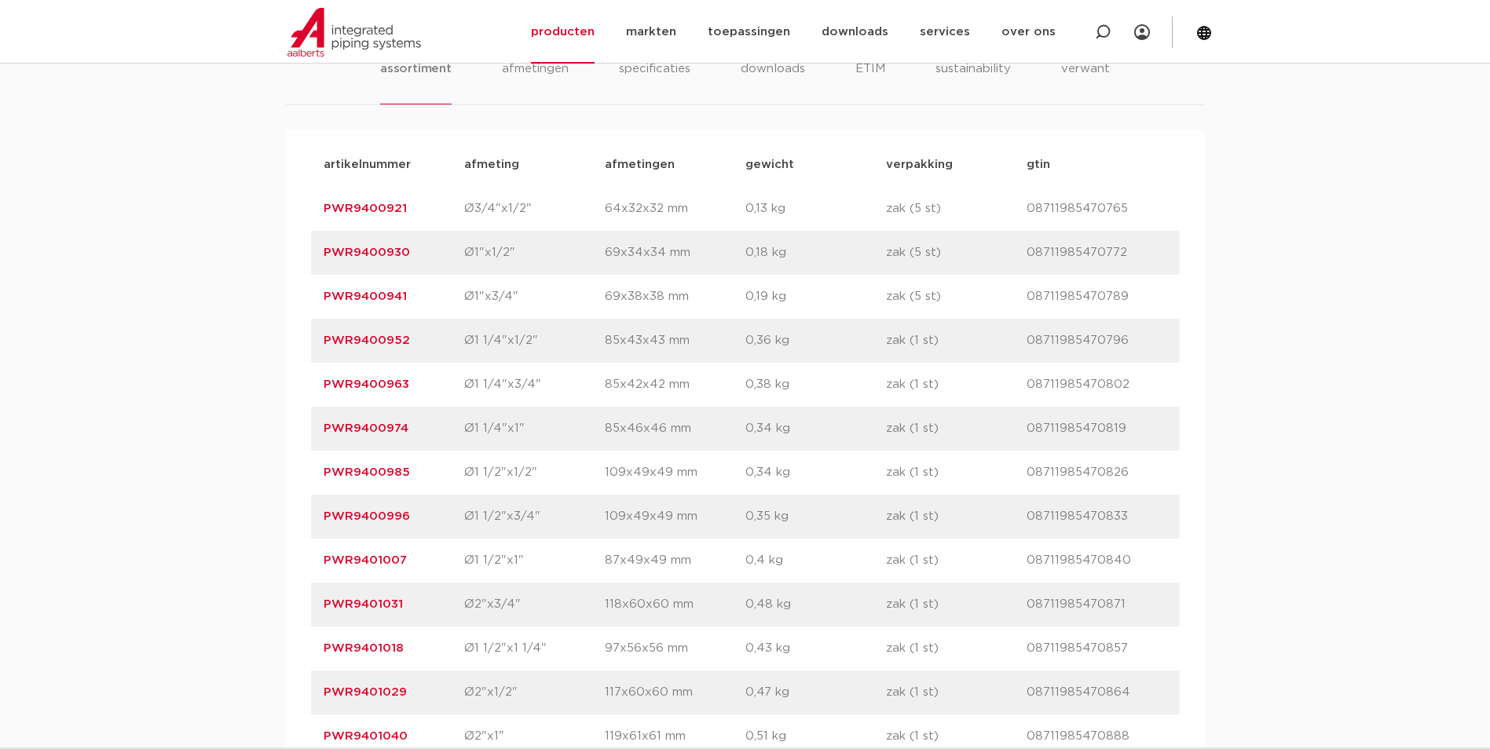
click at [312, 428] on div "artikelnummer PWR9400974 afmeting Ø1 1/4"x1" [GEOGRAPHIC_DATA] 85x46x46 mm gewi…" at bounding box center [745, 429] width 868 height 44
copy link "PWR9400974"
click at [535, 524] on p "Ø1 1/2"x3/4"" at bounding box center [534, 516] width 141 height 19
drag, startPoint x: 435, startPoint y: 522, endPoint x: 317, endPoint y: 531, distance: 118.1
click at [317, 531] on div "artikelnummer PWR9400996 afmeting Ø1 1/2"x3/4" [GEOGRAPHIC_DATA] 109x49x49 mm g…" at bounding box center [745, 517] width 868 height 44
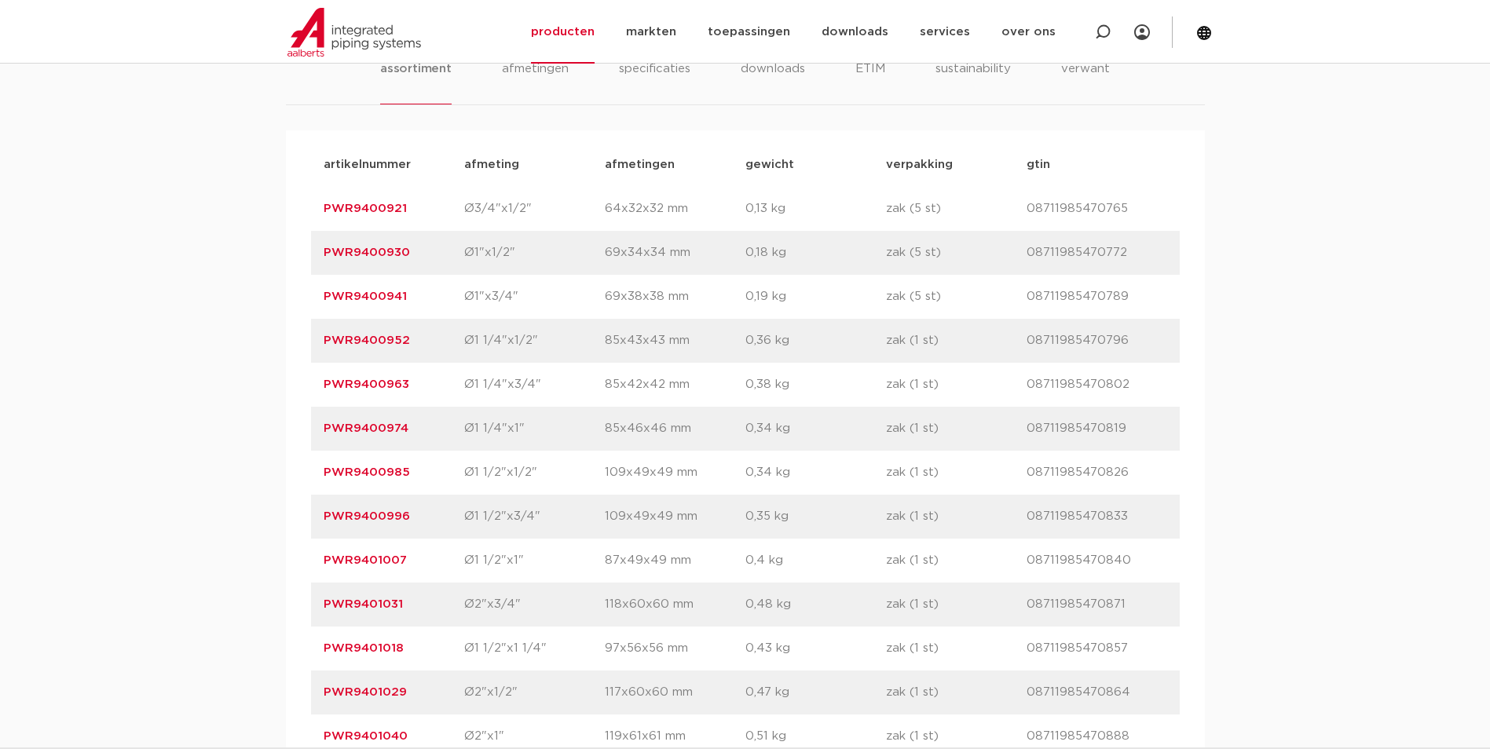
copy link "PWR9400996"
click at [415, 559] on p "PWR9401007" at bounding box center [394, 560] width 141 height 19
drag, startPoint x: 423, startPoint y: 645, endPoint x: 307, endPoint y: 638, distance: 116.4
click at [307, 638] on div "artikelnummer afmeting [GEOGRAPHIC_DATA] gewicht verpakking gtin artikelnummer …" at bounding box center [745, 494] width 919 height 729
copy link "PWR9401018"
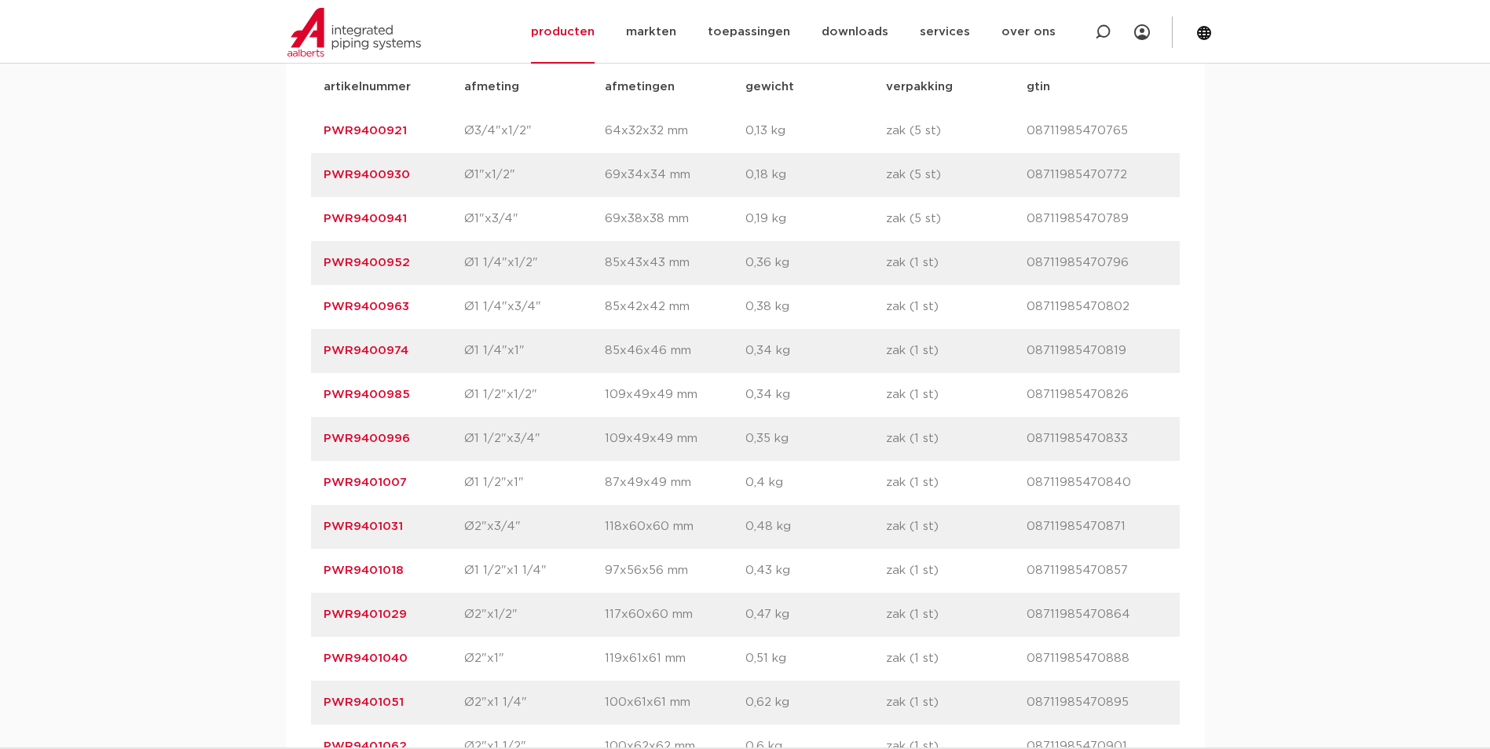
scroll to position [1256, 0]
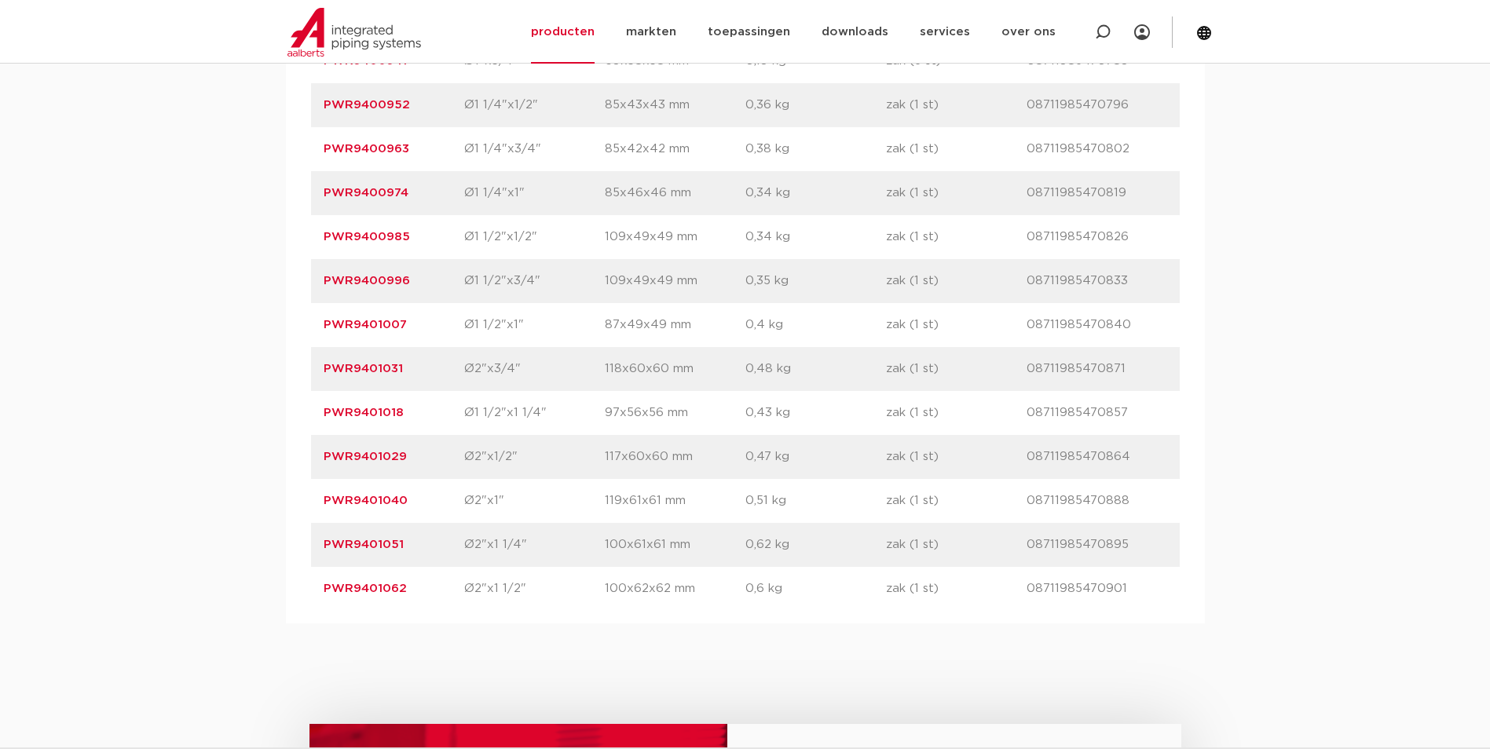
click at [402, 594] on link "PWR9401062" at bounding box center [365, 589] width 83 height 12
drag, startPoint x: 416, startPoint y: 590, endPoint x: 314, endPoint y: 593, distance: 102.1
click at [314, 593] on div "artikelnummer PWR9401062 afmeting Ø2"x1 1/2" [GEOGRAPHIC_DATA] 100x62x62 mm gew…" at bounding box center [745, 589] width 868 height 44
copy link "PWR9401062"
